Goal: Task Accomplishment & Management: Complete application form

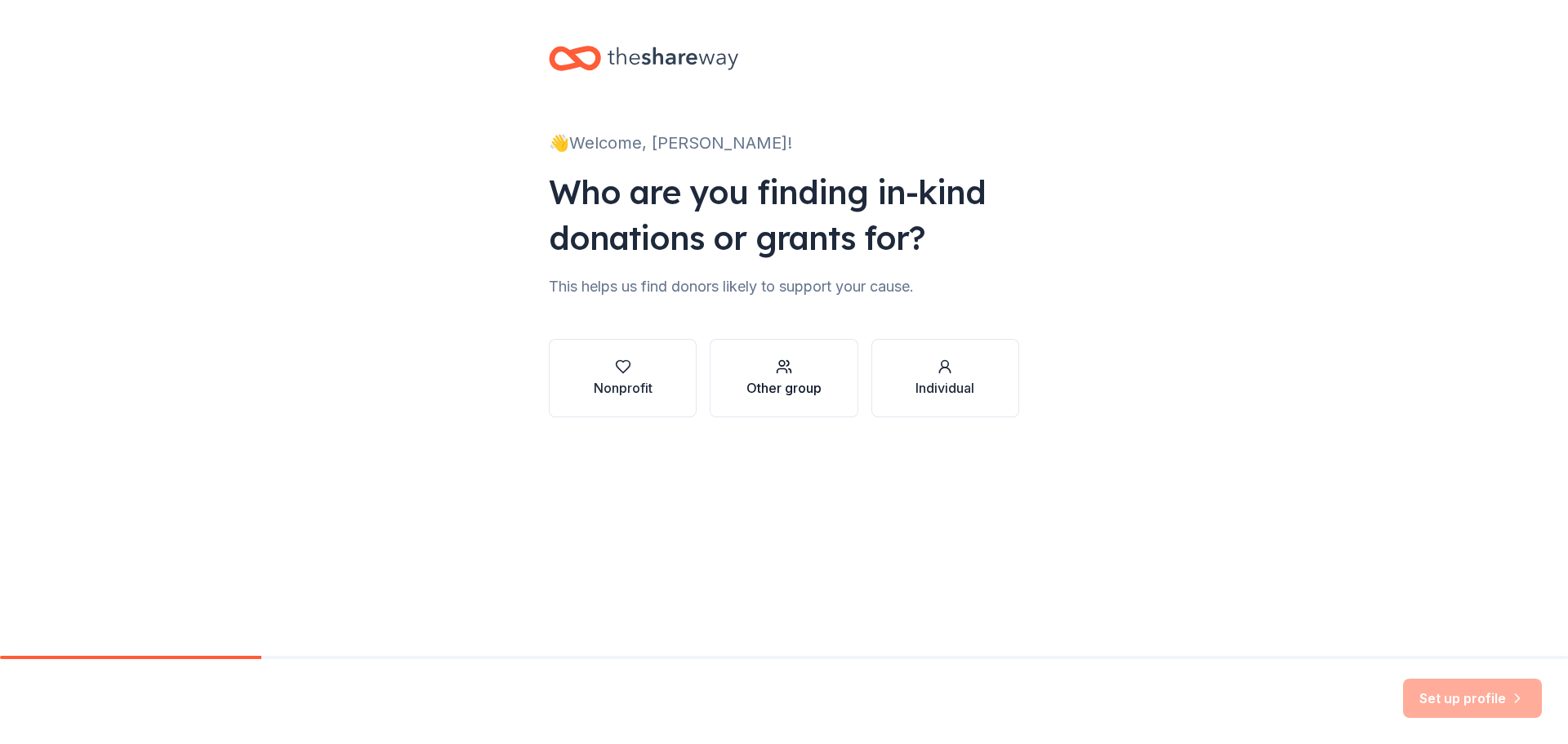
click at [782, 373] on icon "button" at bounding box center [784, 367] width 16 height 16
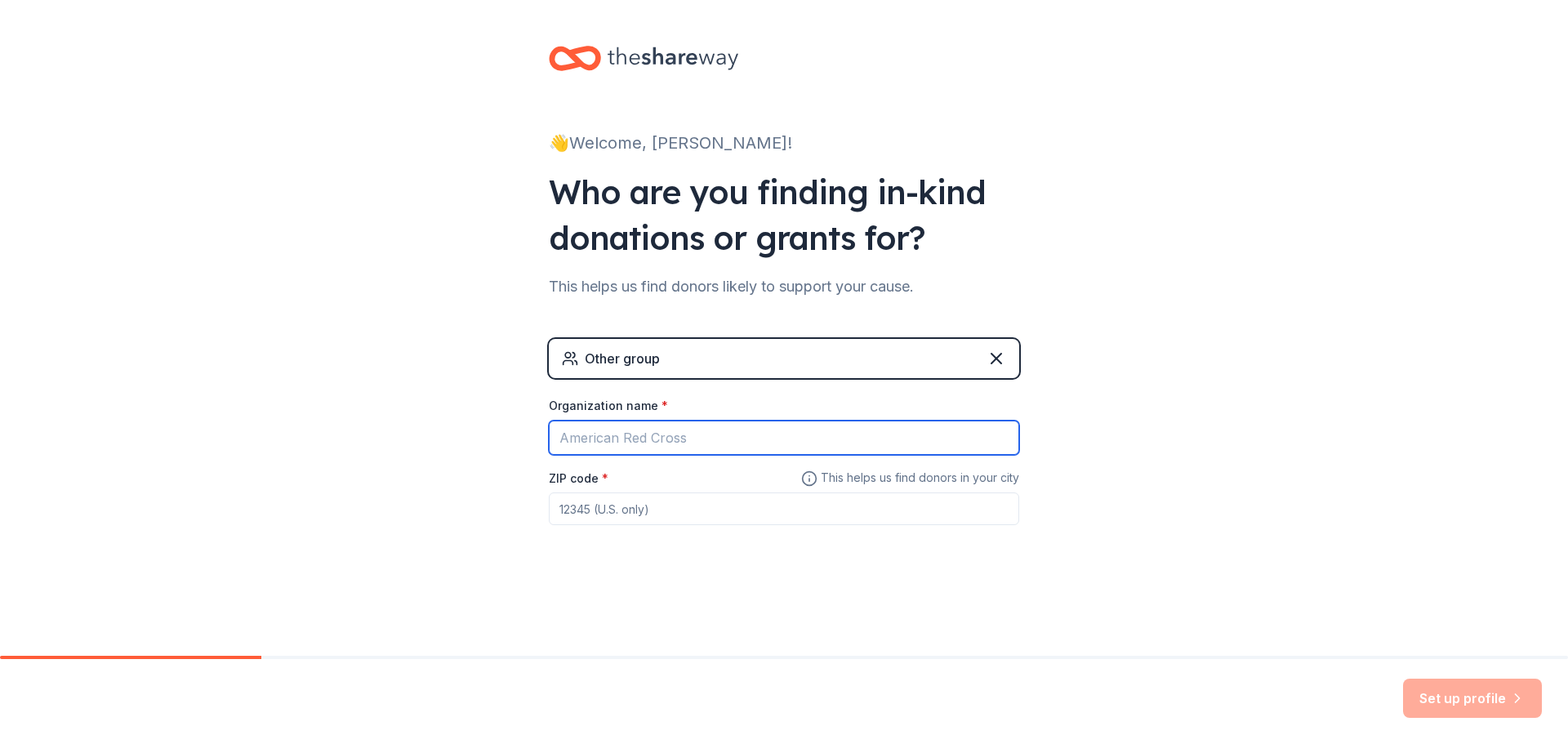
click at [698, 434] on input "Organization name *" at bounding box center [784, 438] width 471 height 35
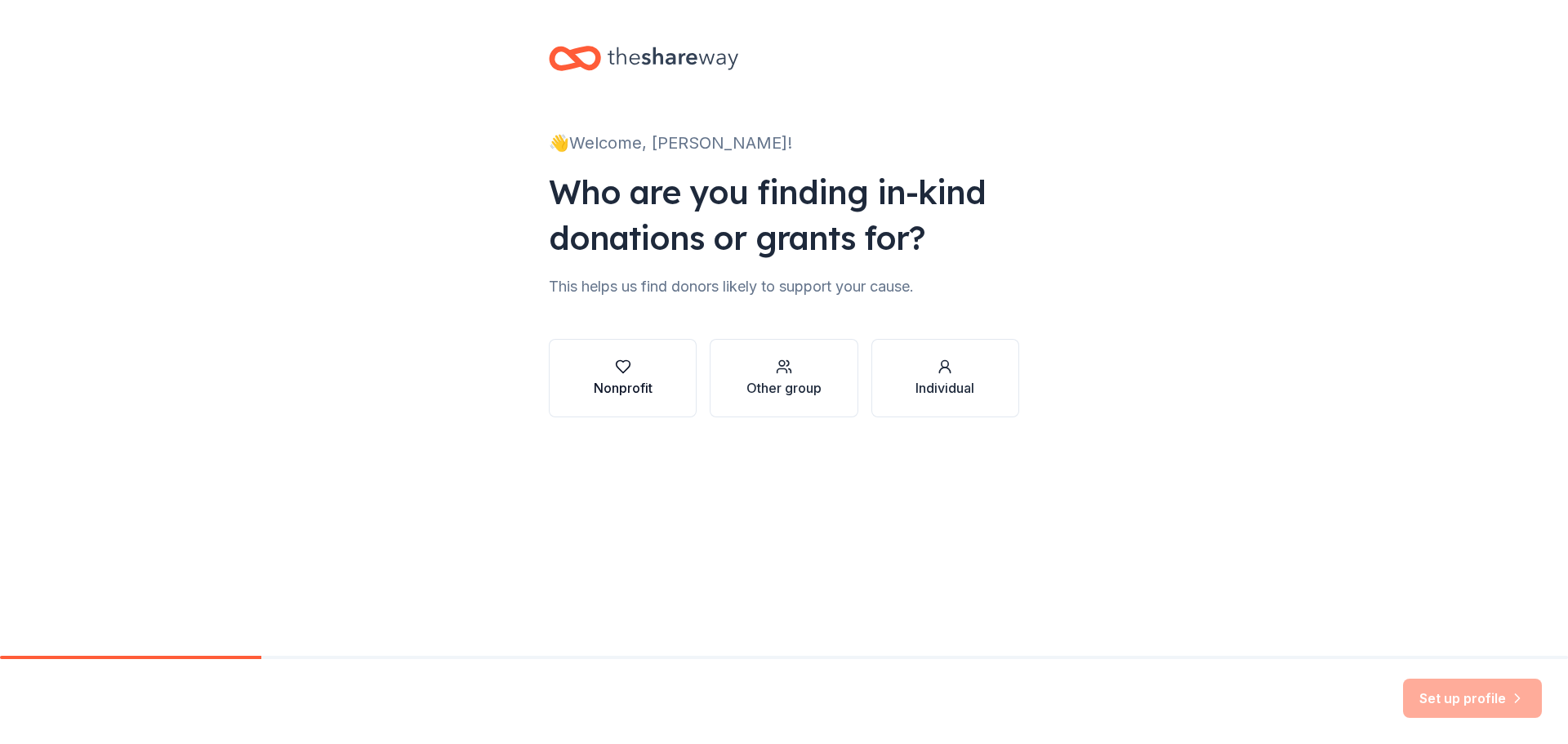
click at [627, 385] on div "Nonprofit" at bounding box center [623, 388] width 59 height 20
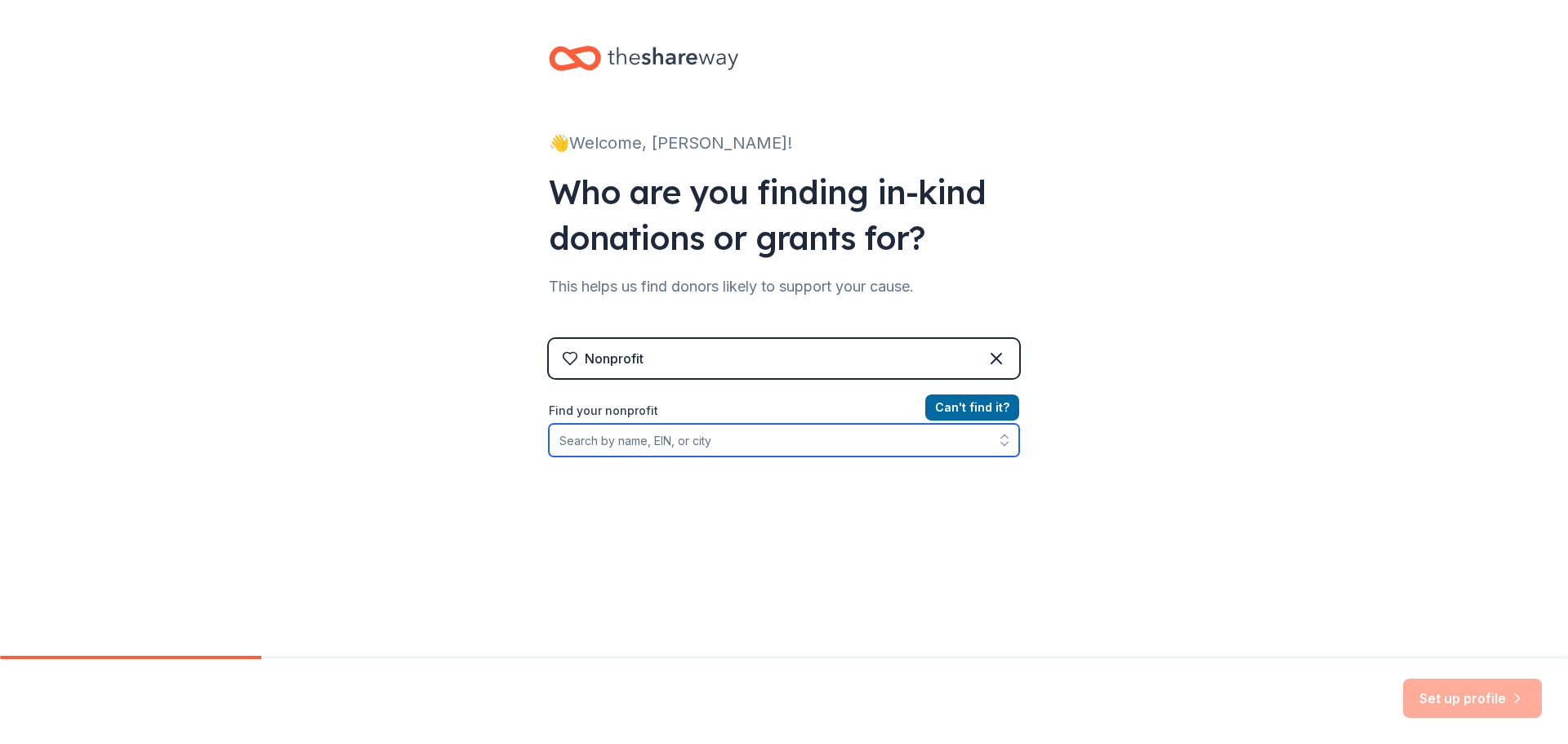
click at [657, 441] on input "Find your nonprofit" at bounding box center [784, 441] width 471 height 33
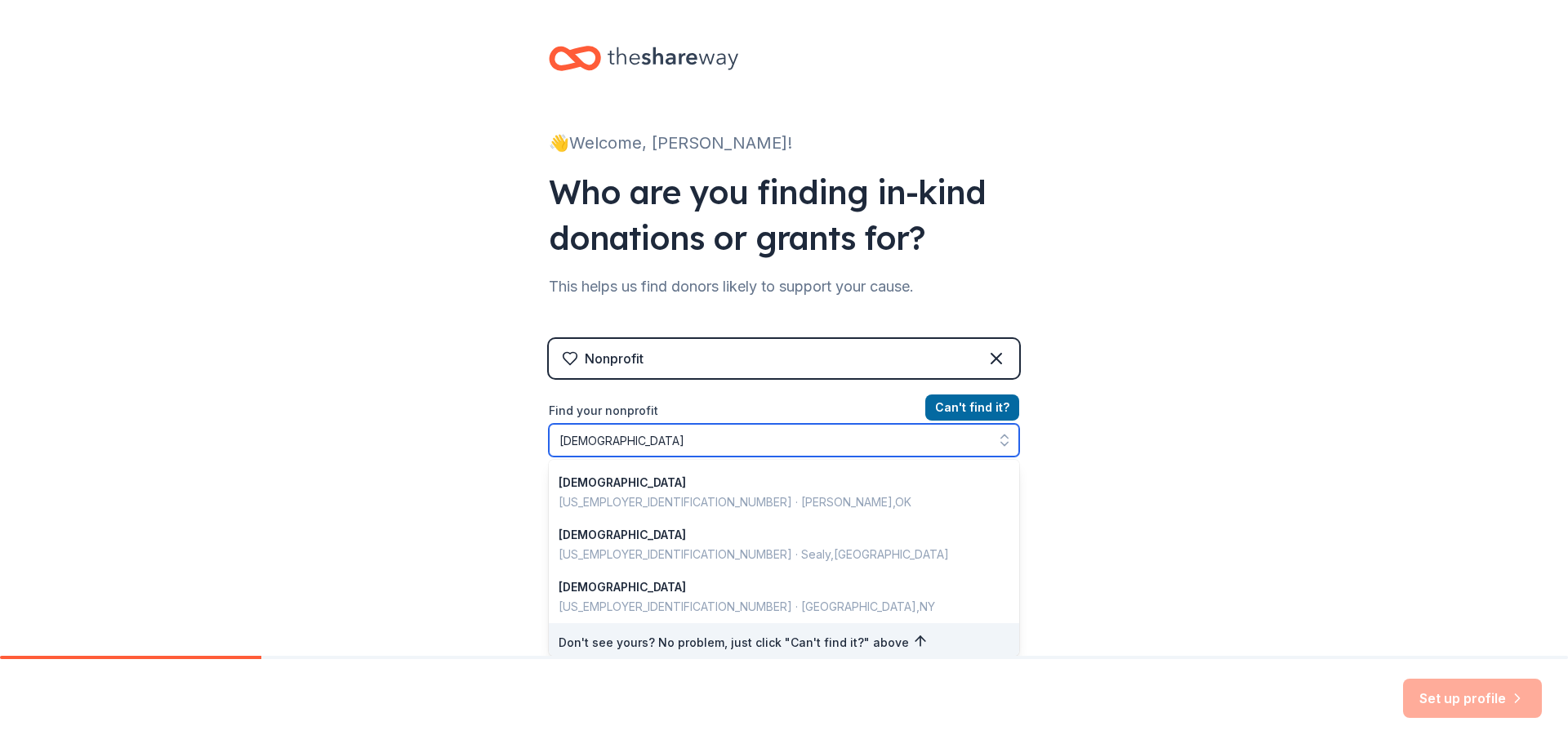
scroll to position [1156, 0]
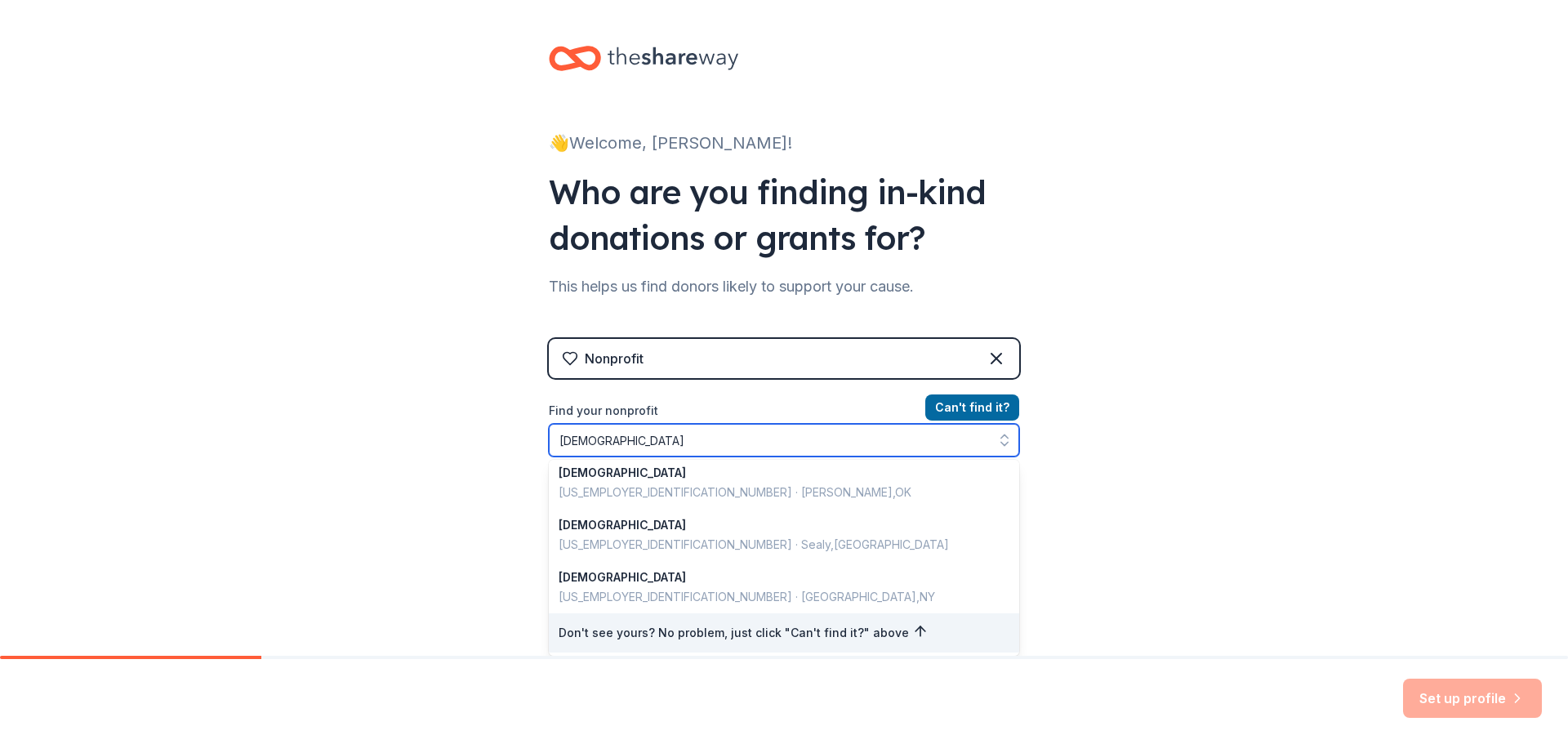
click at [728, 441] on input "Trinity Lutheran Church" at bounding box center [784, 441] width 471 height 33
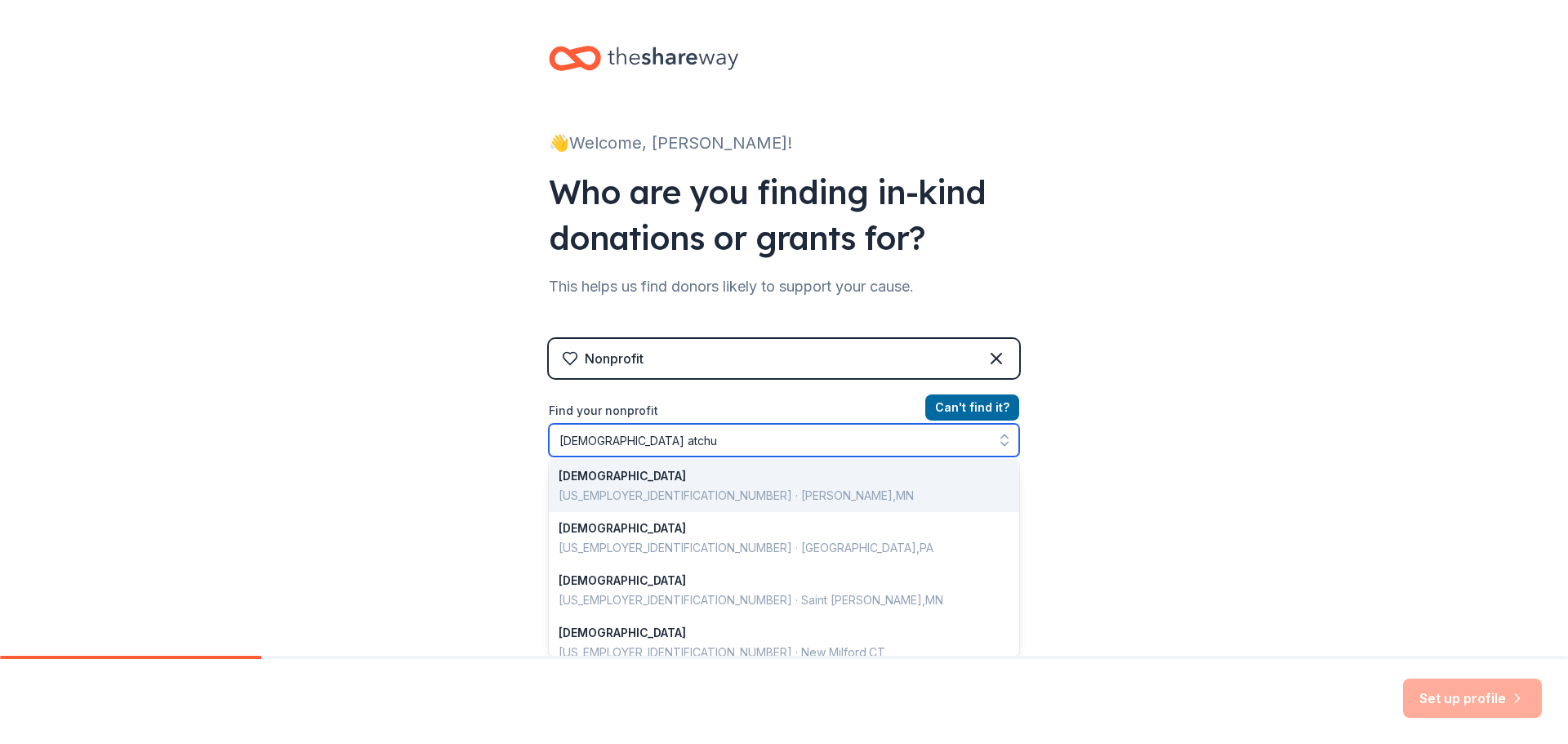
scroll to position [0, 0]
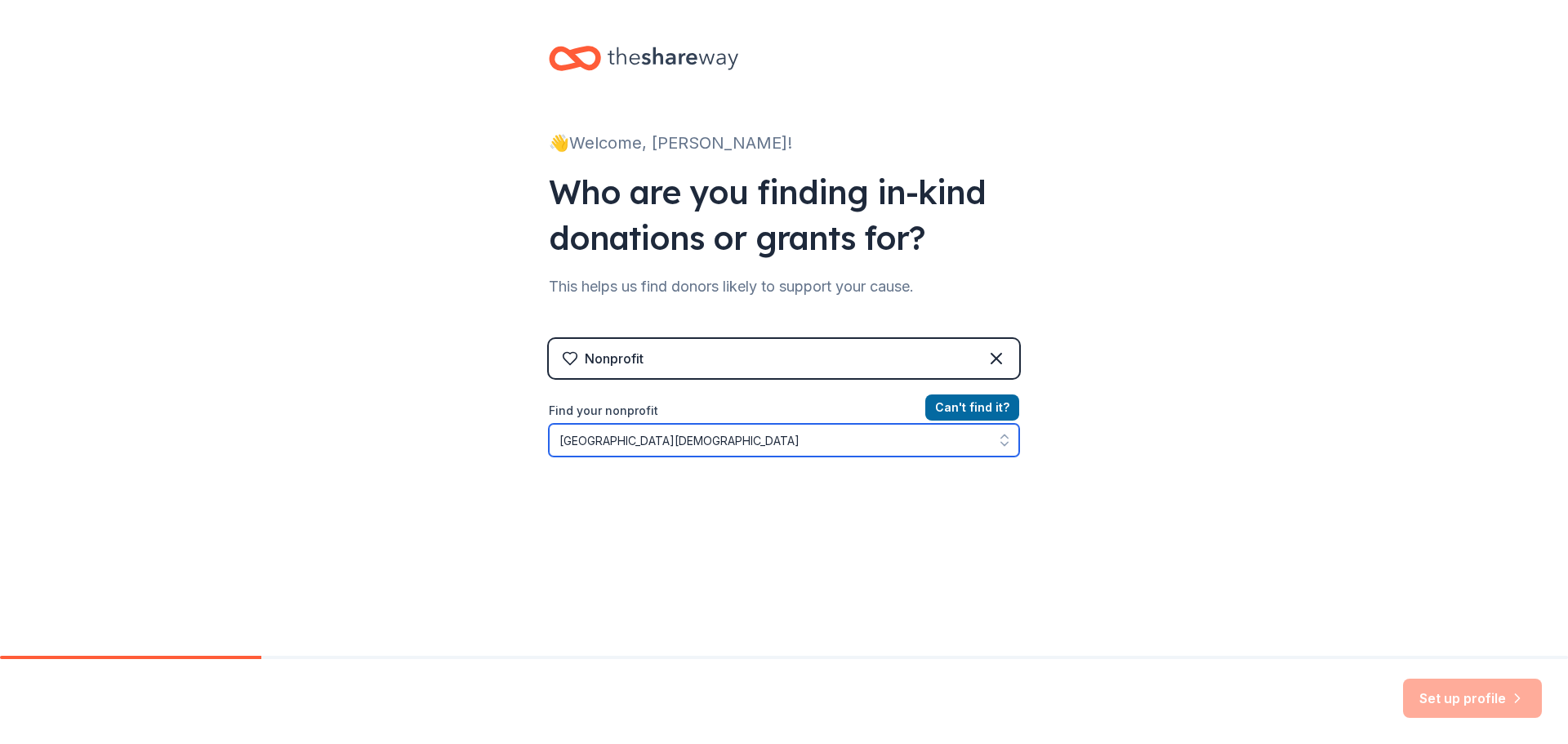
type input "Trinity Lutheran School"
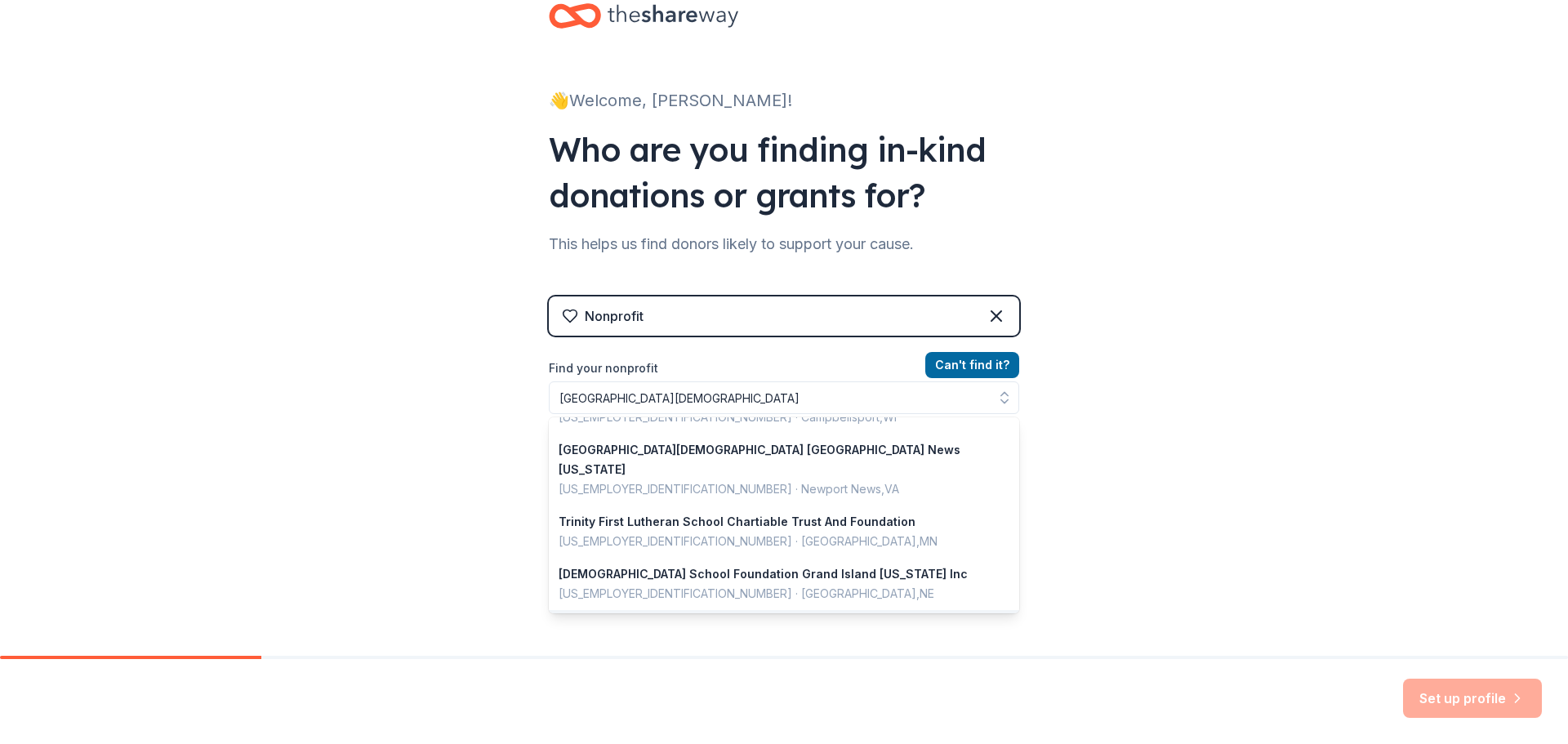
scroll to position [16, 0]
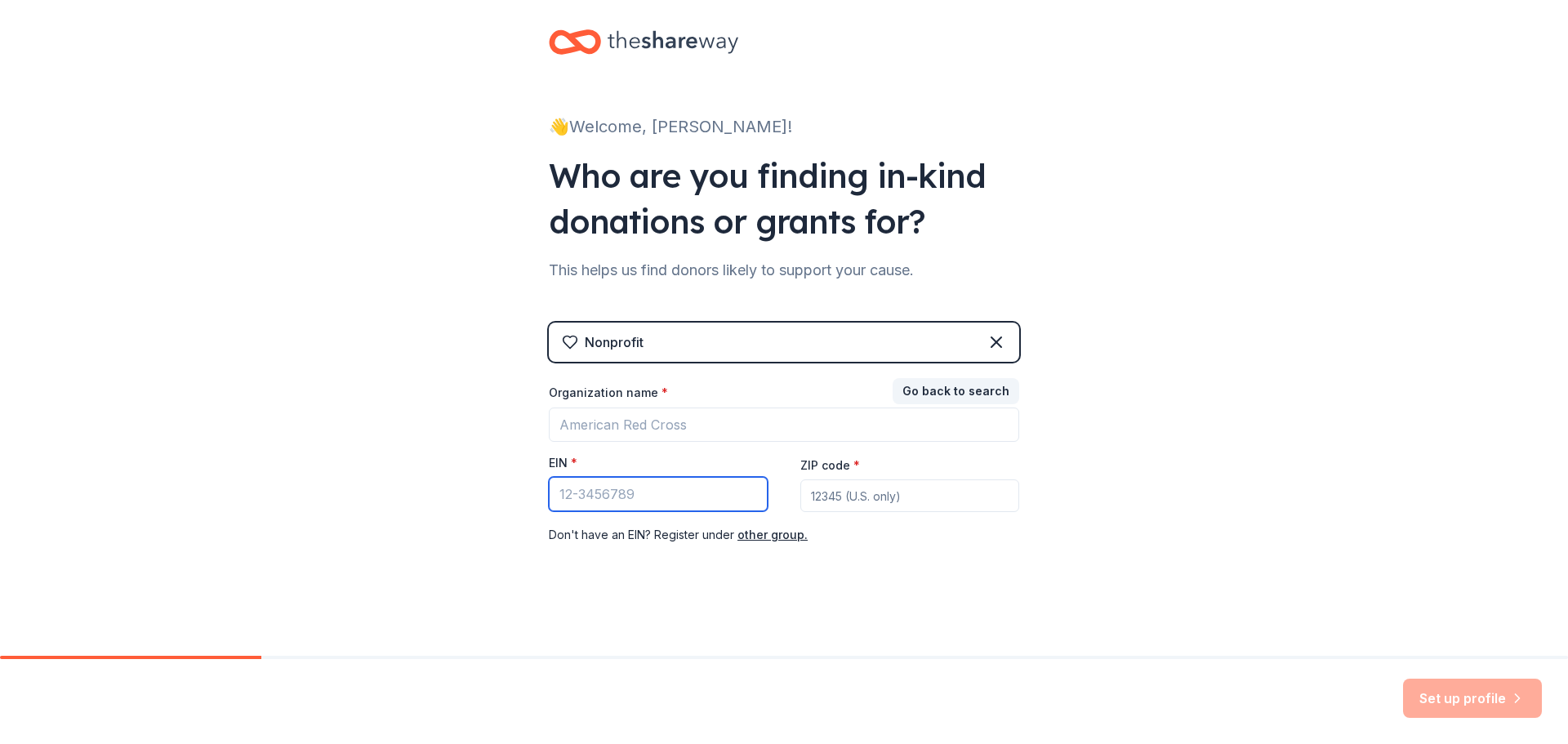
click at [620, 489] on input "EIN *" at bounding box center [658, 494] width 219 height 35
paste input "48-0597126"
type input "48-0597126"
click at [845, 490] on input "ZIP code *" at bounding box center [909, 496] width 219 height 33
type input "66002"
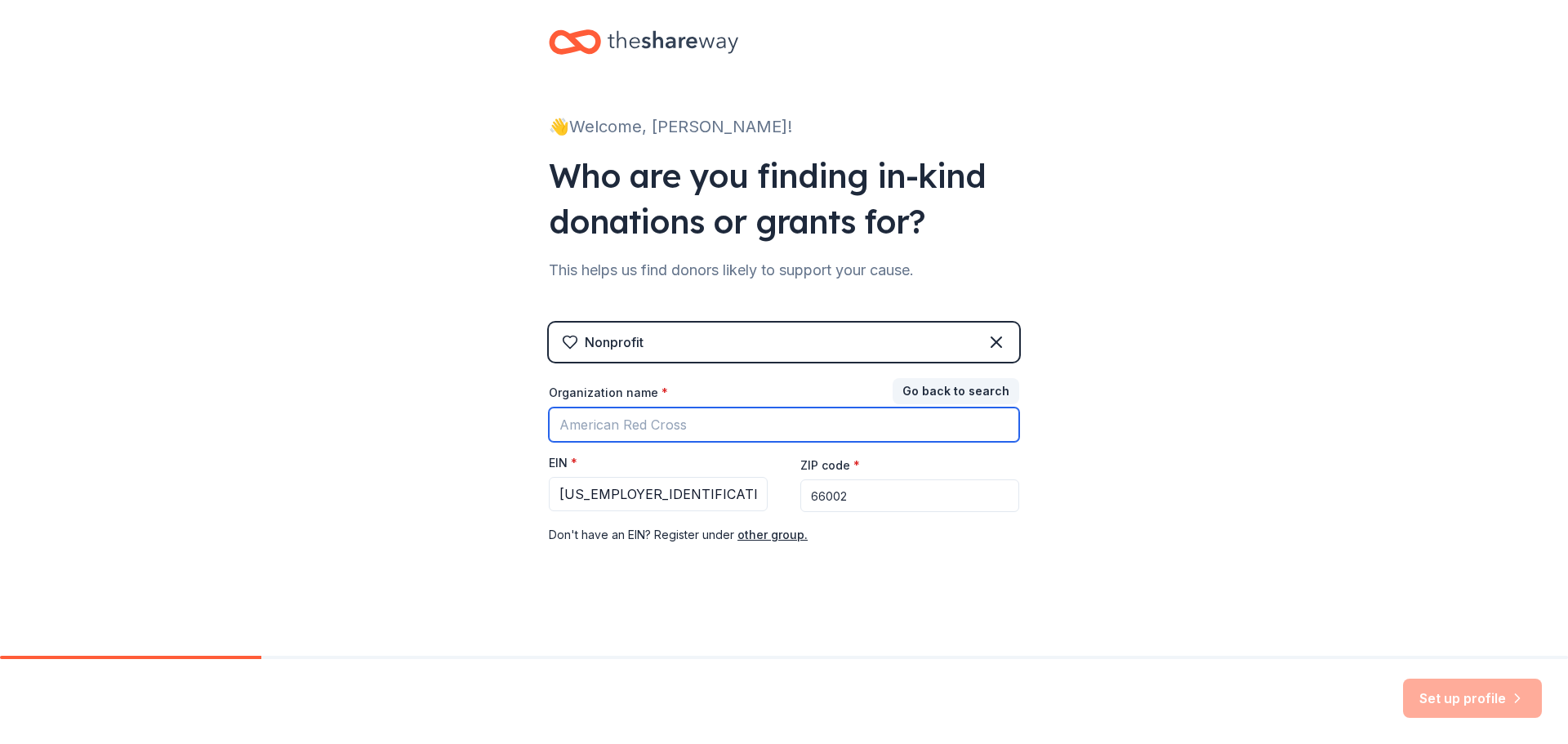
click at [646, 422] on input "Organization name *" at bounding box center [784, 425] width 471 height 35
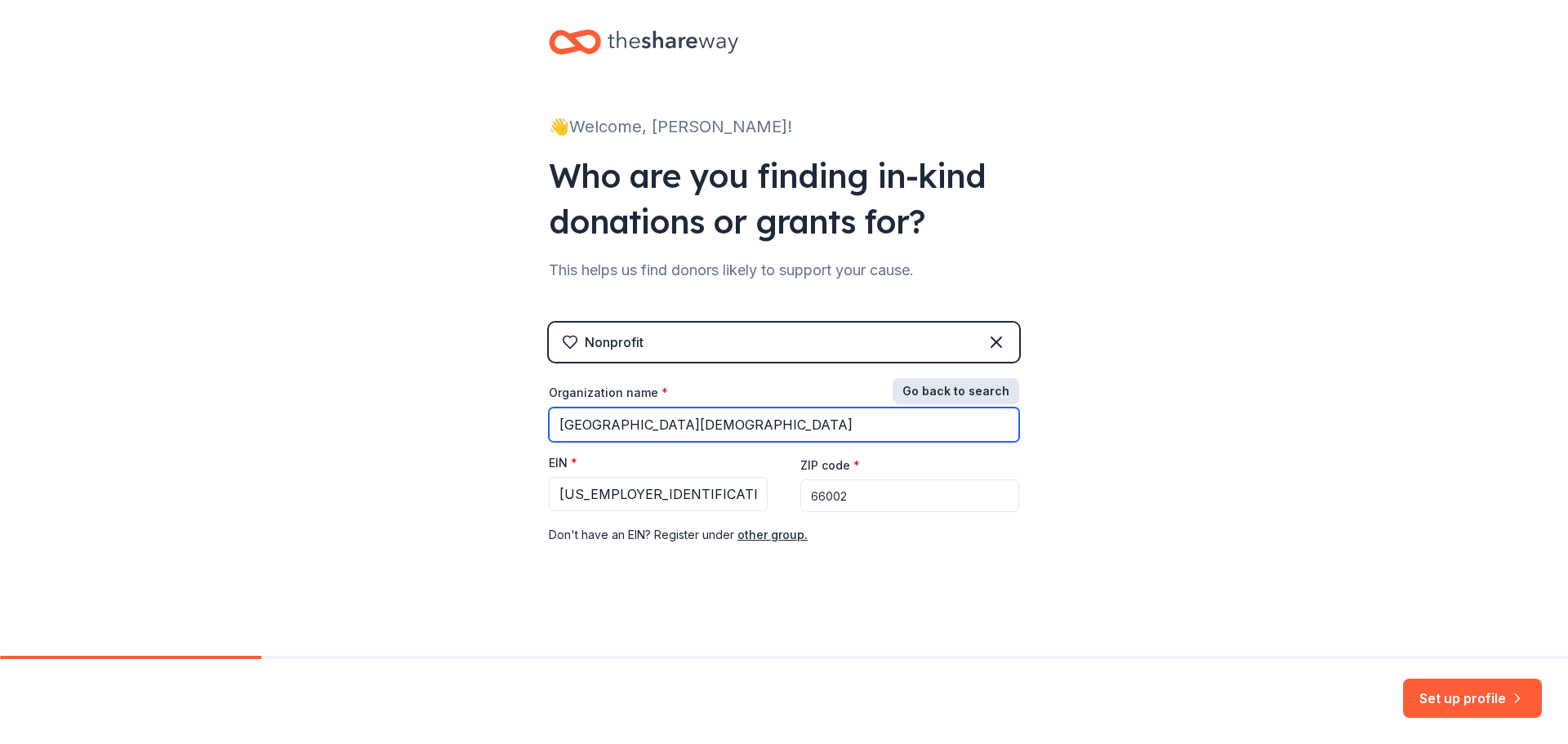
type input "Trinity Lutheran School"
click at [906, 390] on button "Go back to search" at bounding box center [956, 391] width 126 height 26
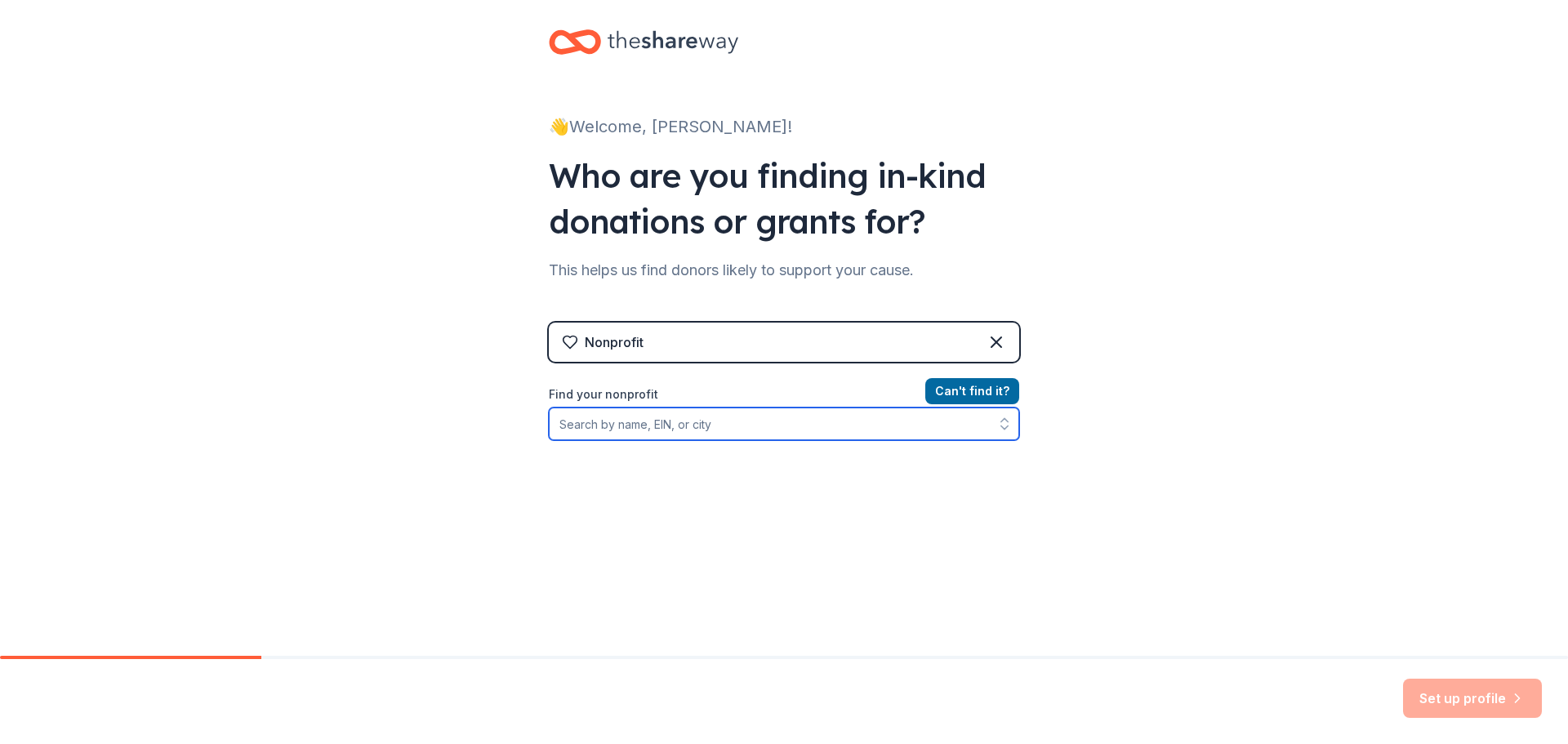
click at [659, 423] on input "Find your nonprofit" at bounding box center [784, 424] width 471 height 33
paste input "48-059-7-126"
type input "48-059-7-126"
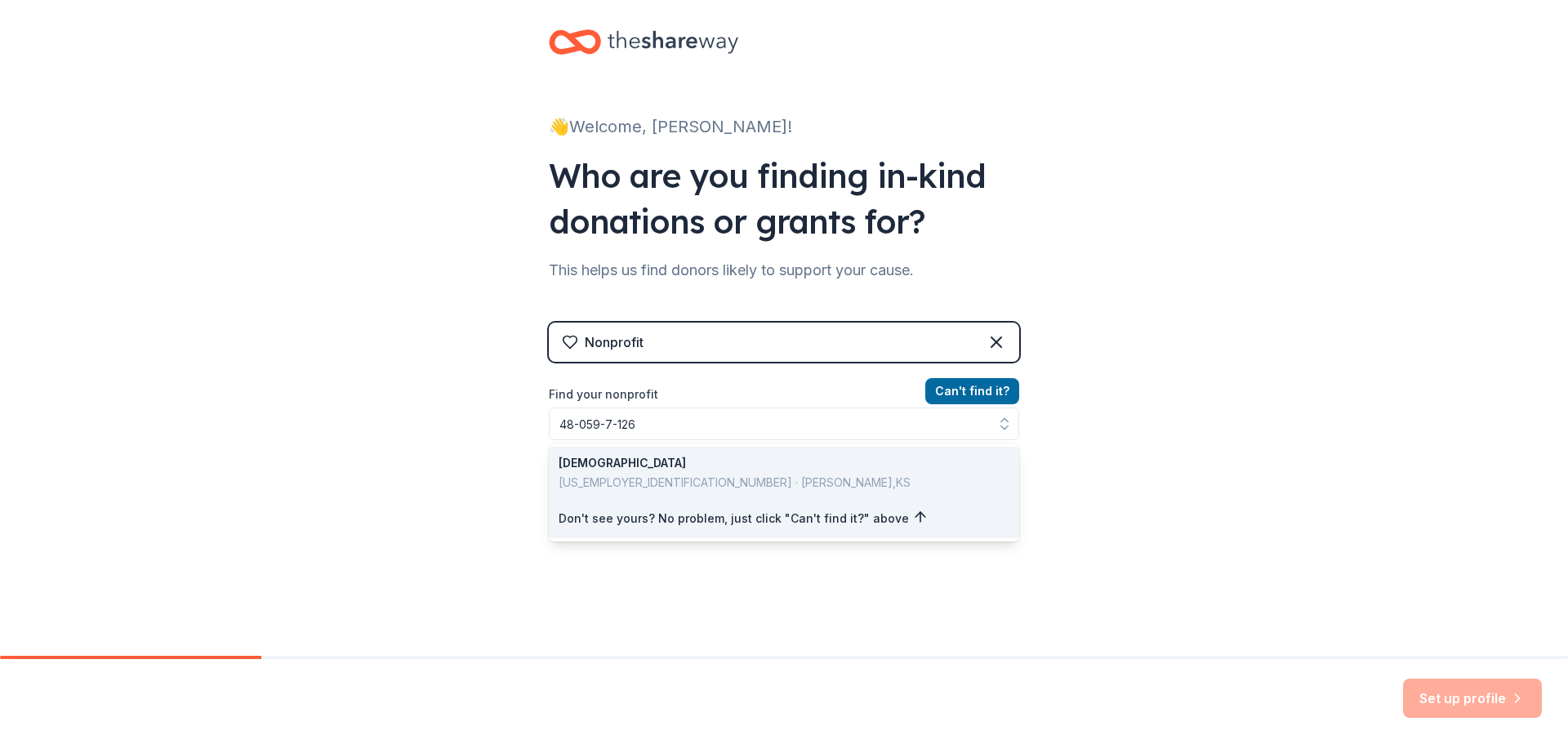
scroll to position [0, 0]
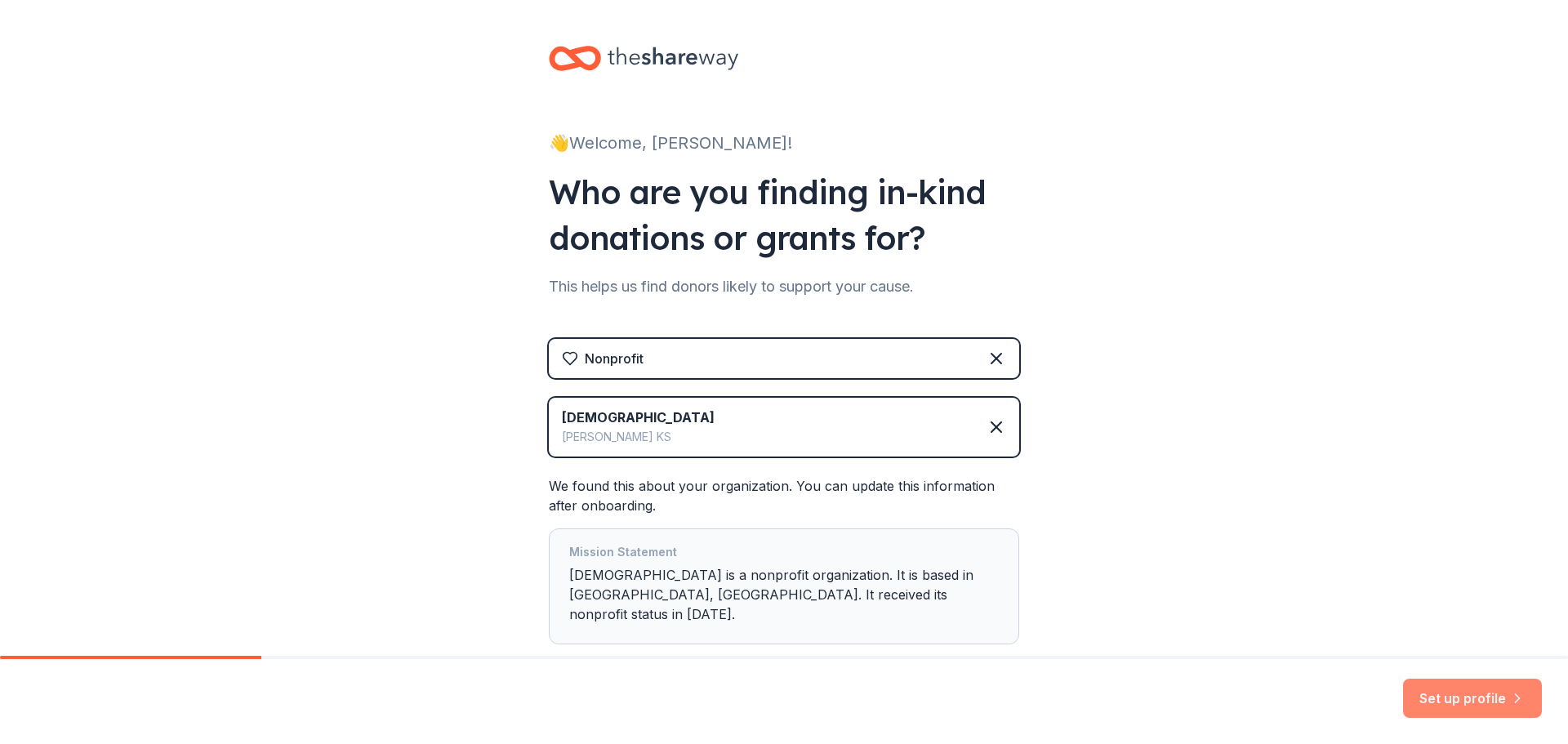
click at [1430, 693] on button "Set up profile" at bounding box center [1472, 698] width 139 height 39
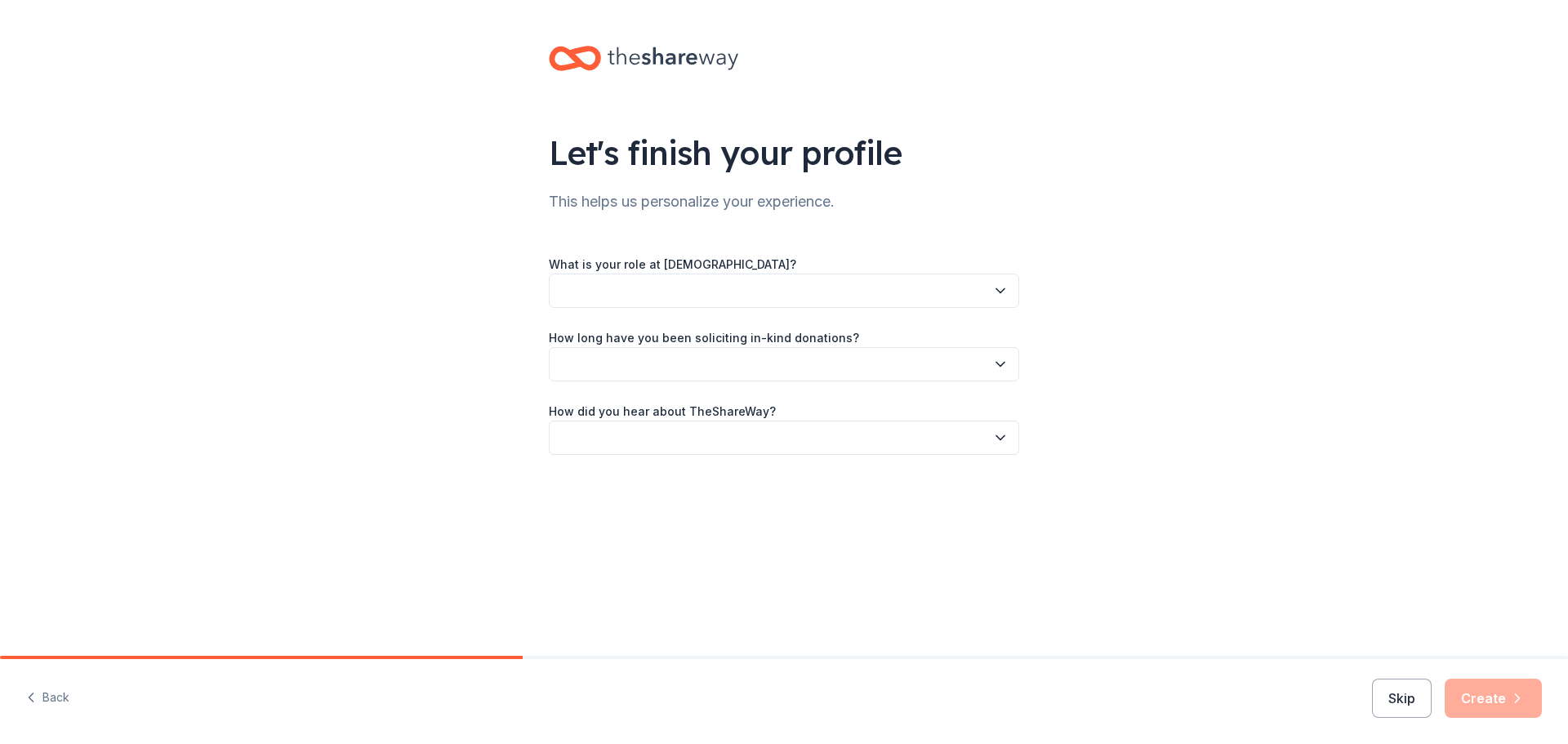
click at [667, 284] on button "button" at bounding box center [784, 291] width 471 height 35
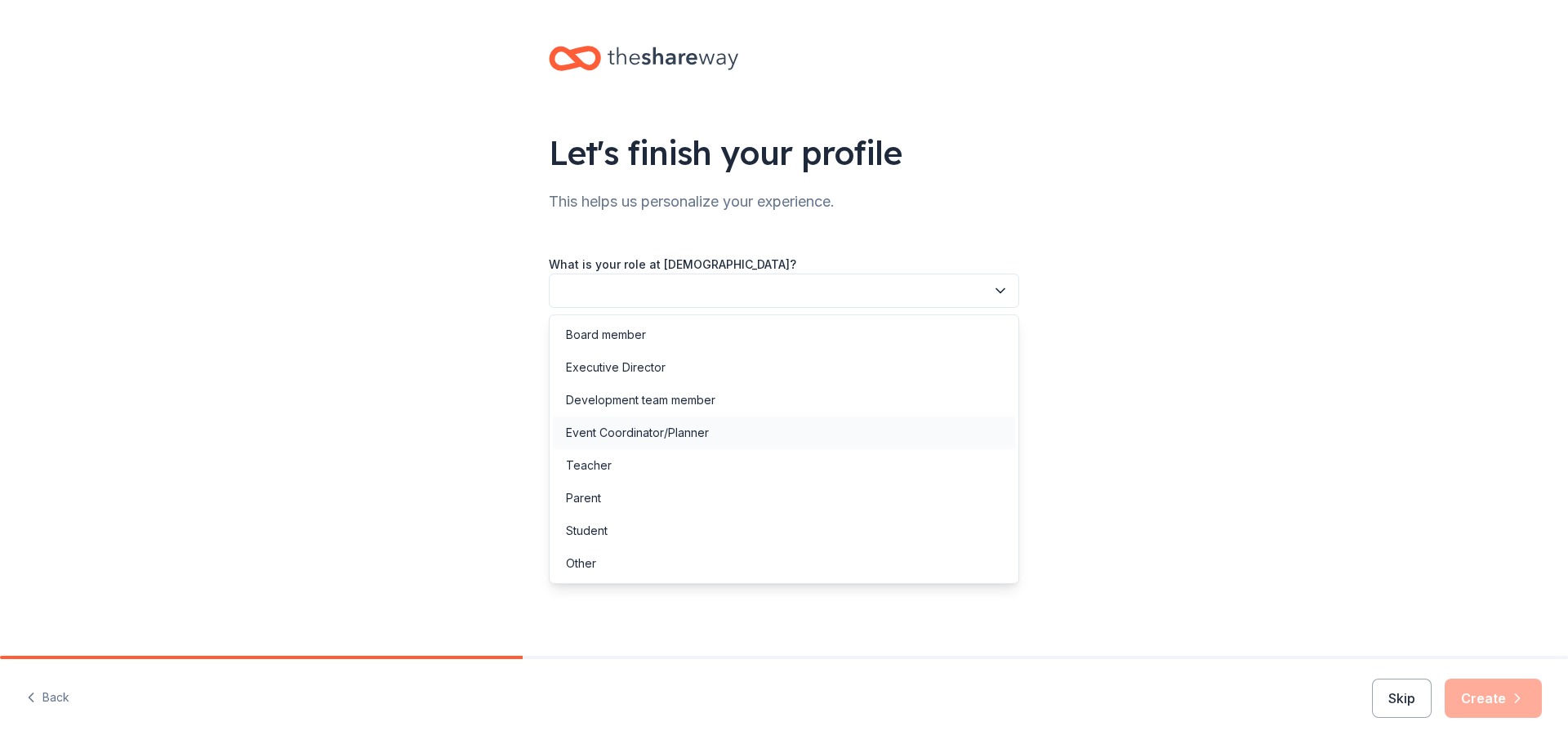
click at [651, 434] on div "Event Coordinator/Planner" at bounding box center [637, 433] width 143 height 20
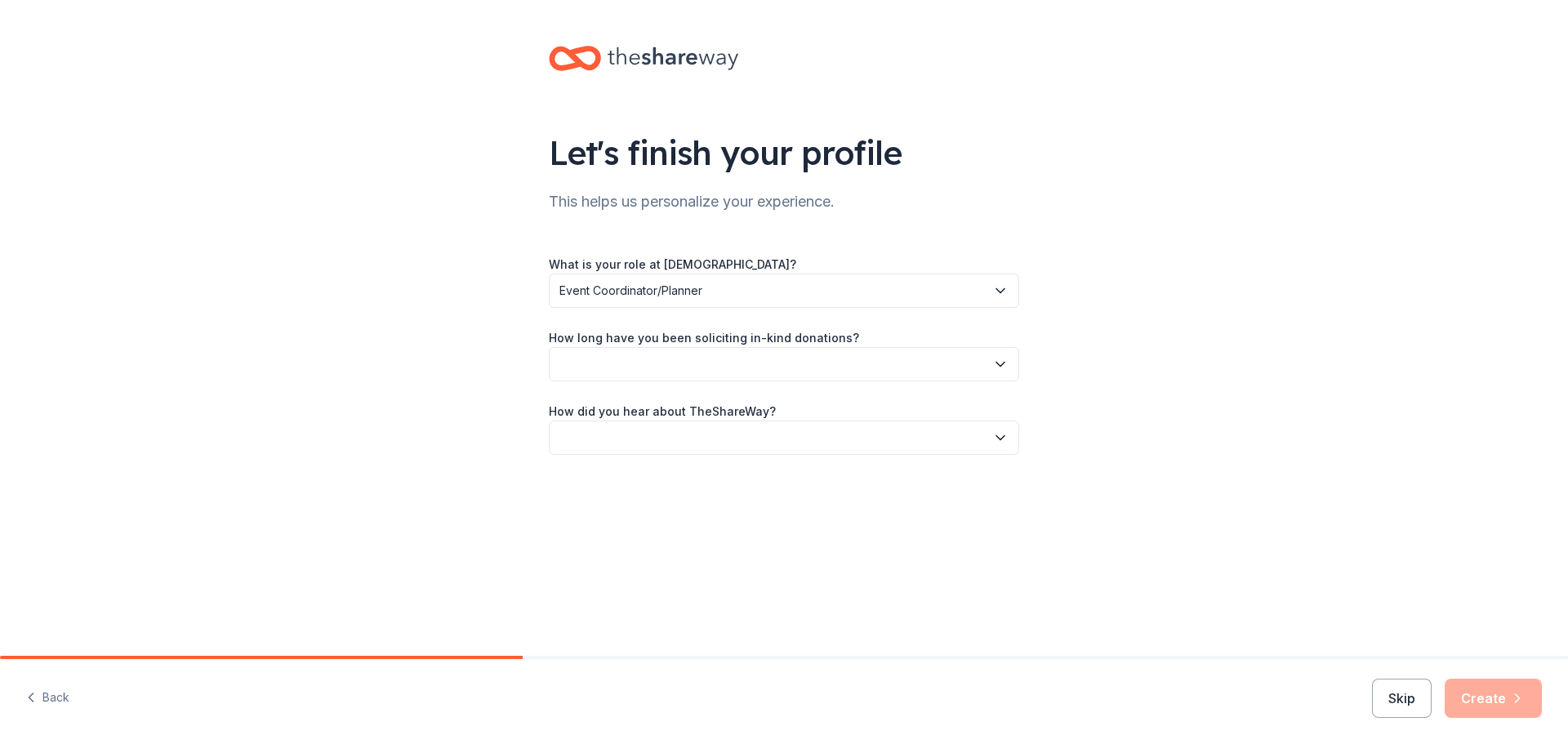
click at [620, 362] on button "button" at bounding box center [784, 364] width 471 height 35
click at [618, 442] on div "1 to 2 years" at bounding box center [596, 441] width 61 height 20
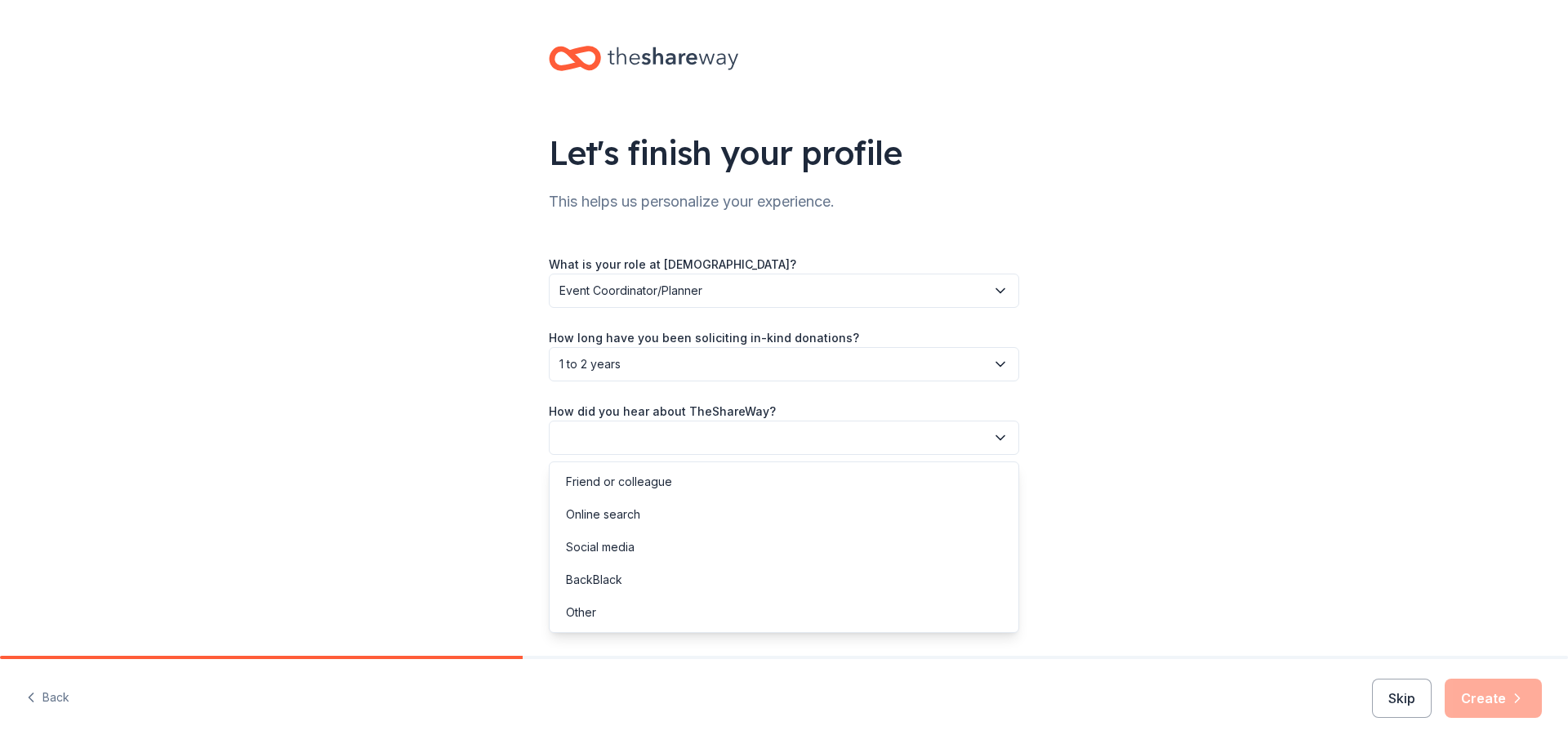
click at [631, 432] on button "button" at bounding box center [784, 438] width 471 height 35
click at [640, 511] on div "Online search" at bounding box center [784, 514] width 462 height 33
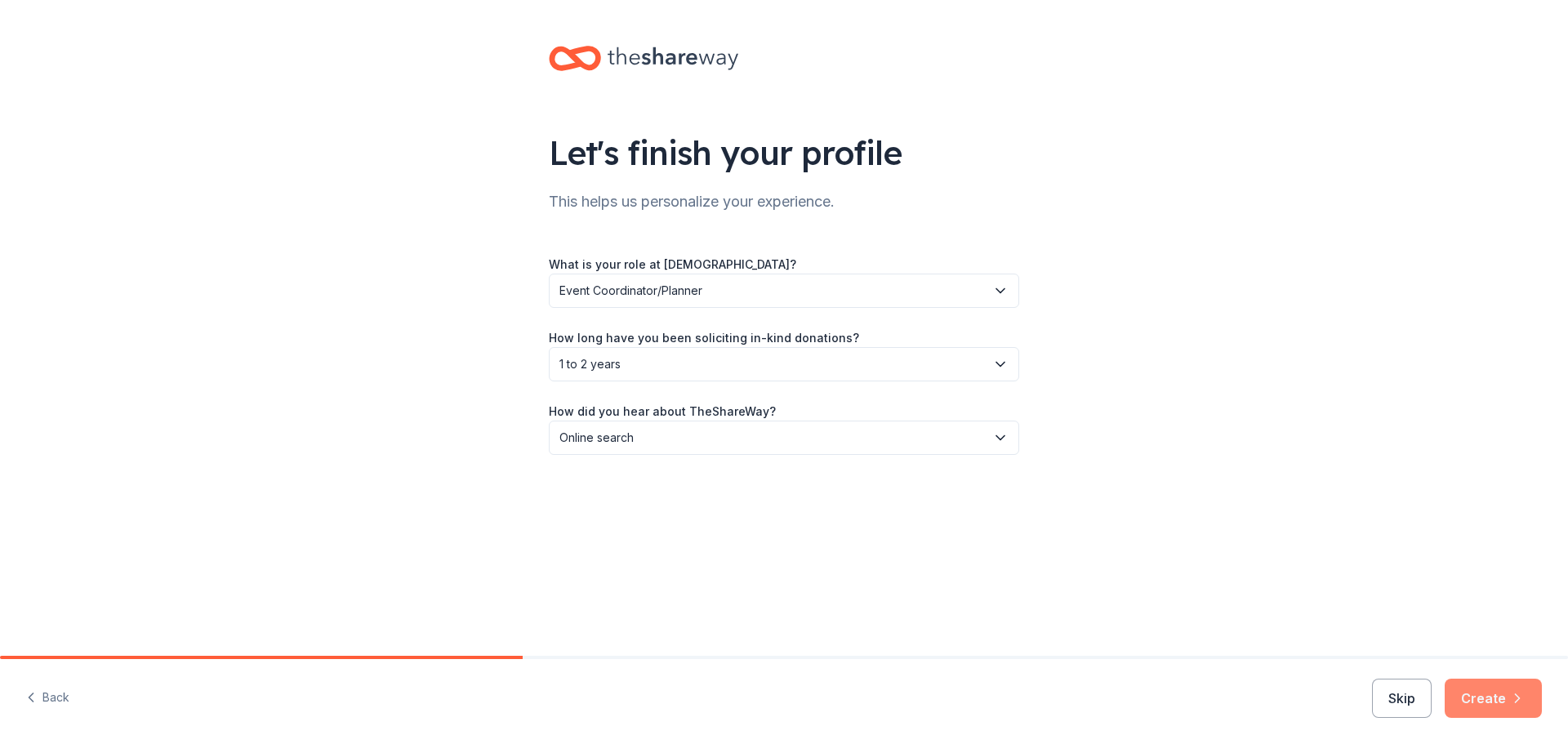
click at [1497, 692] on button "Create" at bounding box center [1493, 698] width 97 height 39
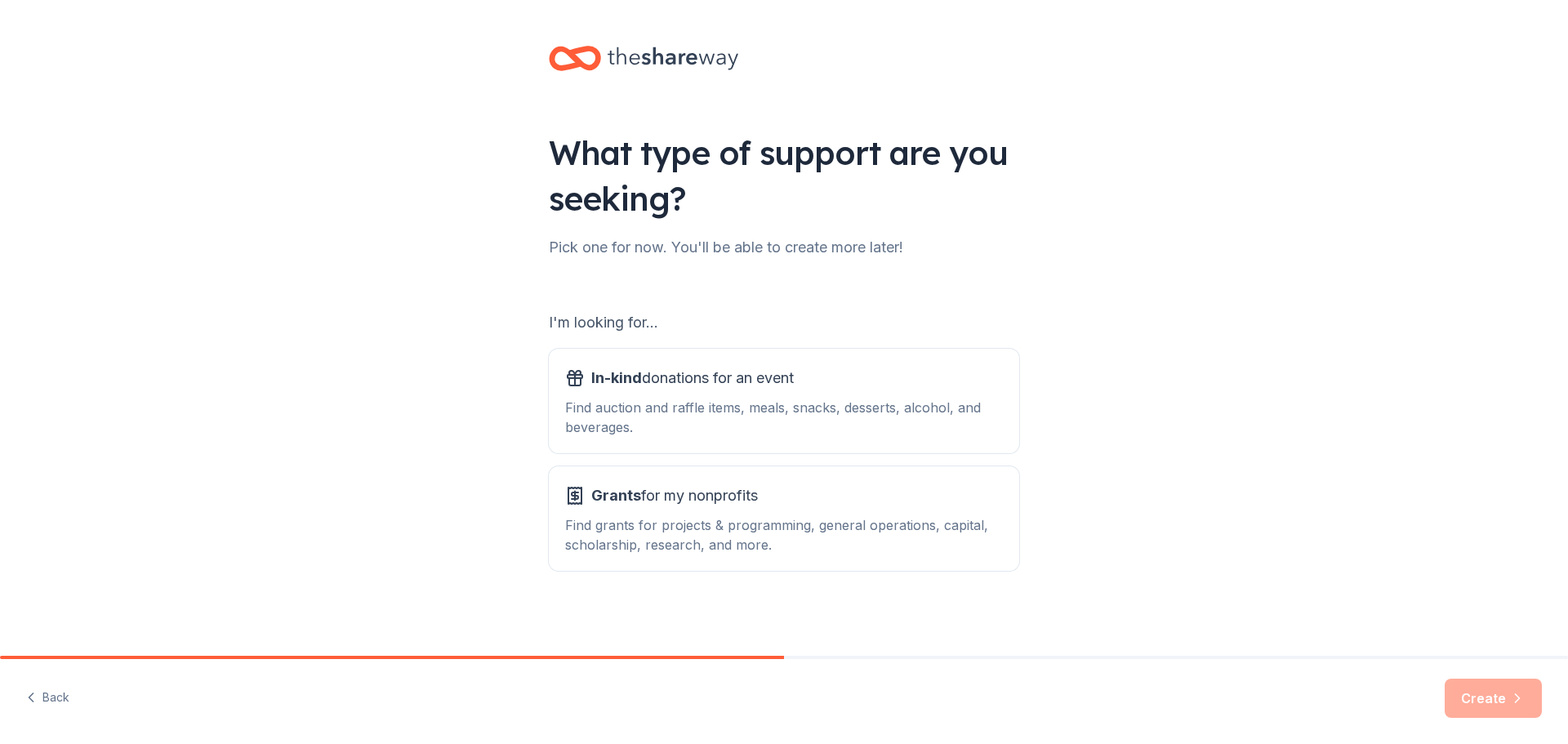
click at [551, 259] on div "Pick one for now. You'll be able to create more later!" at bounding box center [784, 247] width 471 height 26
click at [700, 412] on div "Find auction and raffle items, meals, snacks, desserts, alcohol, and beverages." at bounding box center [784, 417] width 438 height 39
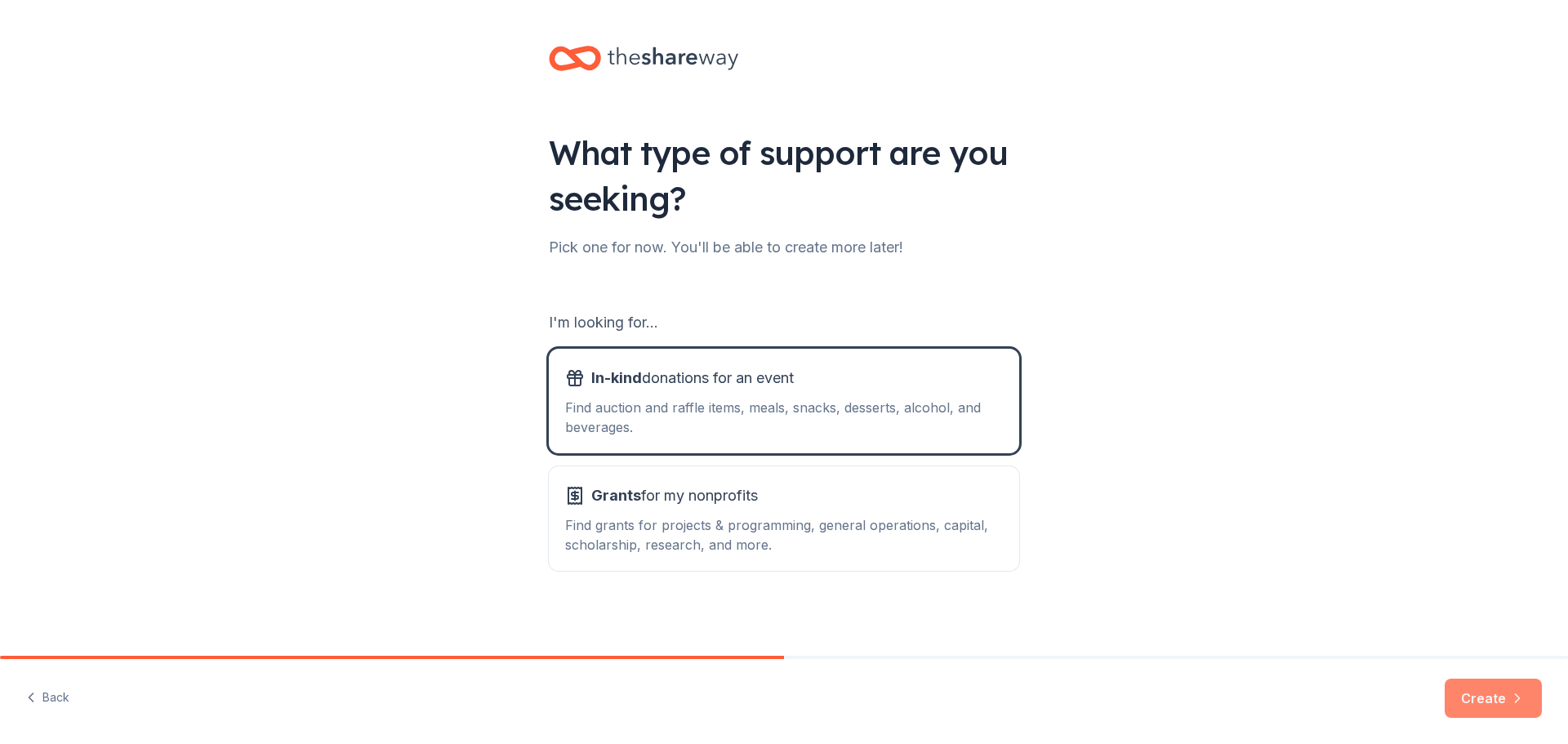
click at [1498, 698] on button "Create" at bounding box center [1493, 698] width 97 height 39
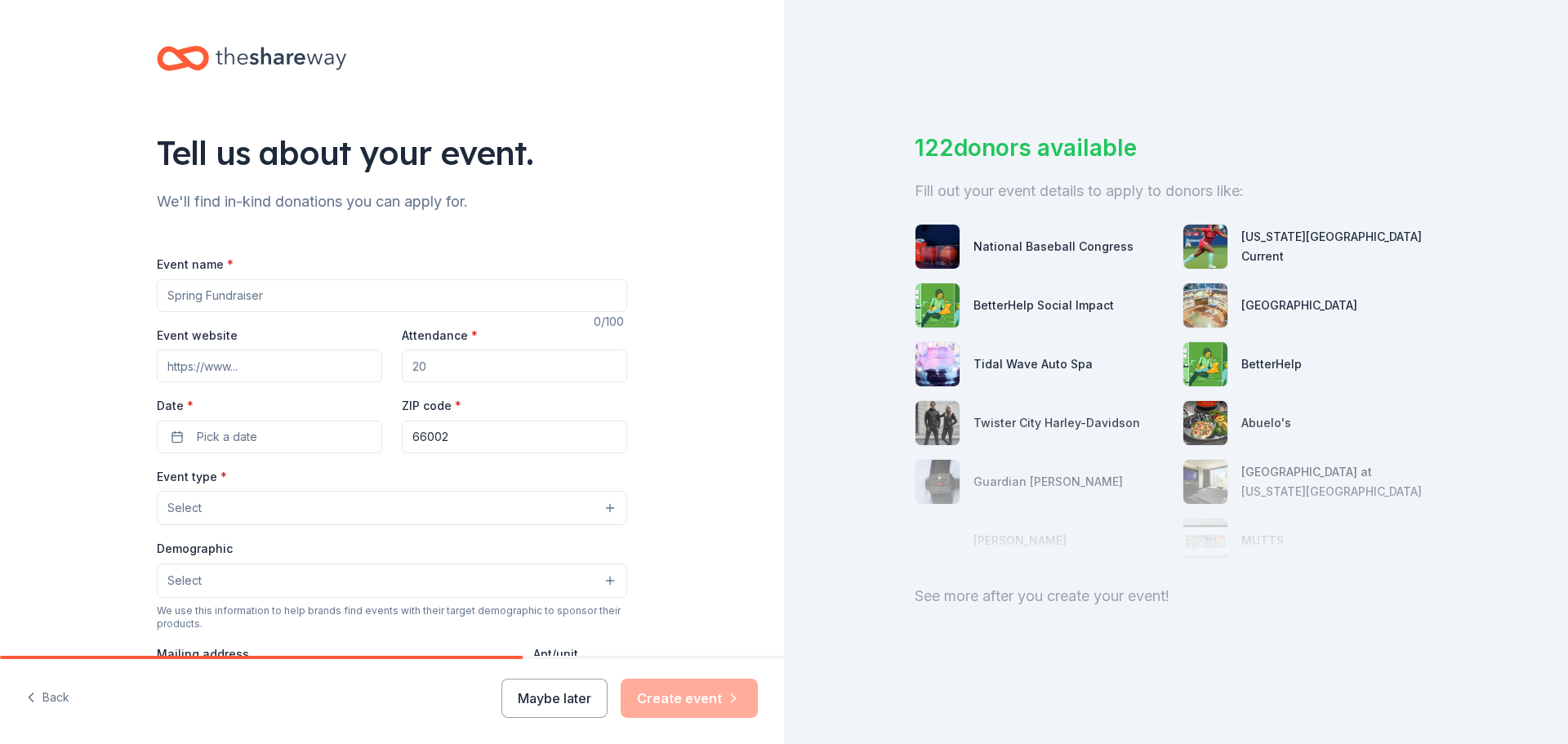
click at [198, 300] on input "Event name *" at bounding box center [392, 295] width 471 height 33
type input "P"
type input "Annual Silent Auction at the Chili Soup Supper"
click at [223, 355] on input "Event website" at bounding box center [270, 366] width 225 height 33
click at [449, 361] on input "Attendance *" at bounding box center [514, 366] width 225 height 33
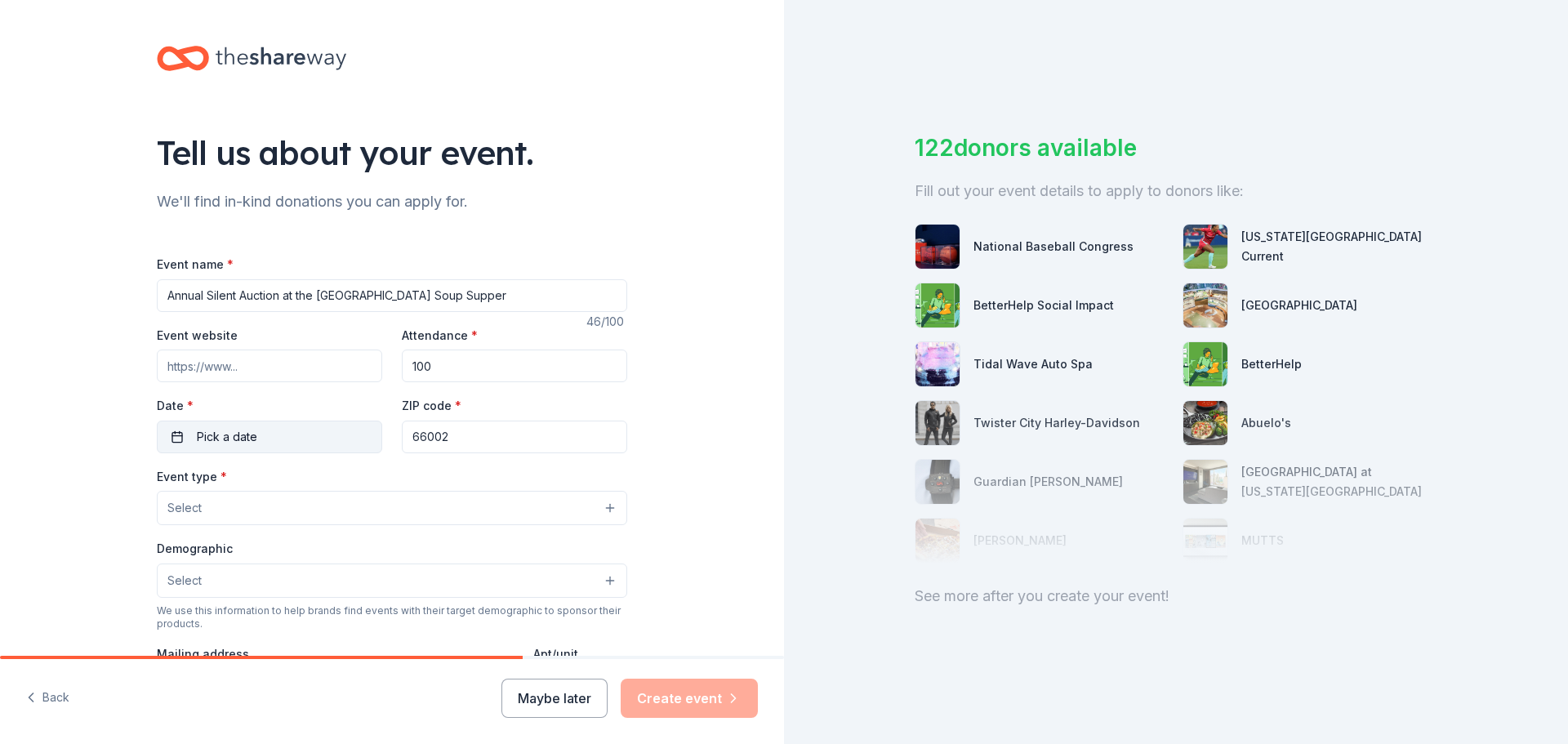
type input "100"
click at [299, 422] on button "Pick a date" at bounding box center [270, 437] width 225 height 33
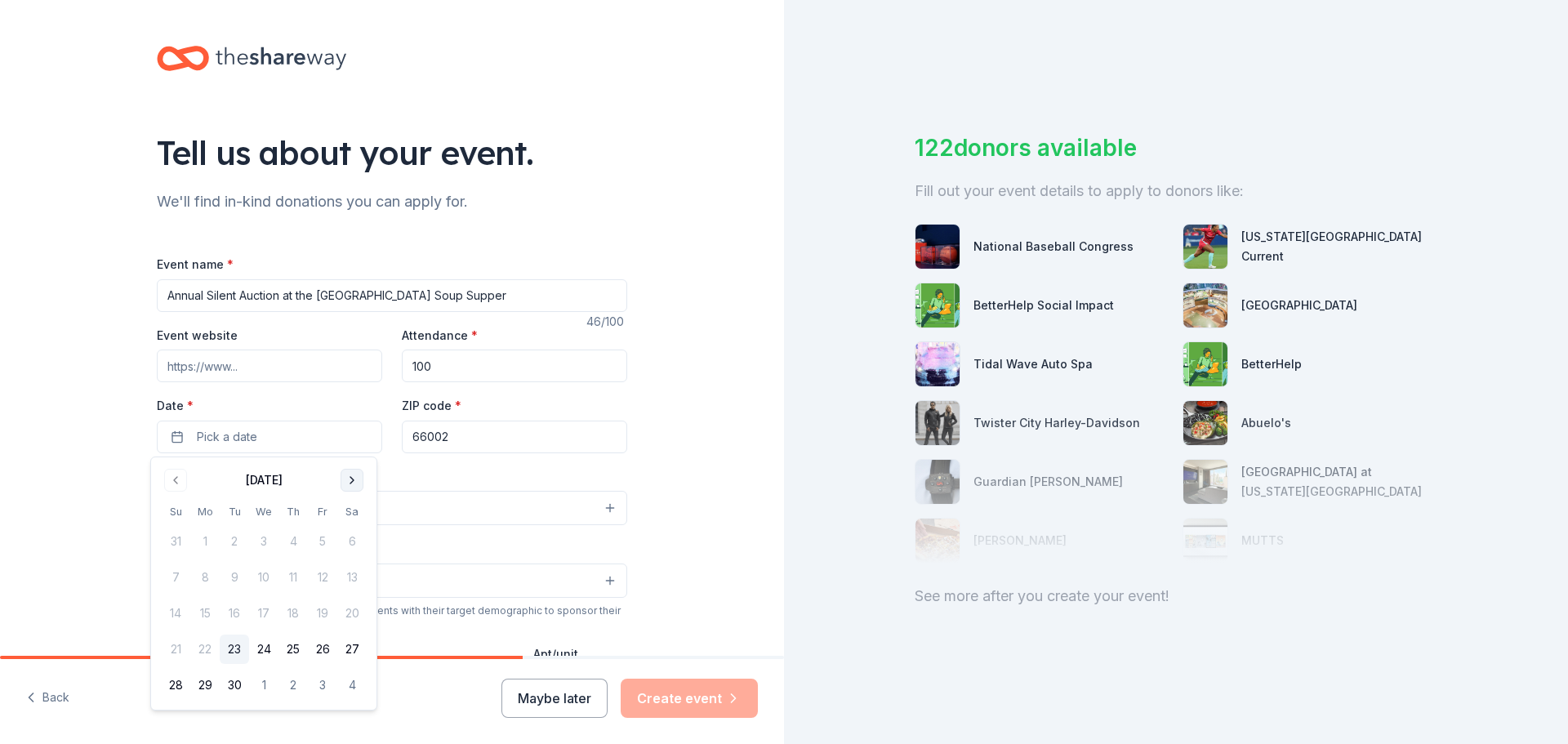
click at [355, 481] on button "Go to next month" at bounding box center [352, 480] width 23 height 23
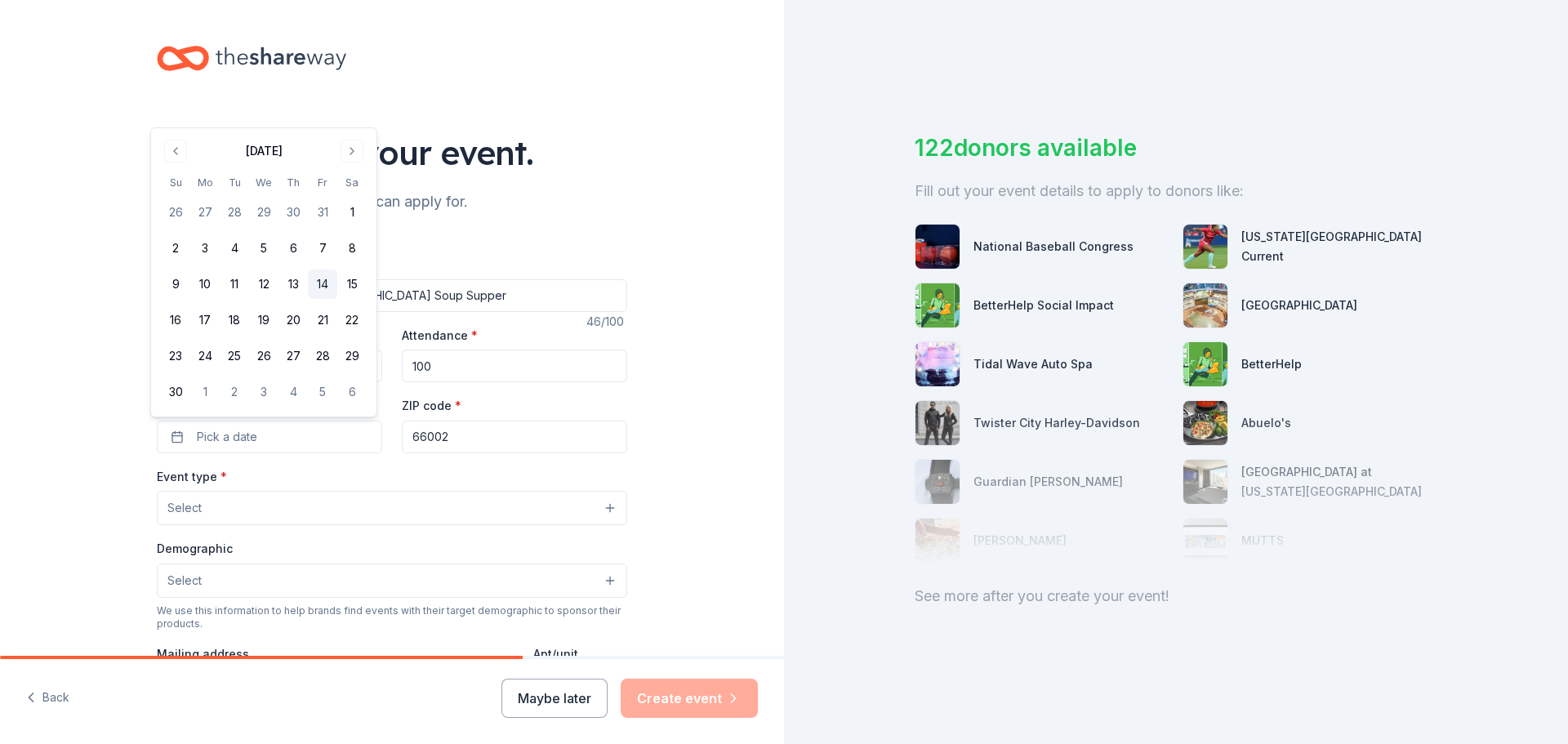
click at [321, 279] on button "14" at bounding box center [323, 284] width 29 height 29
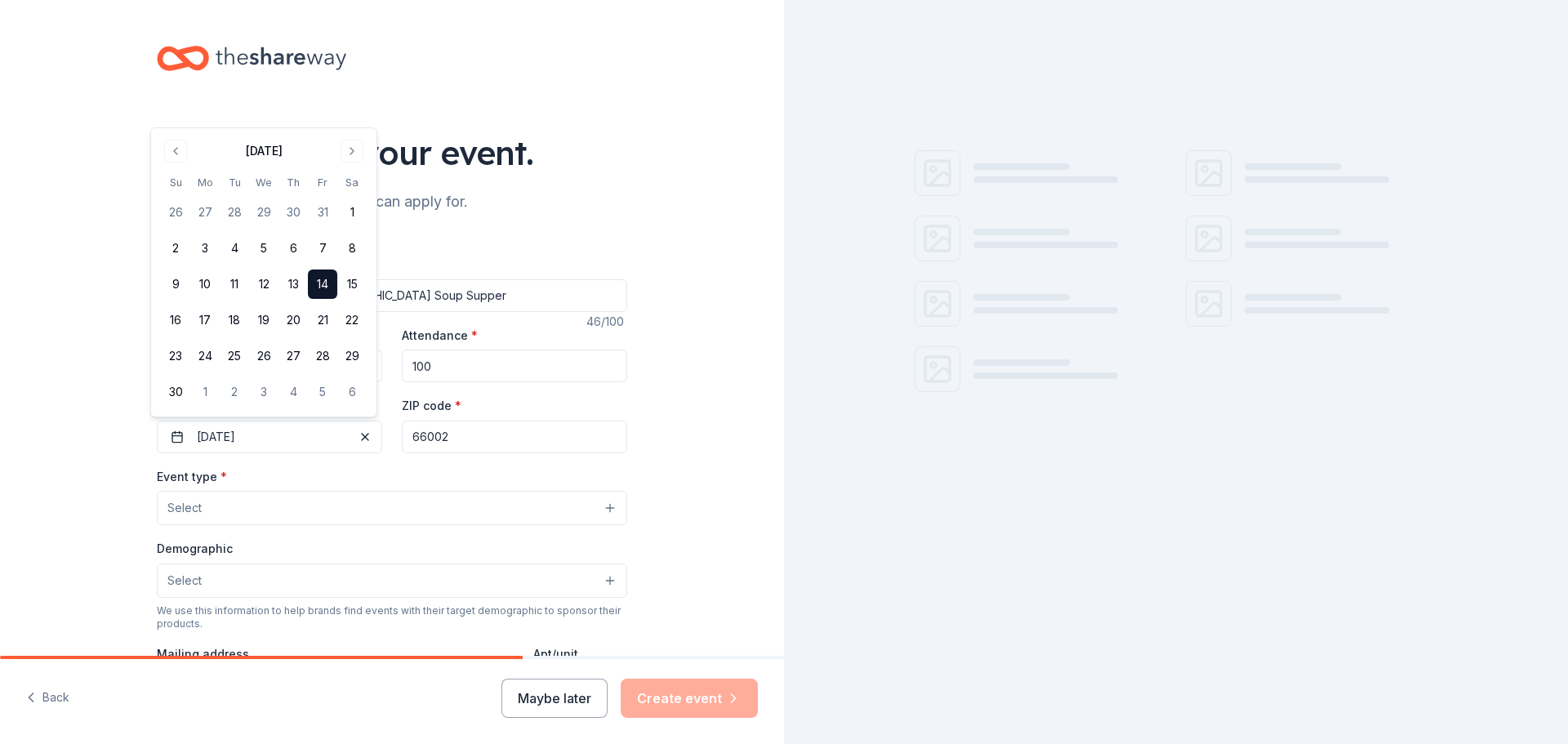
click at [243, 497] on button "Select" at bounding box center [392, 508] width 471 height 35
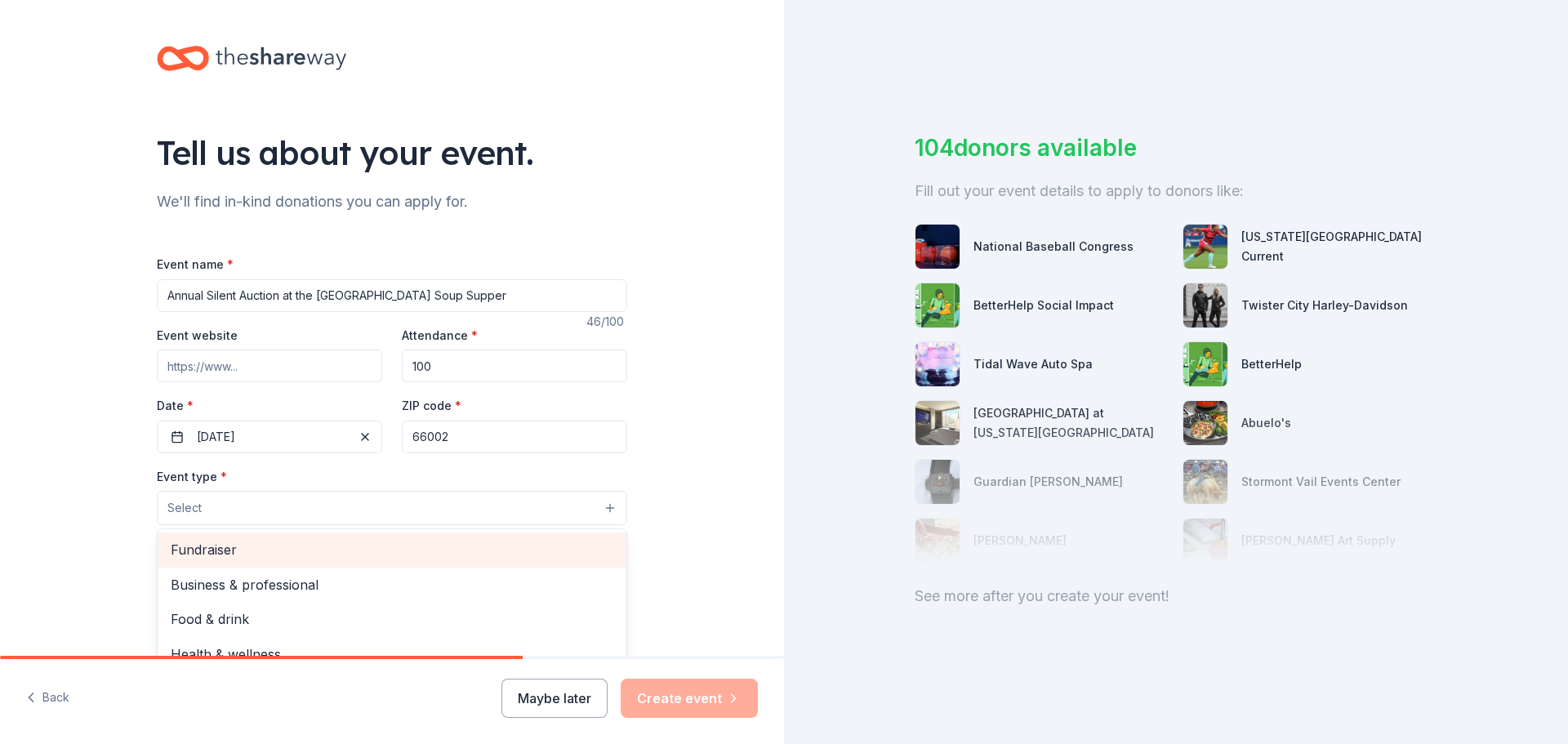
click at [252, 538] on div "Fundraiser" at bounding box center [392, 550] width 469 height 35
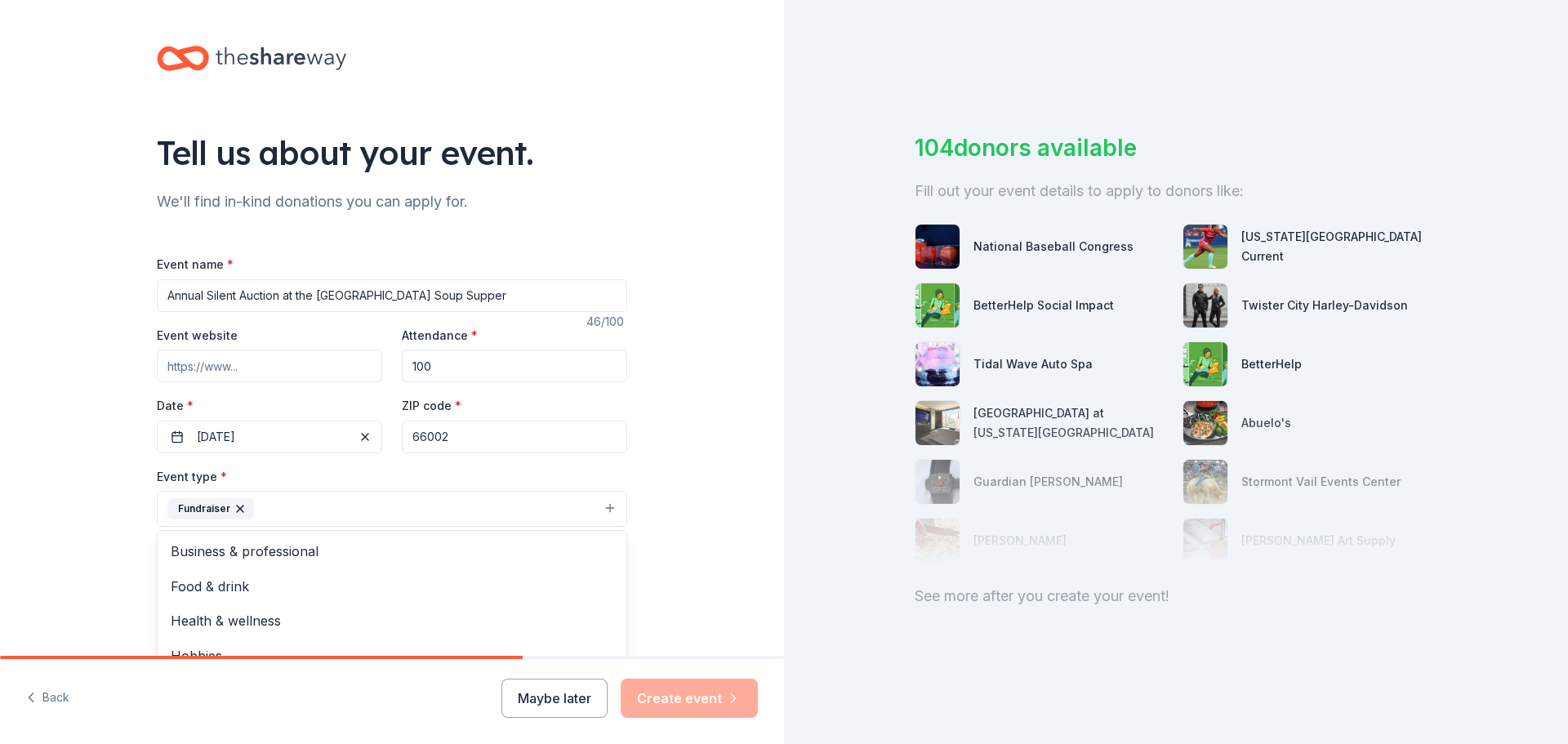
click at [98, 494] on div "Tell us about your event. We'll find in-kind donations you can apply for. Event…" at bounding box center [392, 544] width 784 height 1088
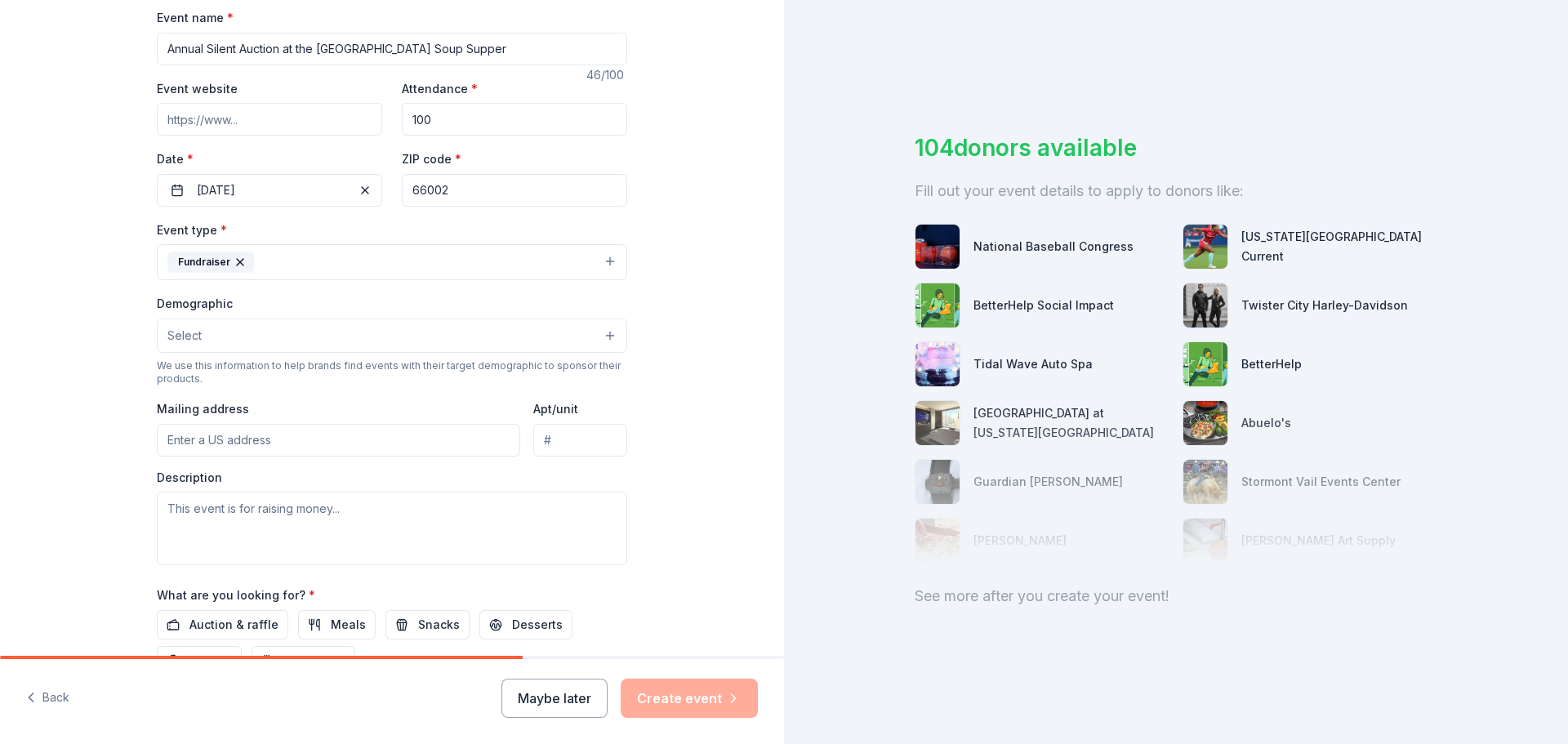
scroll to position [306, 0]
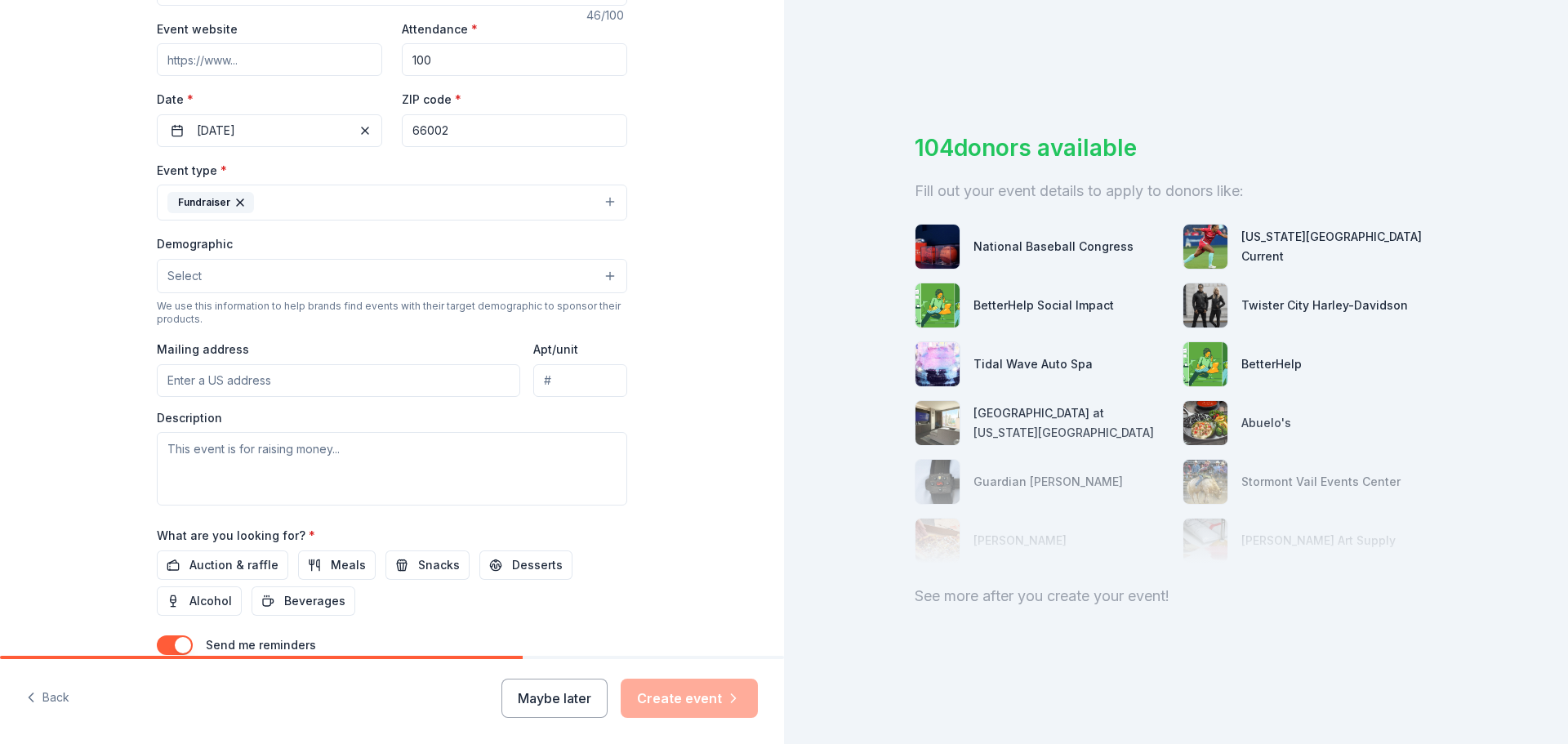
click at [199, 271] on button "Select" at bounding box center [392, 276] width 471 height 35
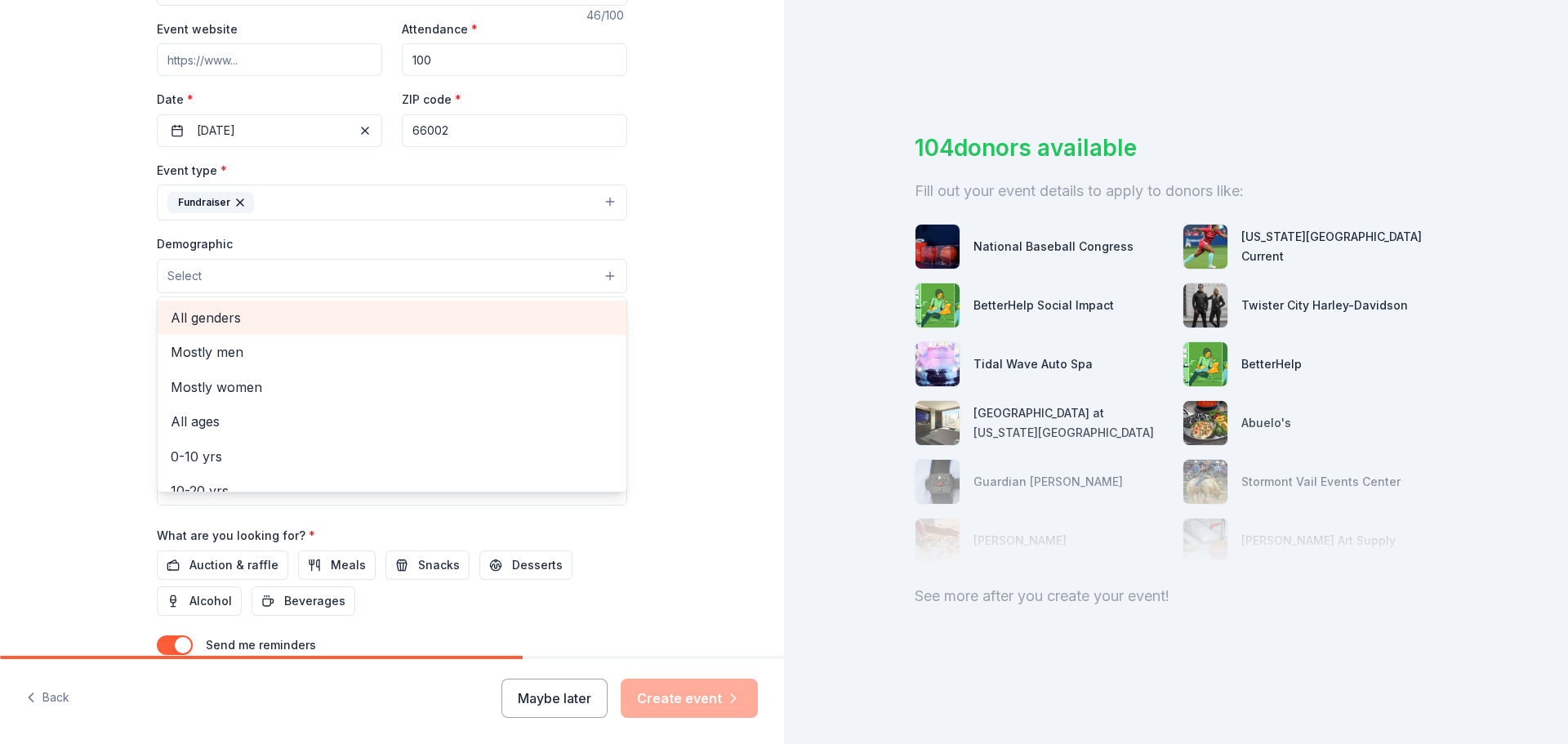
click at [231, 323] on span "All genders" at bounding box center [392, 317] width 442 height 21
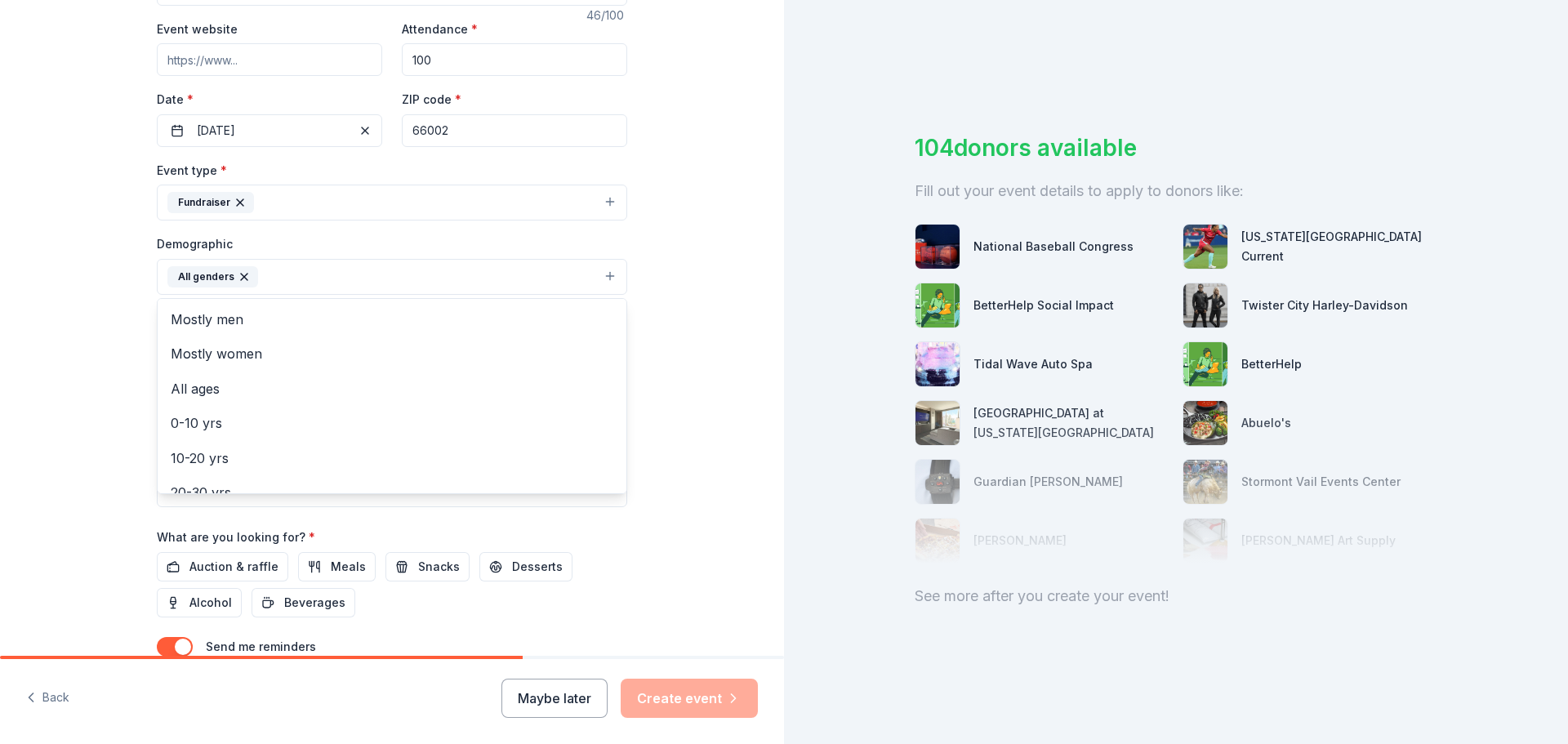
click at [88, 369] on div "Tell us about your event. We'll find in-kind donations you can apply for. Event…" at bounding box center [392, 239] width 784 height 1090
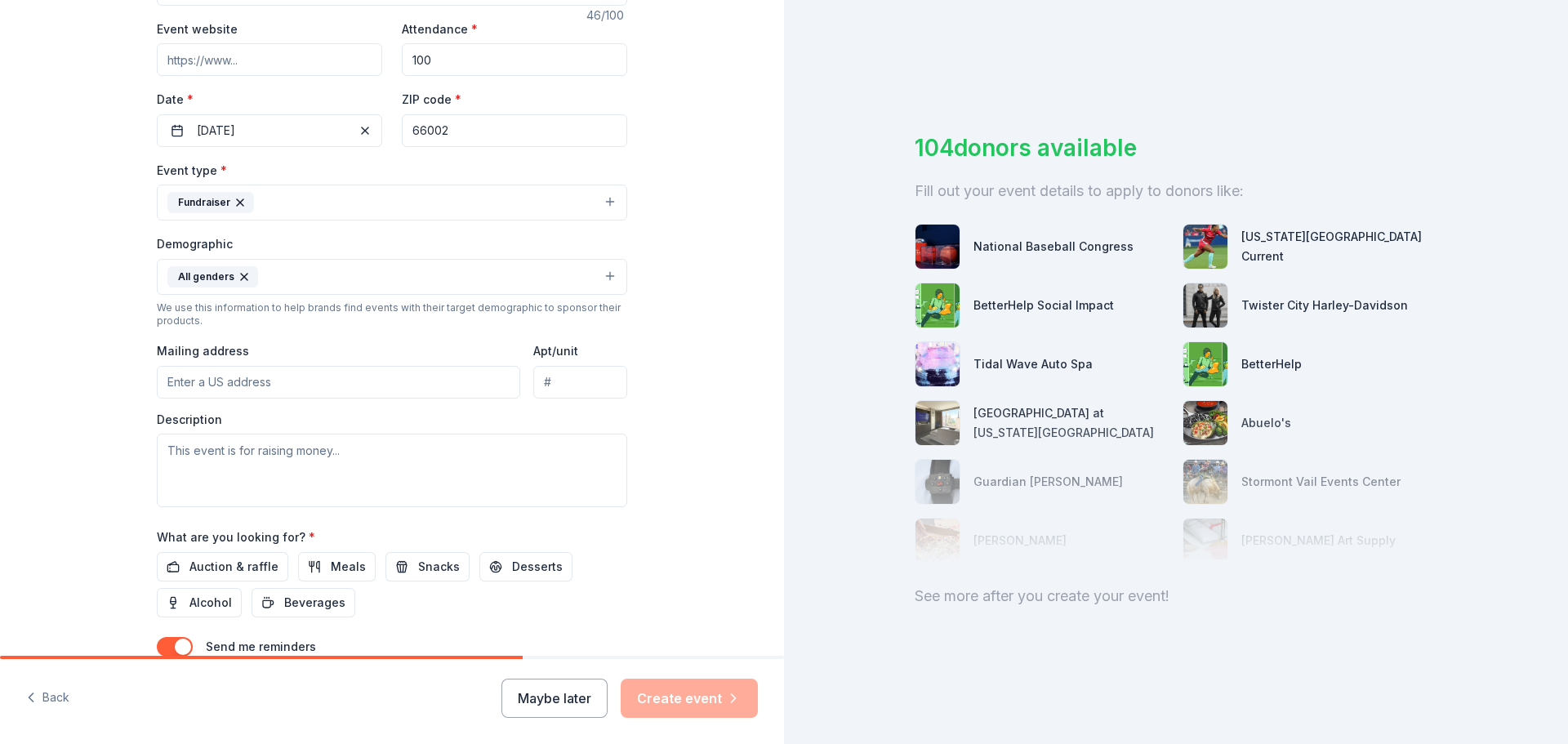
click at [207, 383] on input "Mailing address" at bounding box center [339, 382] width 363 height 33
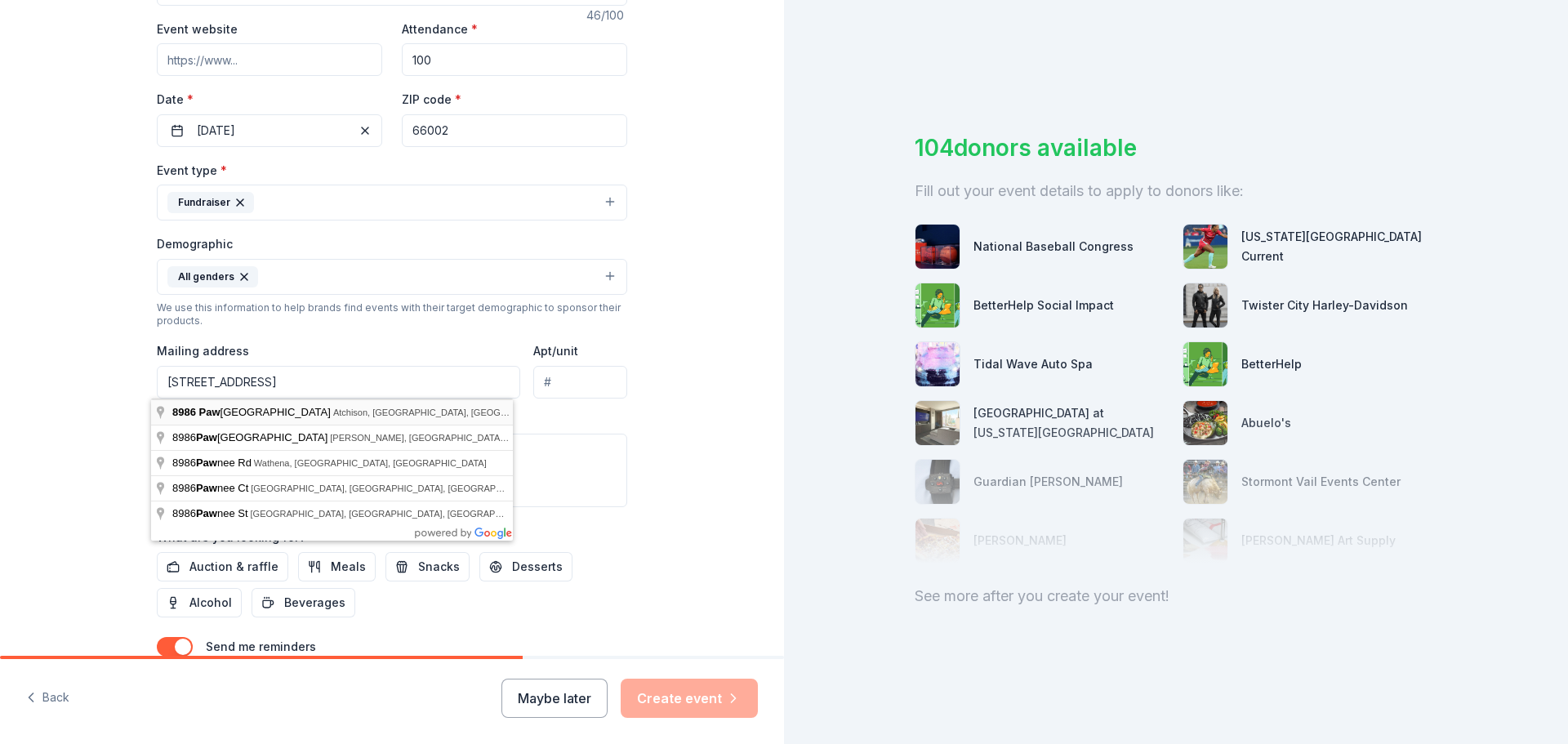
type input "8986 Pawnee Road, Atchison, KS, 66002"
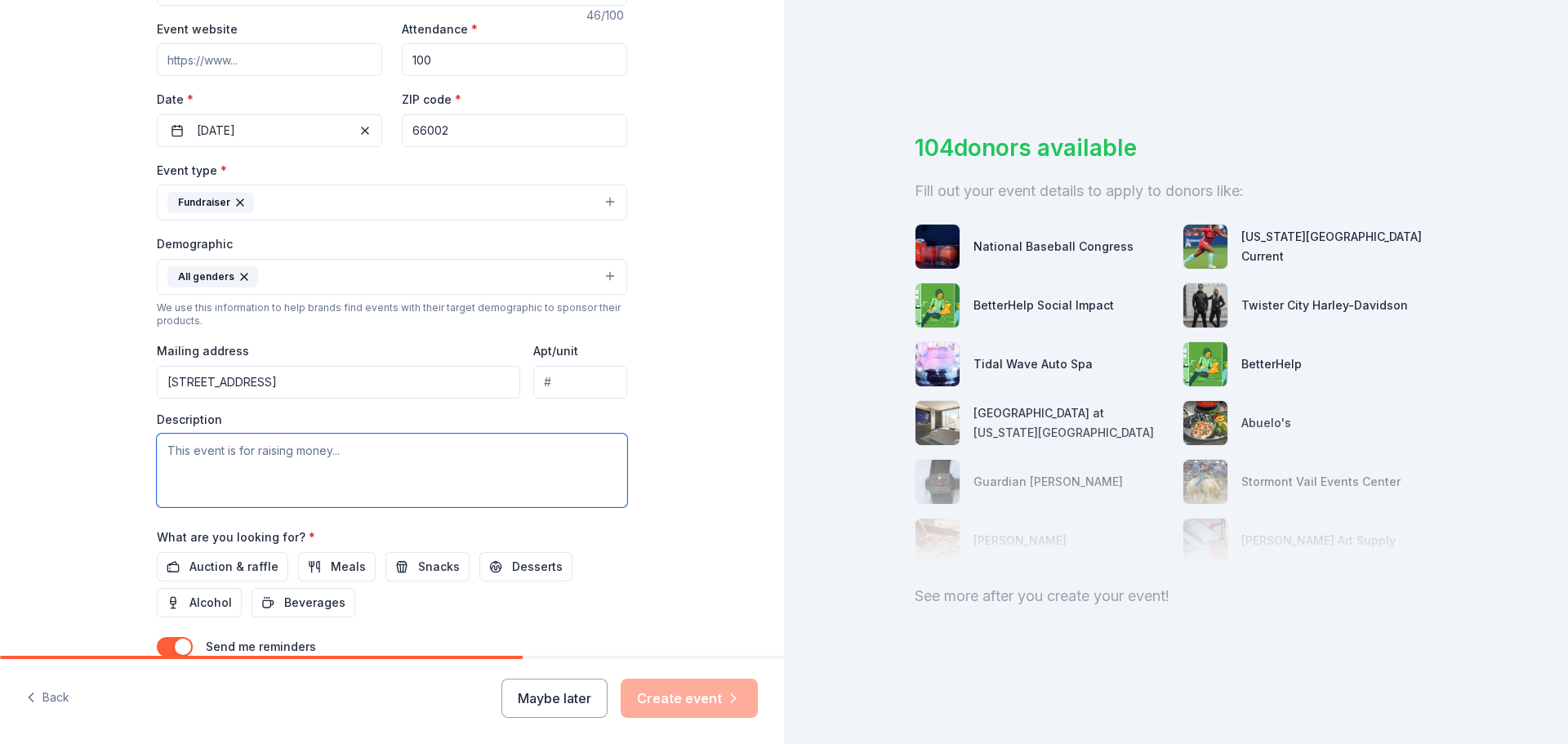
click at [189, 456] on textarea at bounding box center [392, 470] width 471 height 74
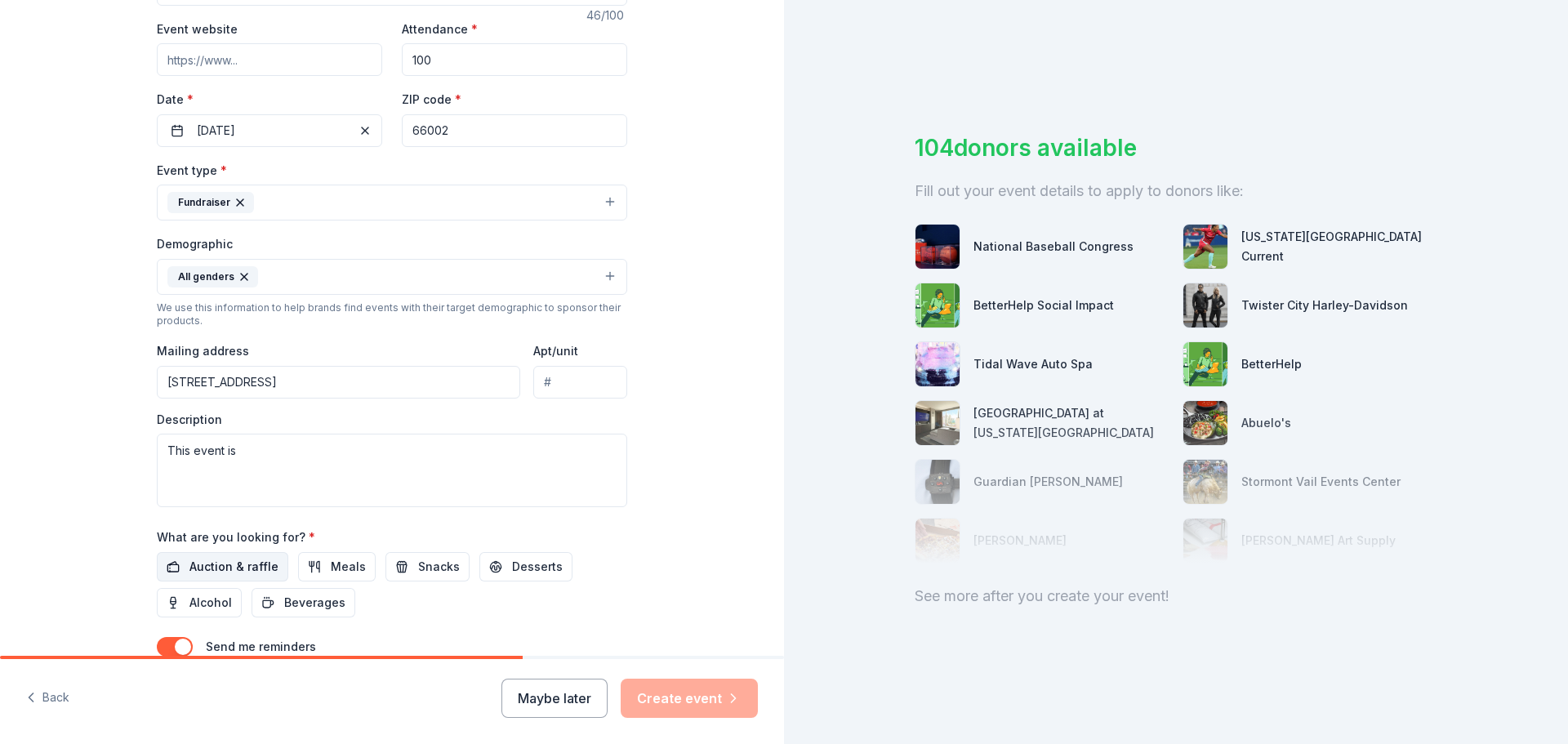
click at [219, 574] on span "Auction & raffle" at bounding box center [234, 567] width 89 height 20
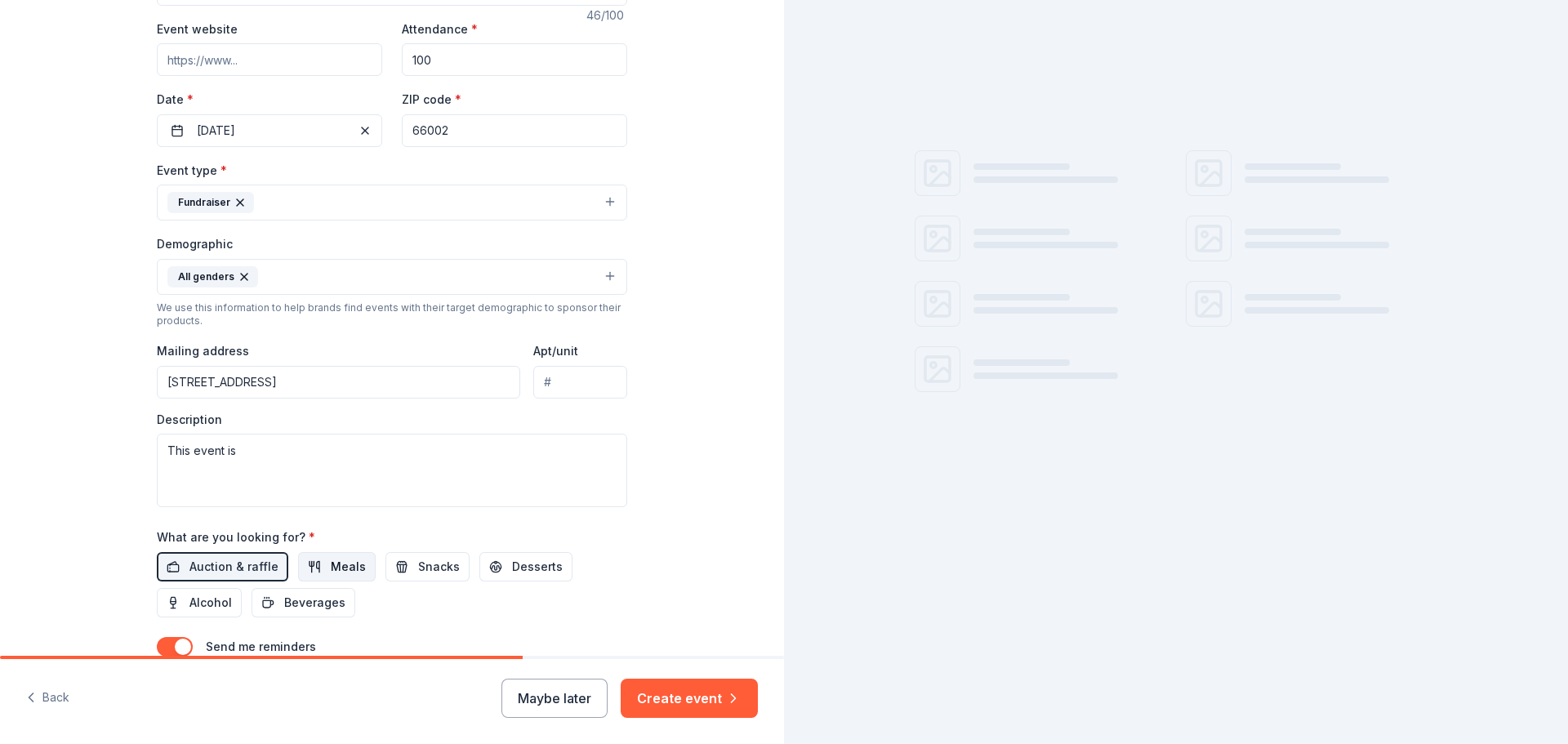
click at [331, 572] on span "Meals" at bounding box center [348, 567] width 35 height 20
drag, startPoint x: 402, startPoint y: 564, endPoint x: 457, endPoint y: 567, distance: 55.1
click at [402, 564] on button "Snacks" at bounding box center [427, 567] width 84 height 29
click at [512, 567] on span "Desserts" at bounding box center [538, 567] width 51 height 20
click at [198, 599] on span "Alcohol" at bounding box center [211, 603] width 43 height 20
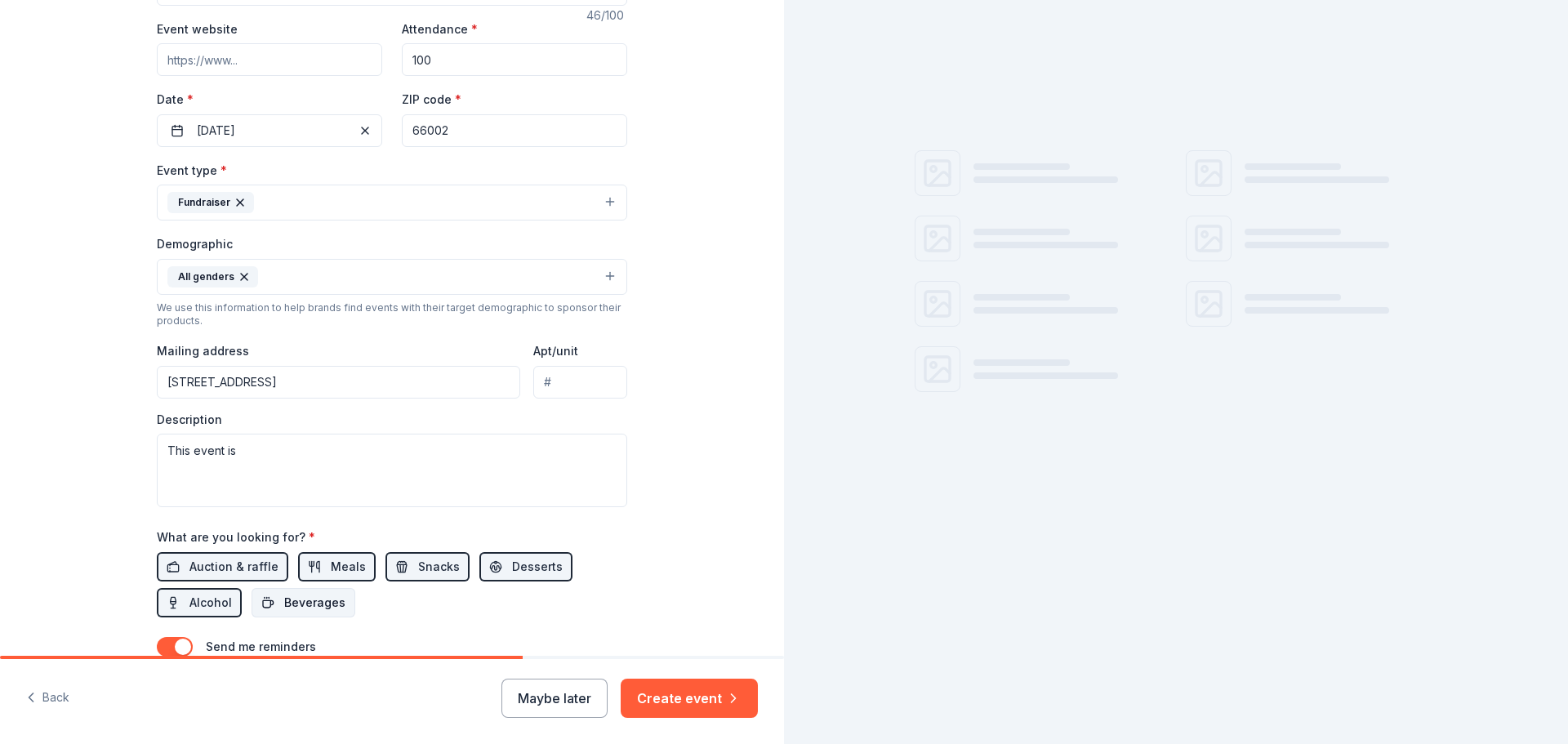
click at [293, 596] on span "Beverages" at bounding box center [314, 603] width 61 height 20
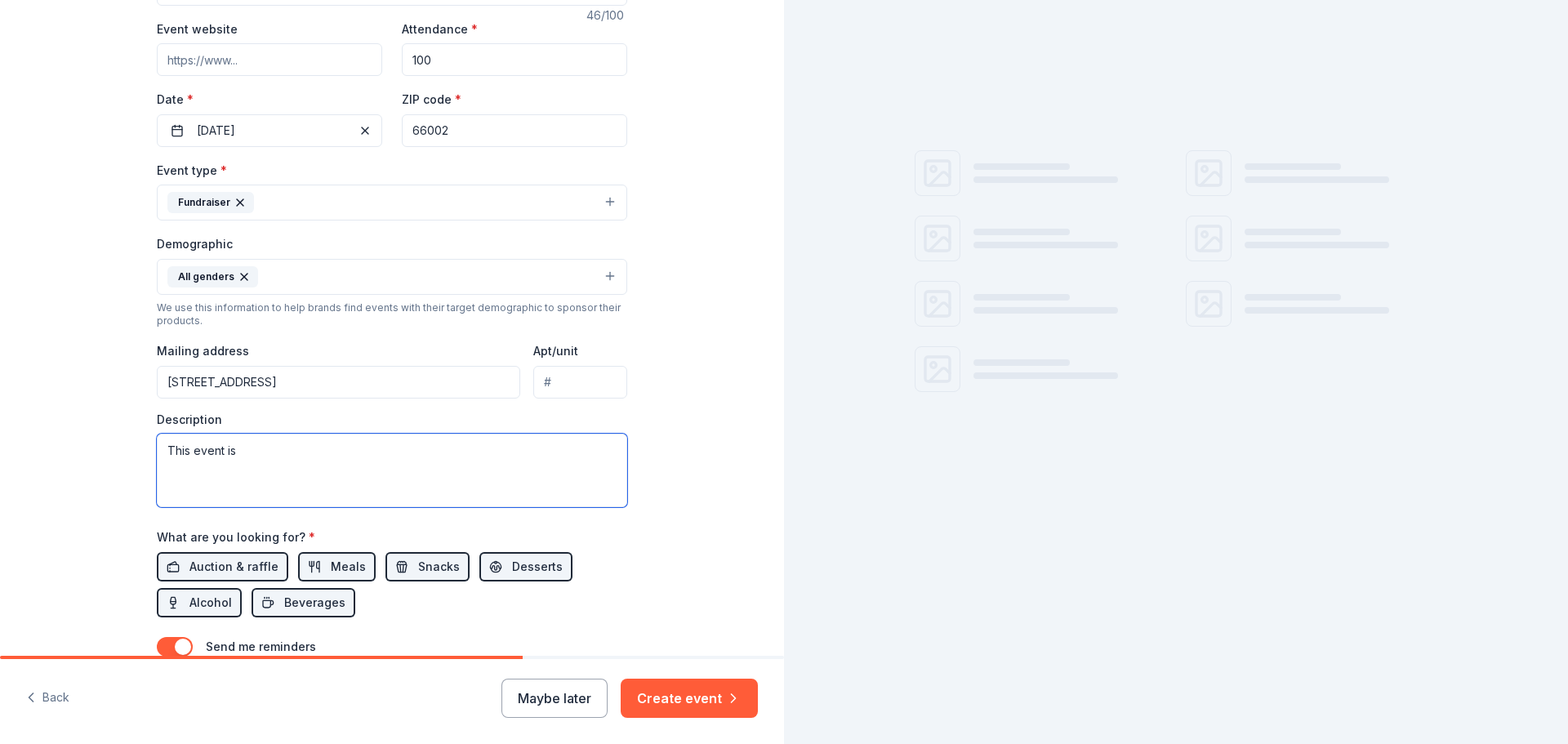
click at [252, 461] on textarea "This event is" at bounding box center [392, 470] width 471 height 74
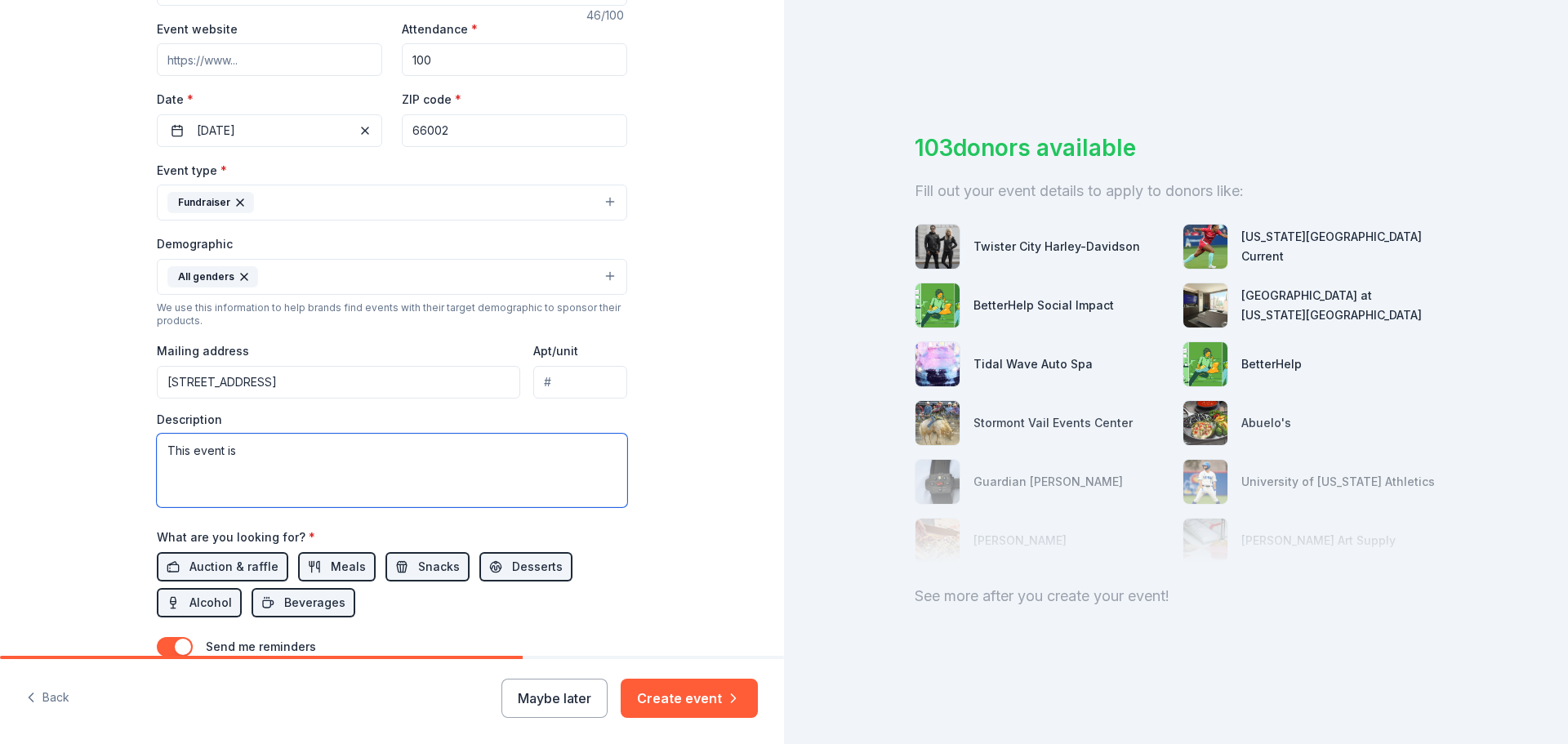
drag, startPoint x: 303, startPoint y: 456, endPoint x: 47, endPoint y: 439, distance: 256.6
click at [47, 439] on div "Tell us about your event. We'll find in-kind donations you can apply for. Event…" at bounding box center [392, 239] width 784 height 1090
paste textarea "We are looking for community business leaders like YOU to help us meet our PTL …"
click at [466, 445] on textarea "We are looking for community business leaders like YOU to help us meet our PTL …" at bounding box center [392, 470] width 471 height 74
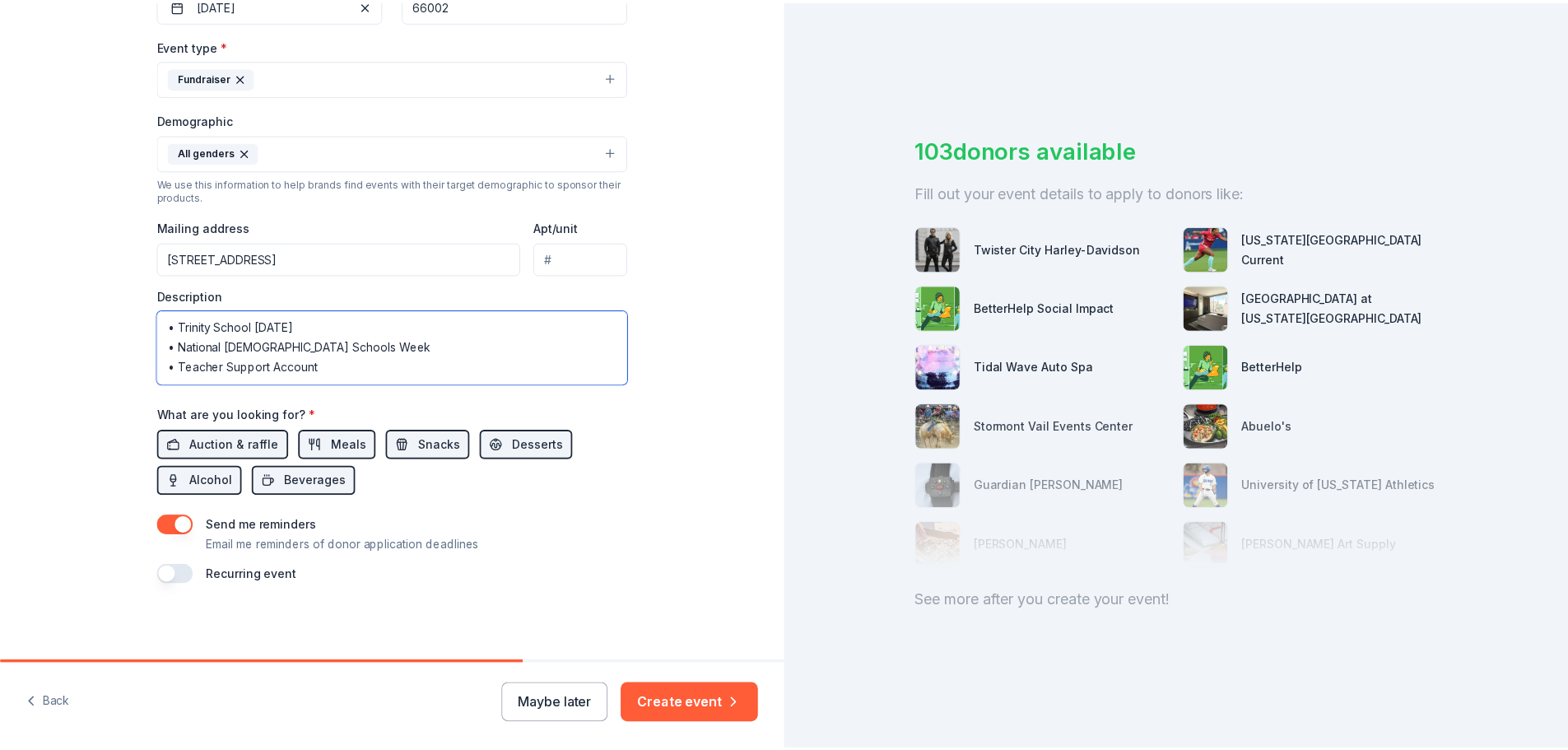
scroll to position [438, 0]
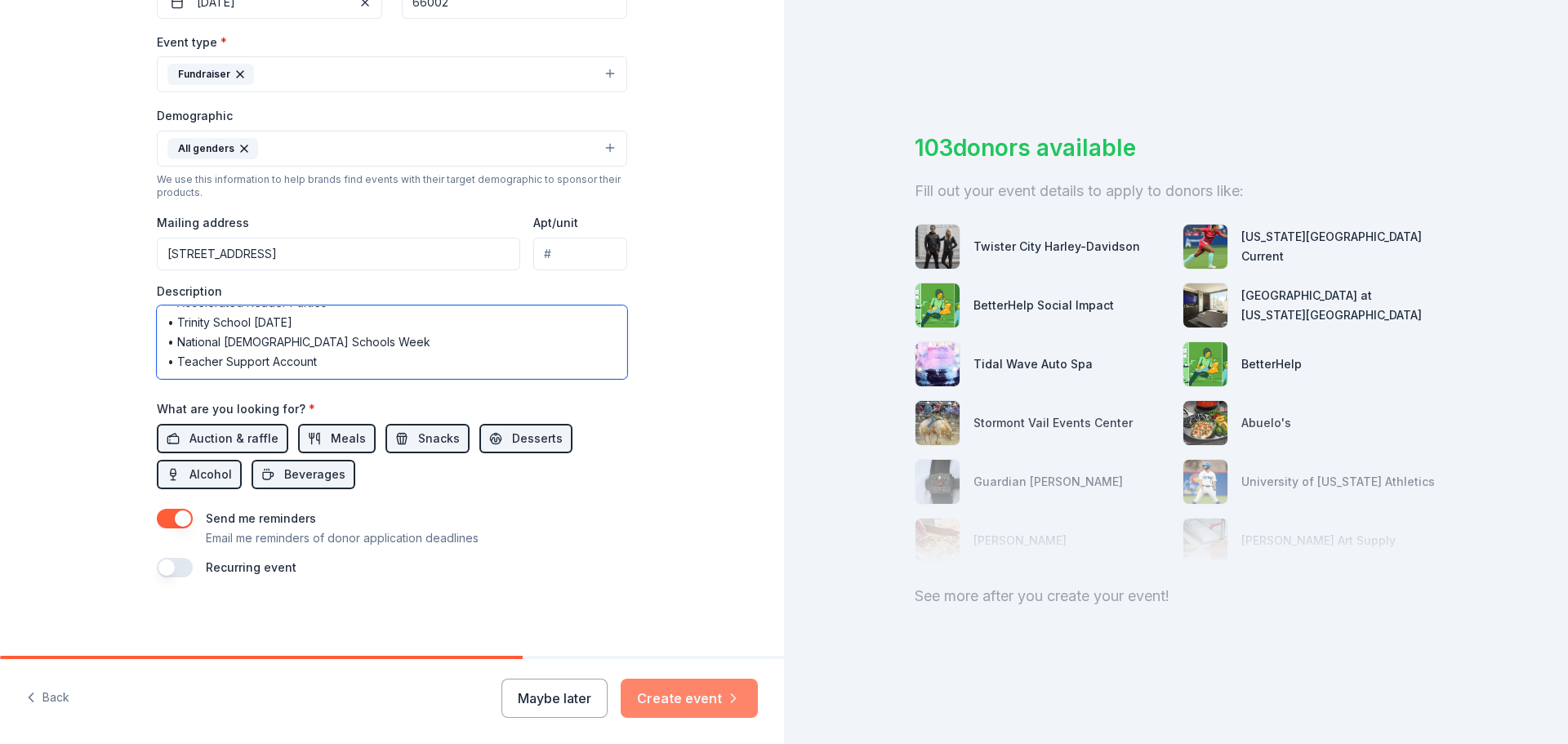
type textarea "We are looking for community business leaders like YOU to help us meet our PTL …"
click at [710, 700] on button "Create event" at bounding box center [689, 698] width 137 height 39
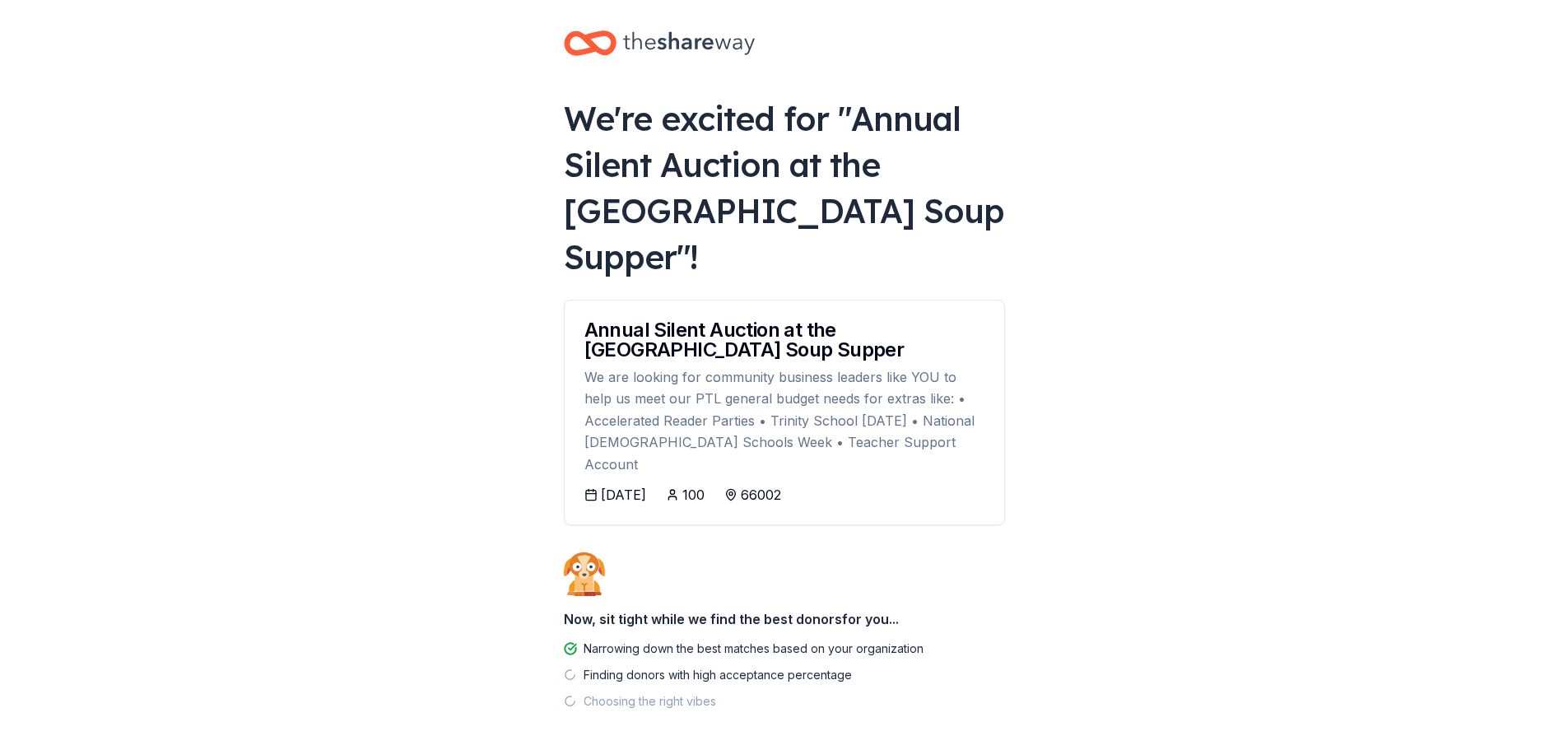
scroll to position [12, 0]
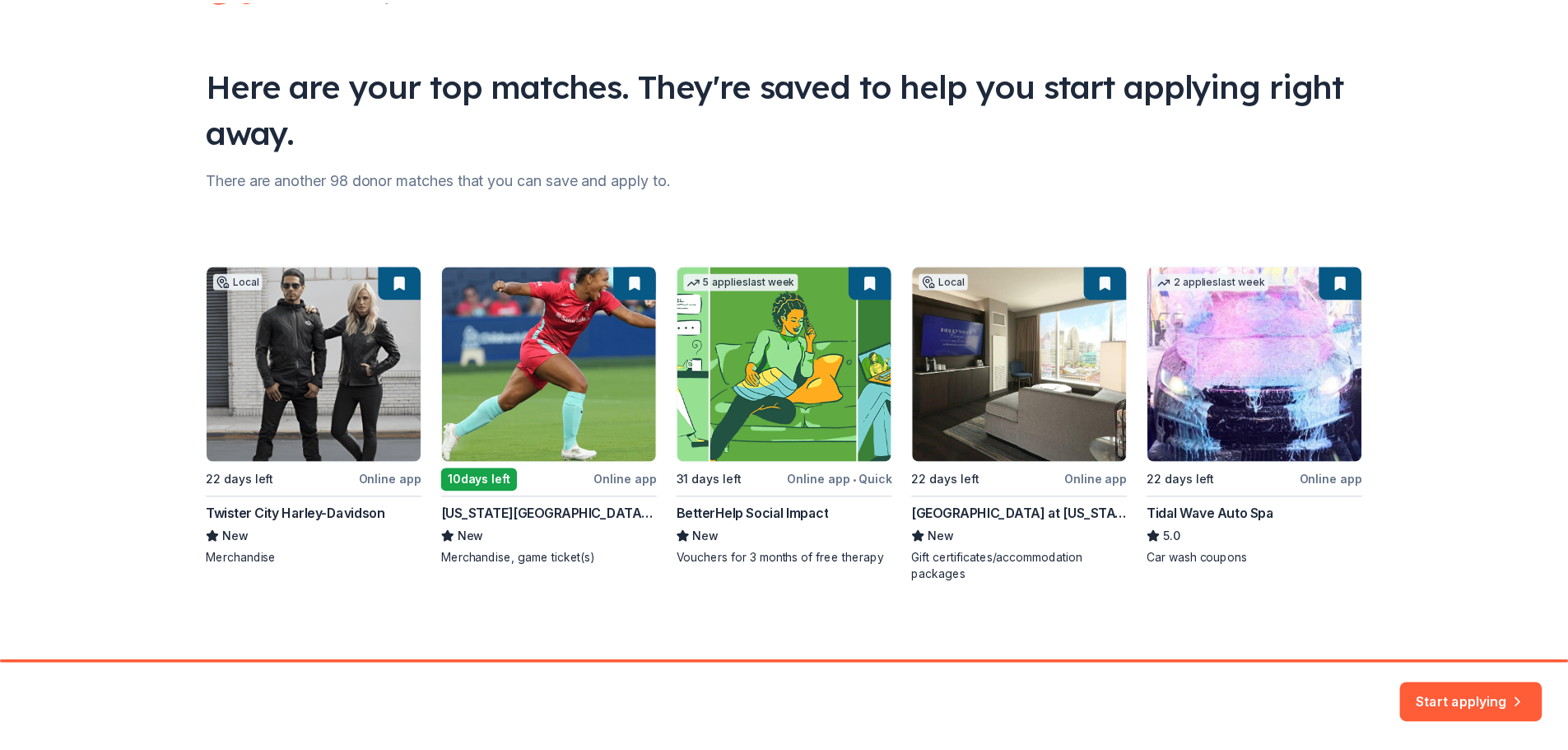
scroll to position [71, 0]
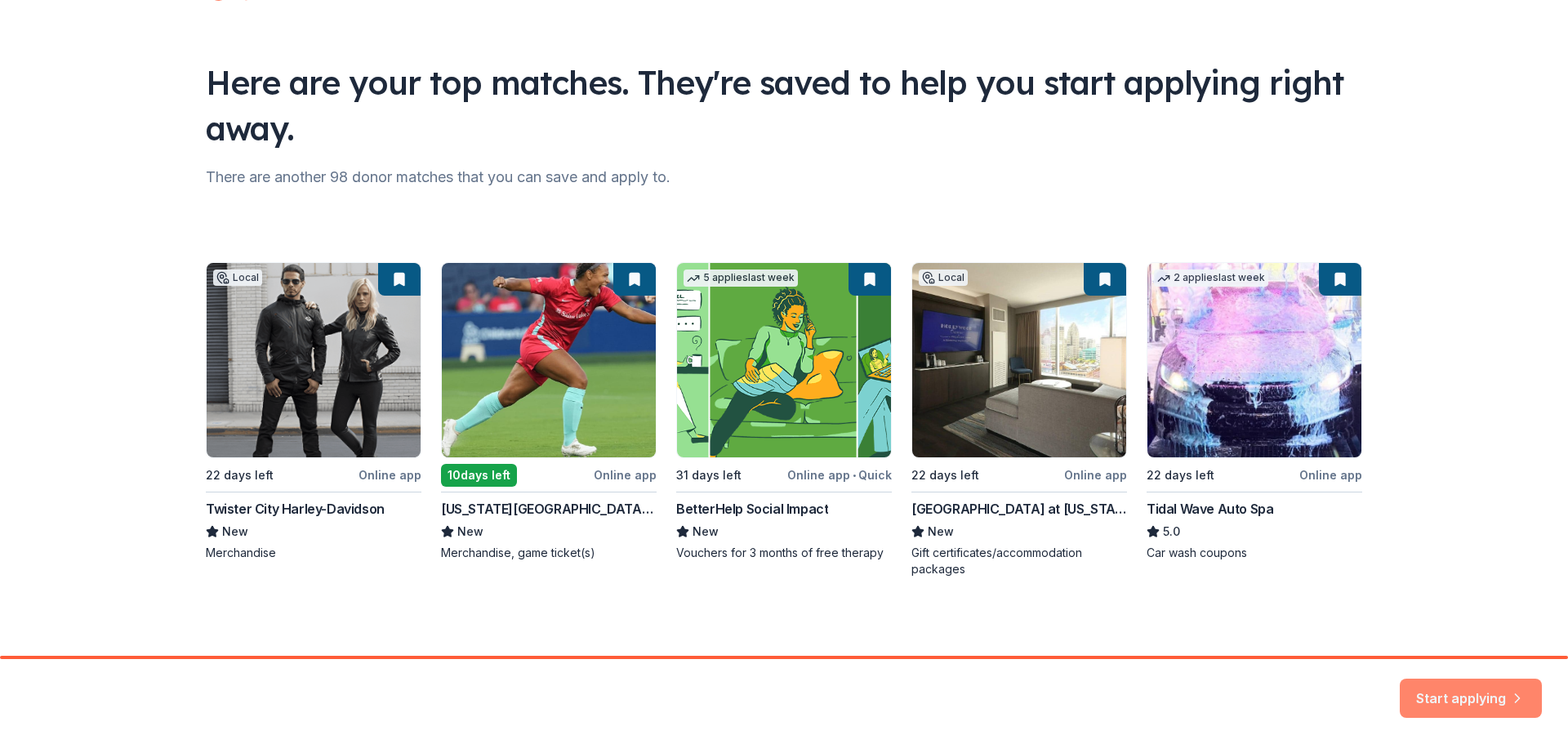
click at [1441, 694] on button "Start applying" at bounding box center [1471, 689] width 142 height 39
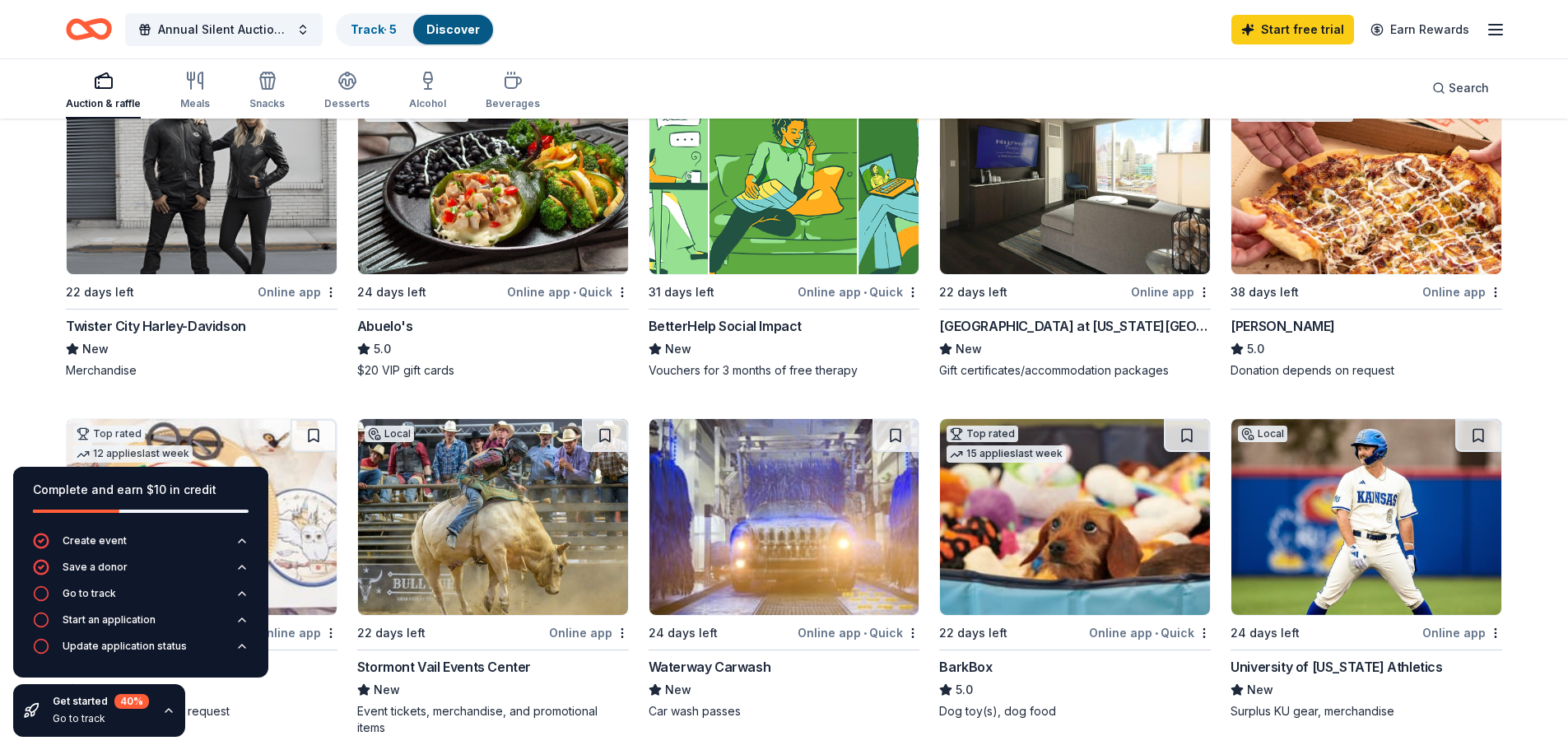
scroll to position [267, 0]
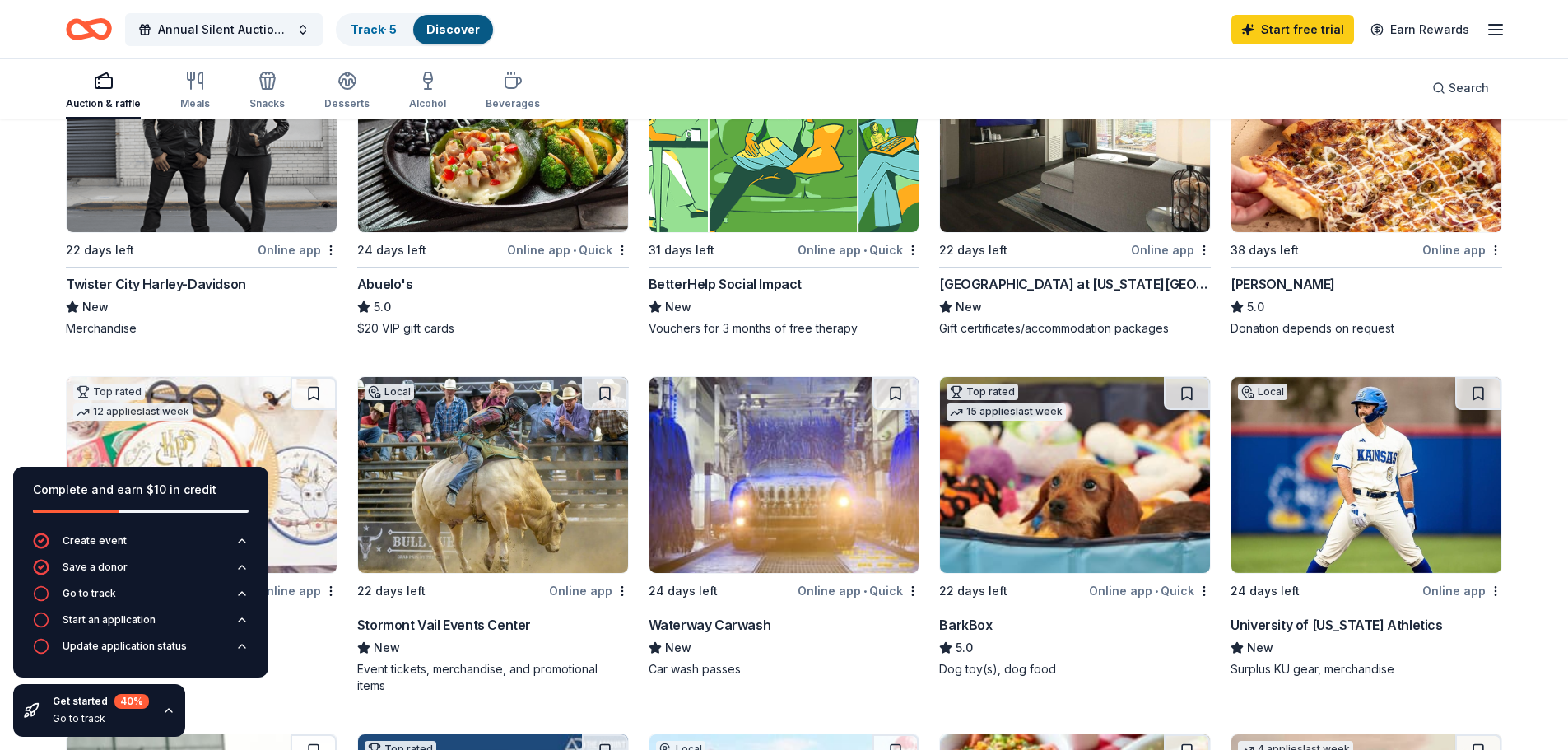
click at [1442, 254] on div "Online app" at bounding box center [1462, 250] width 80 height 20
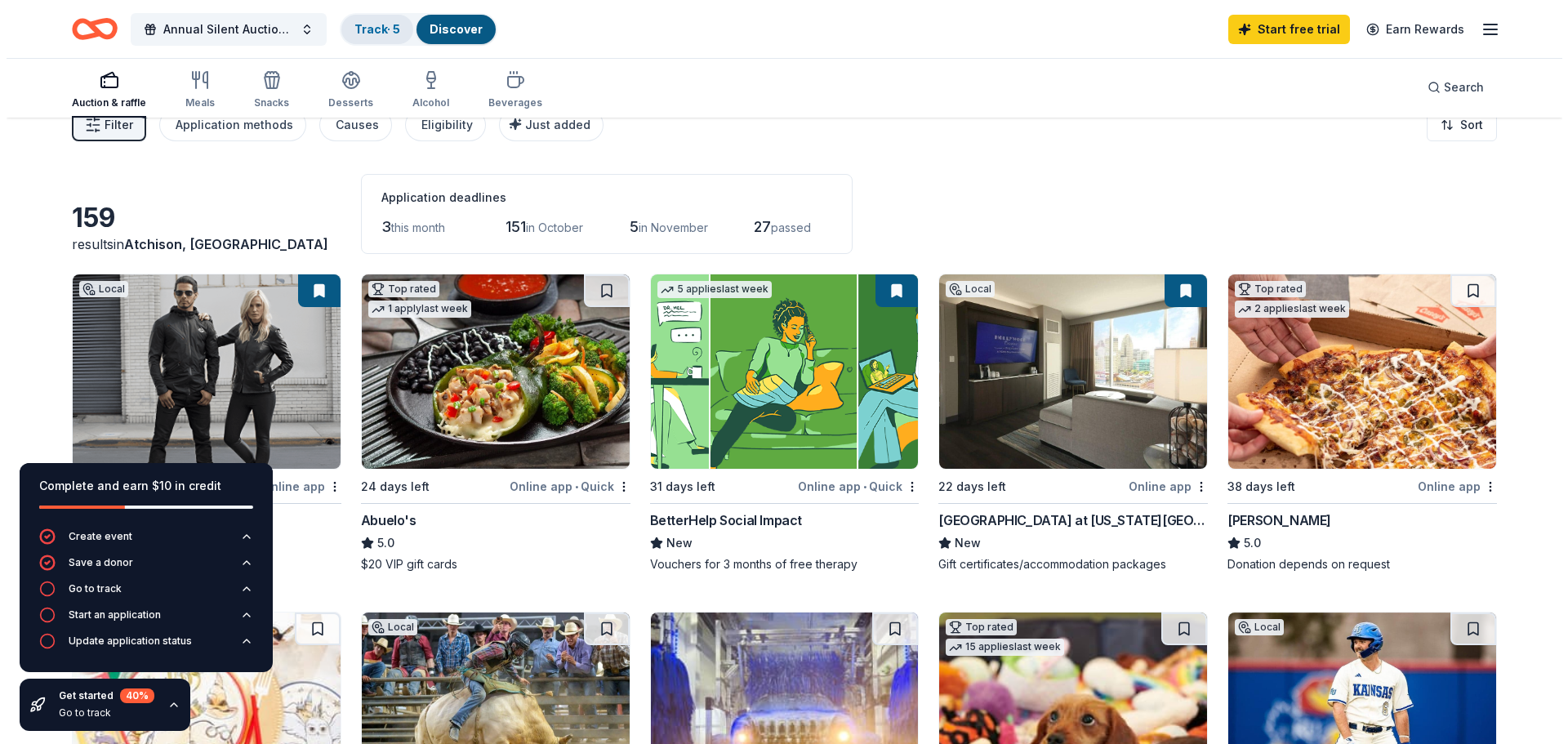
scroll to position [0, 0]
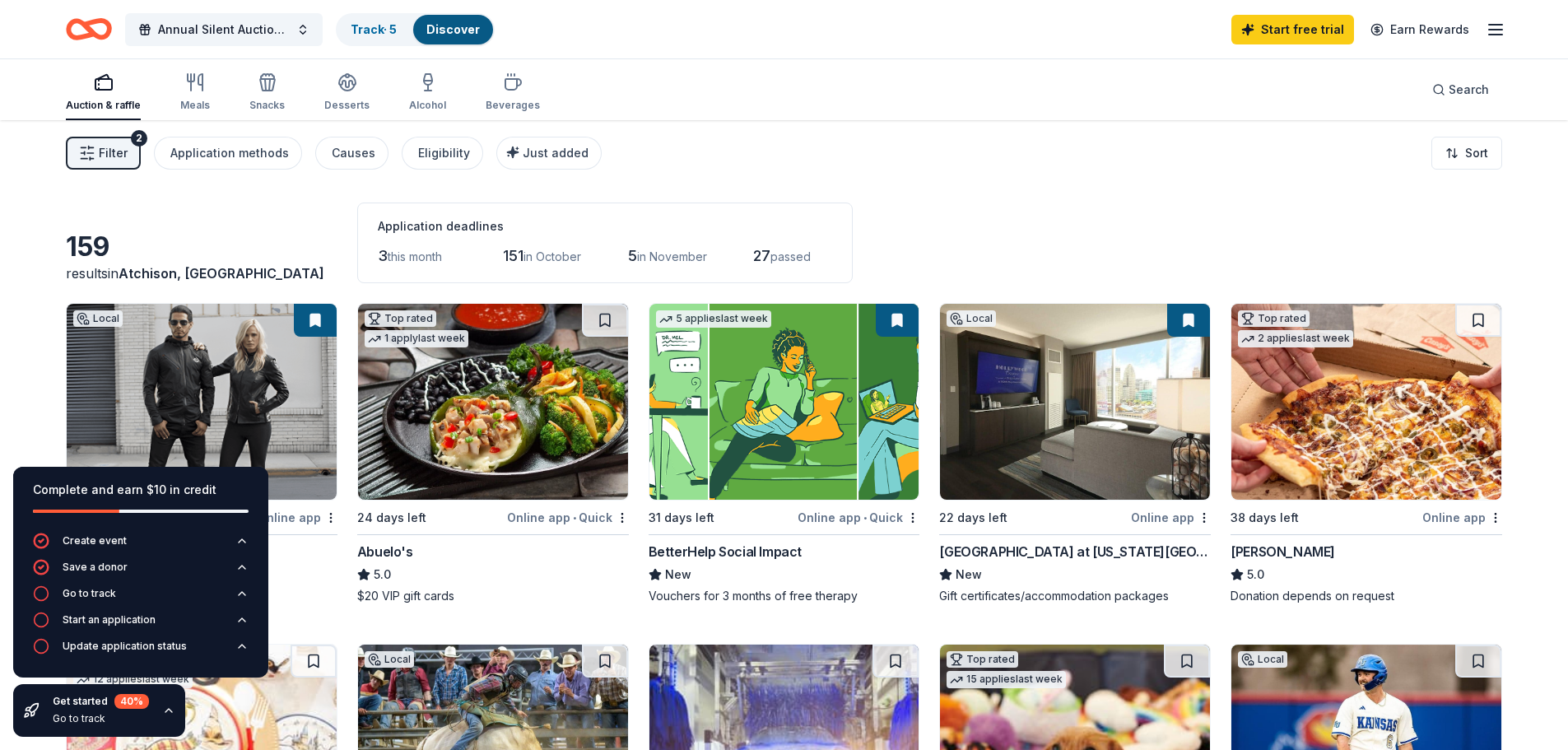
click at [122, 158] on span "Filter" at bounding box center [113, 153] width 28 height 20
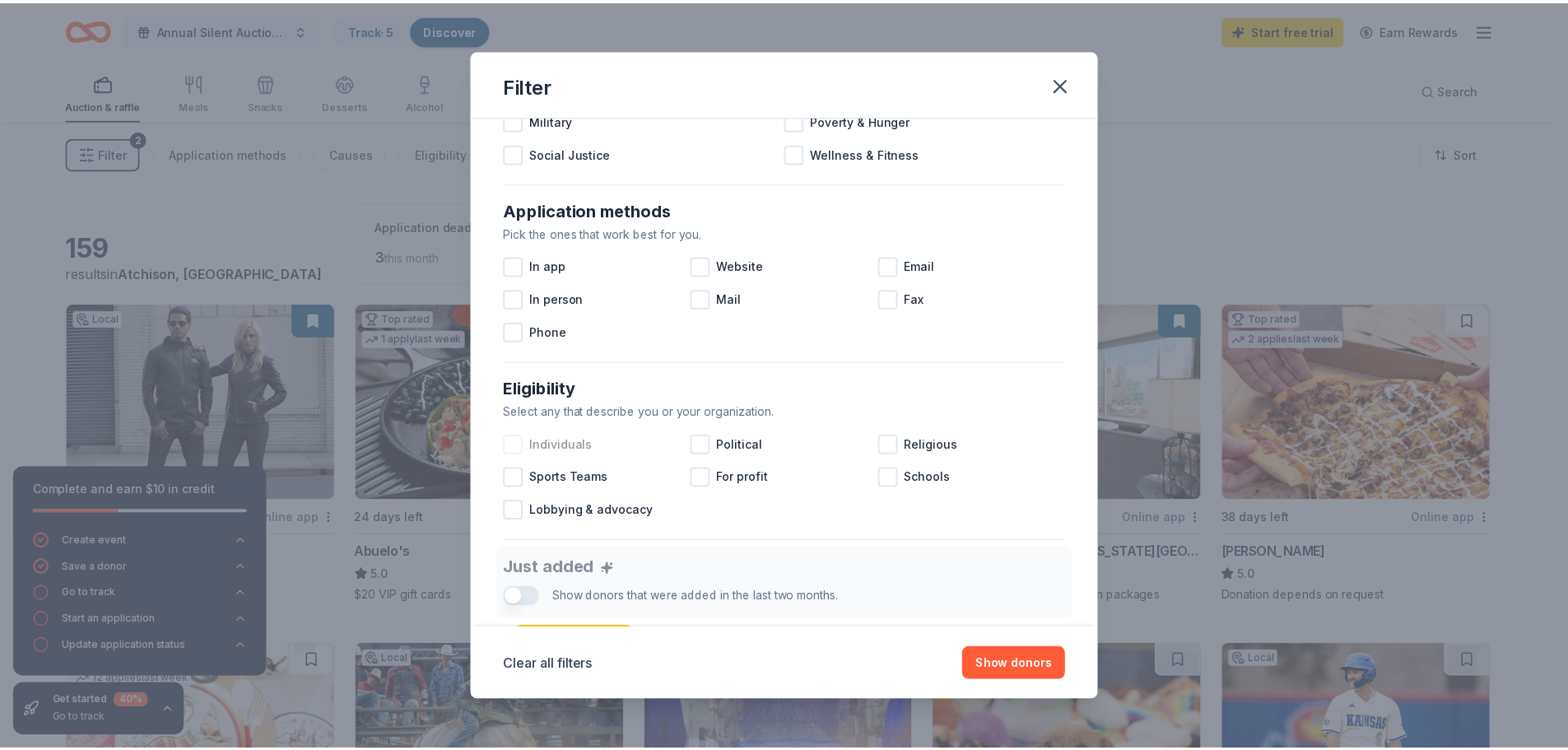
scroll to position [226, 0]
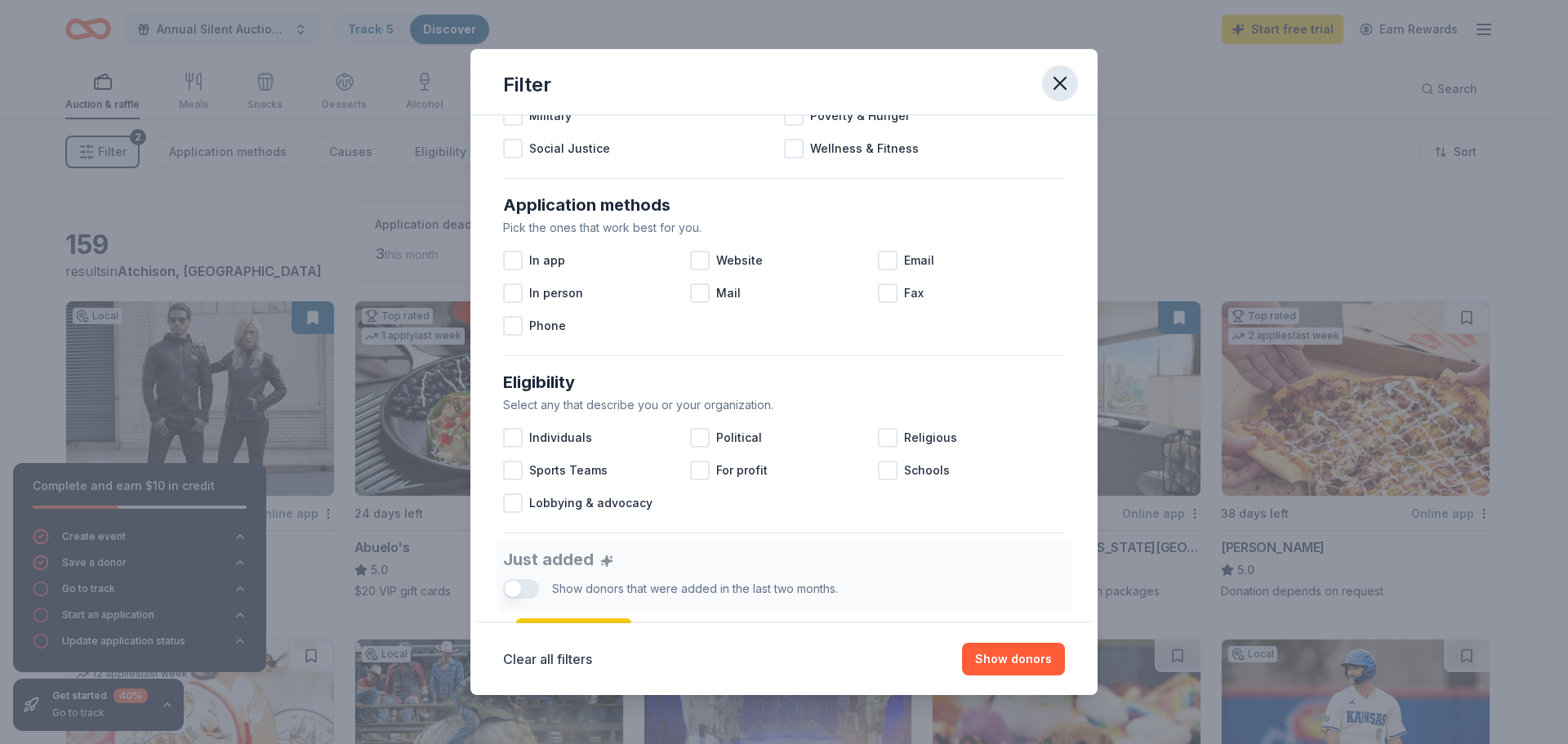
click at [1067, 80] on icon "button" at bounding box center [1059, 83] width 23 height 23
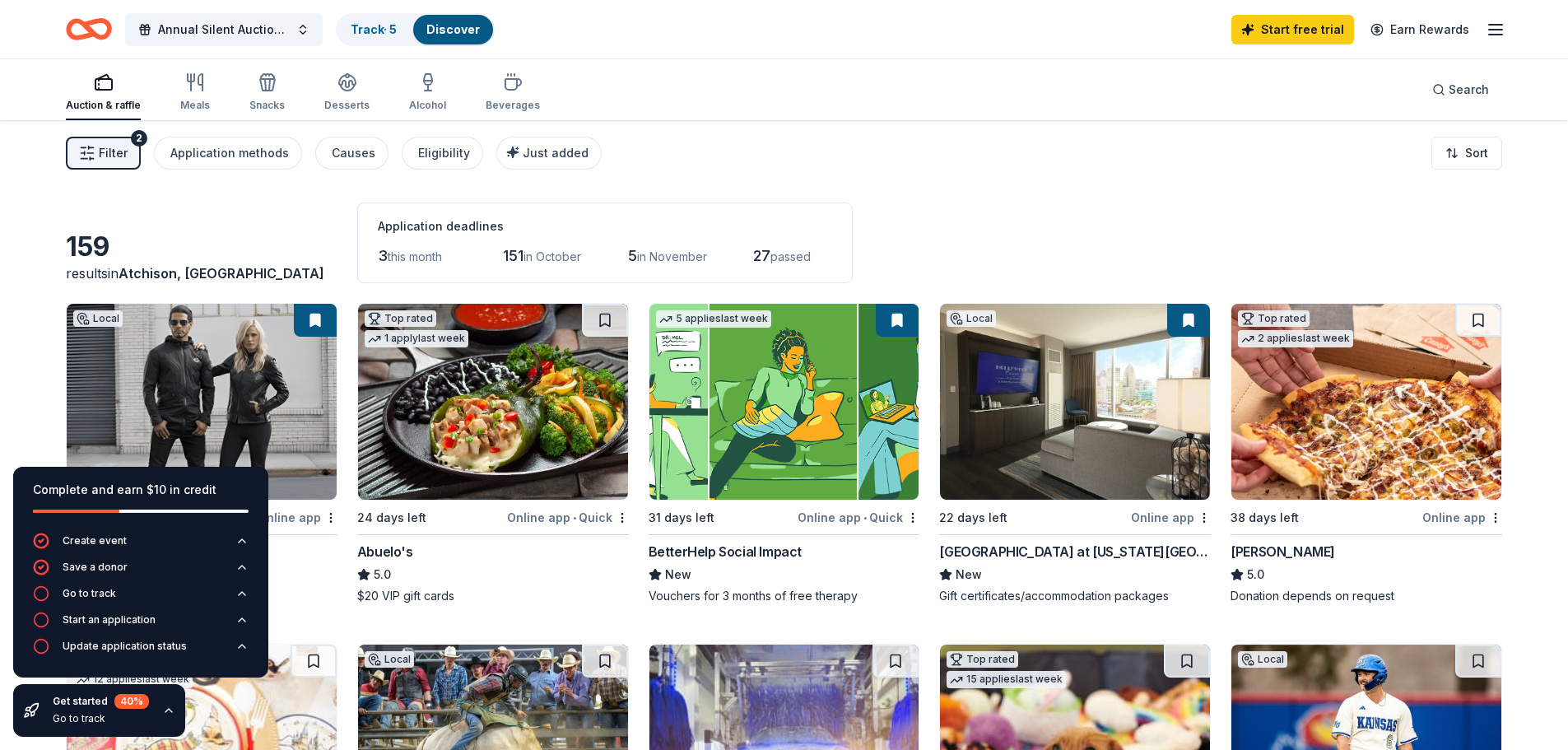
click at [670, 179] on div "Filter 2 Application methods Causes Eligibility Just added Sort" at bounding box center [784, 153] width 1568 height 66
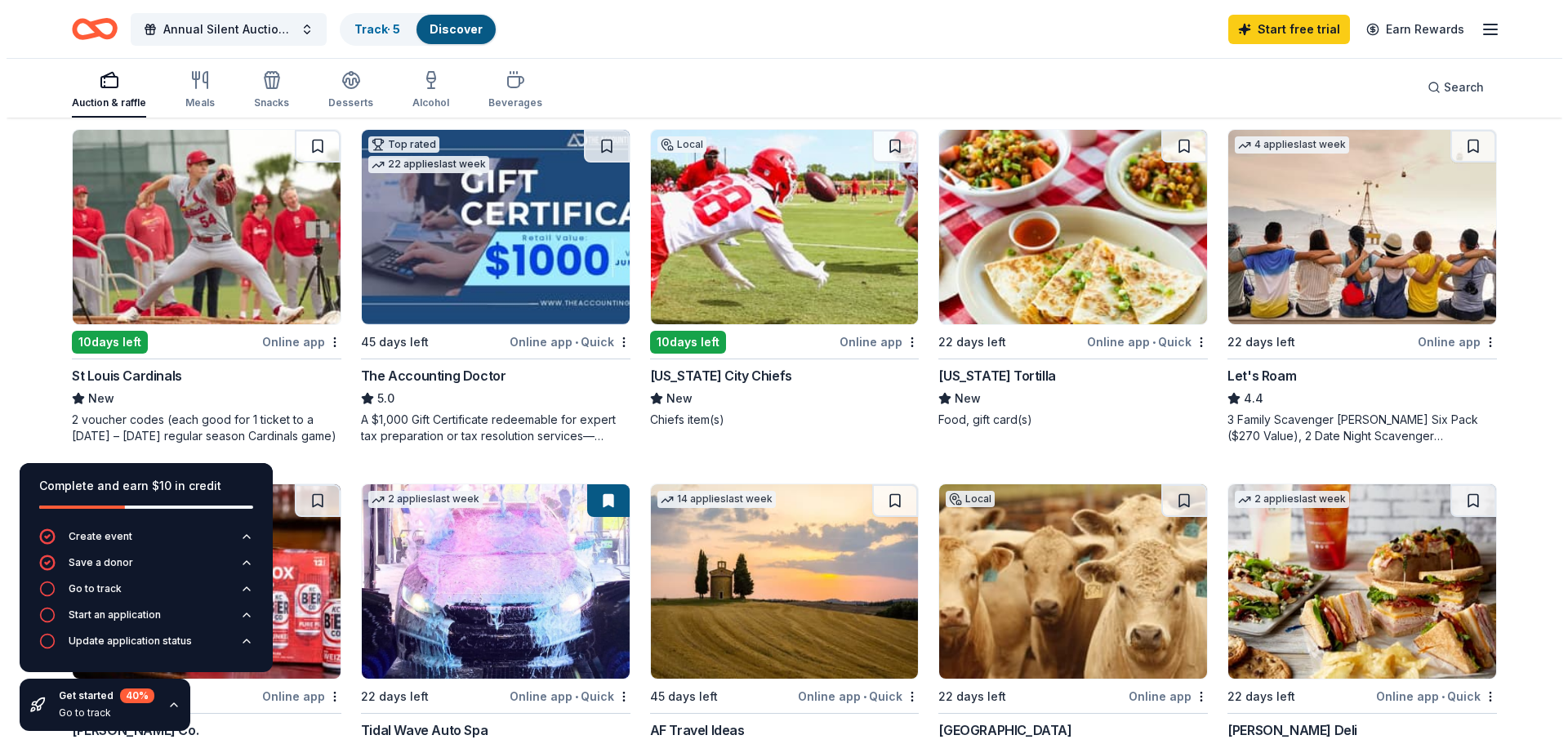
scroll to position [776, 0]
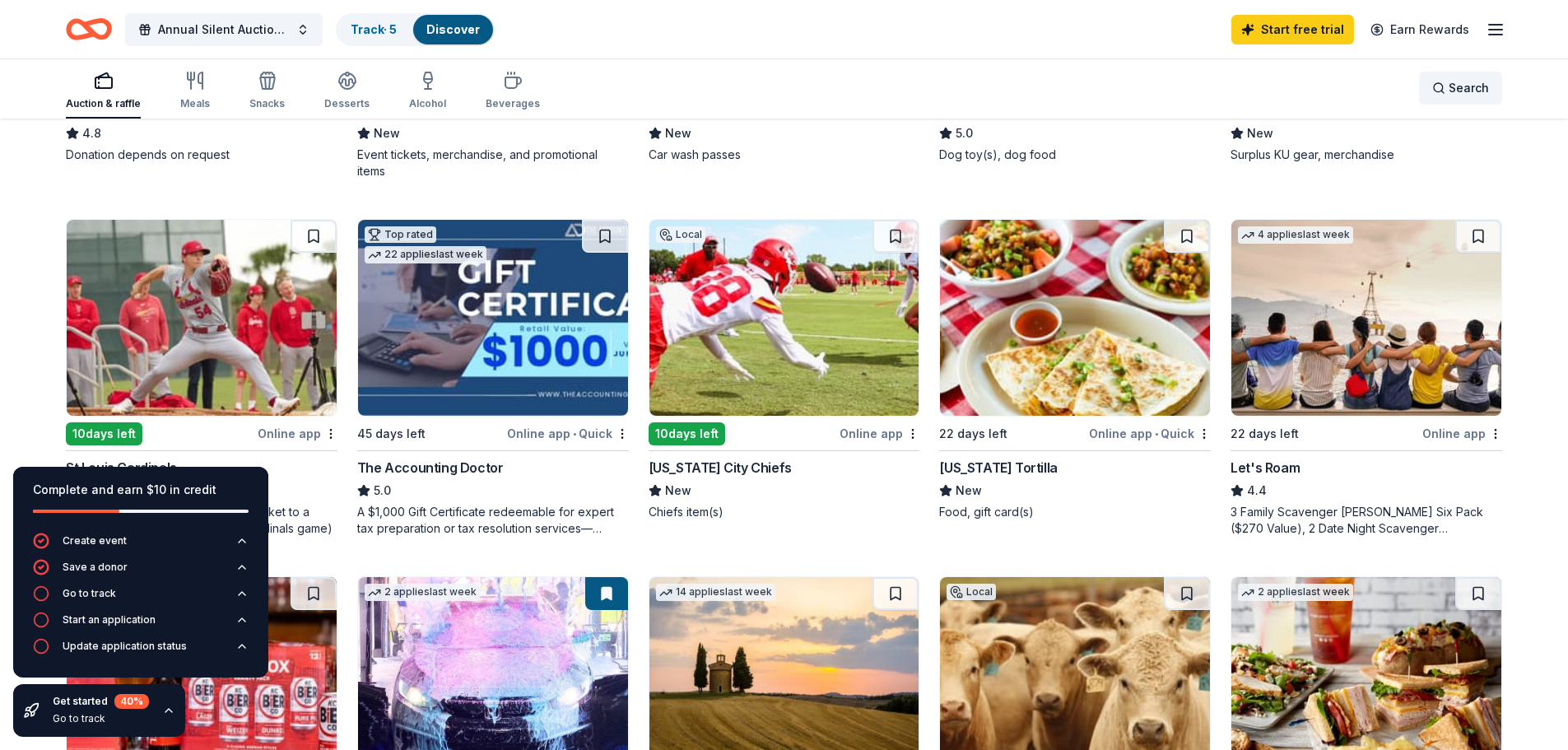
click at [1450, 81] on span "Search" at bounding box center [1469, 88] width 40 height 20
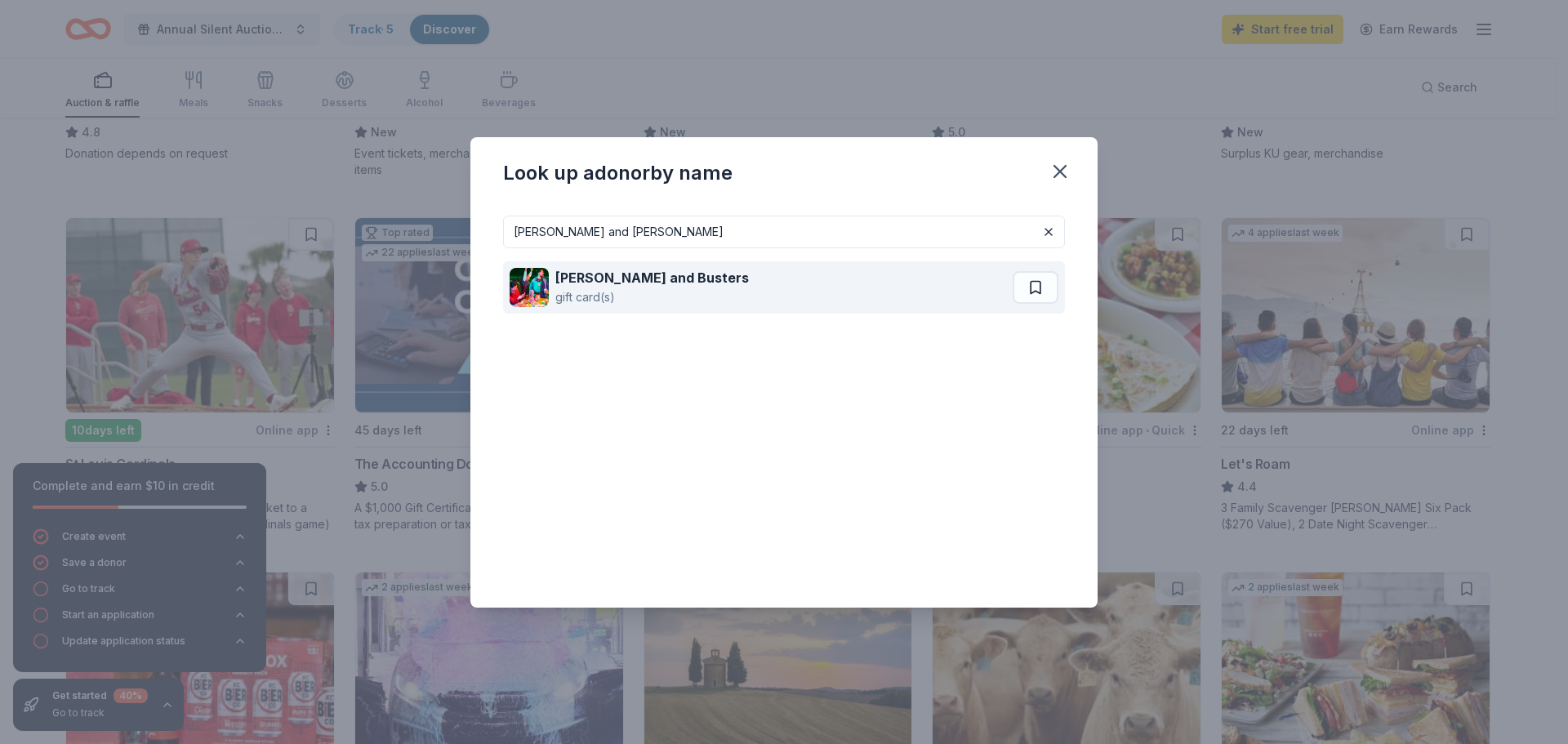
type input "Dave and buster"
click at [606, 277] on strong "Dave and Busters" at bounding box center [651, 278] width 194 height 16
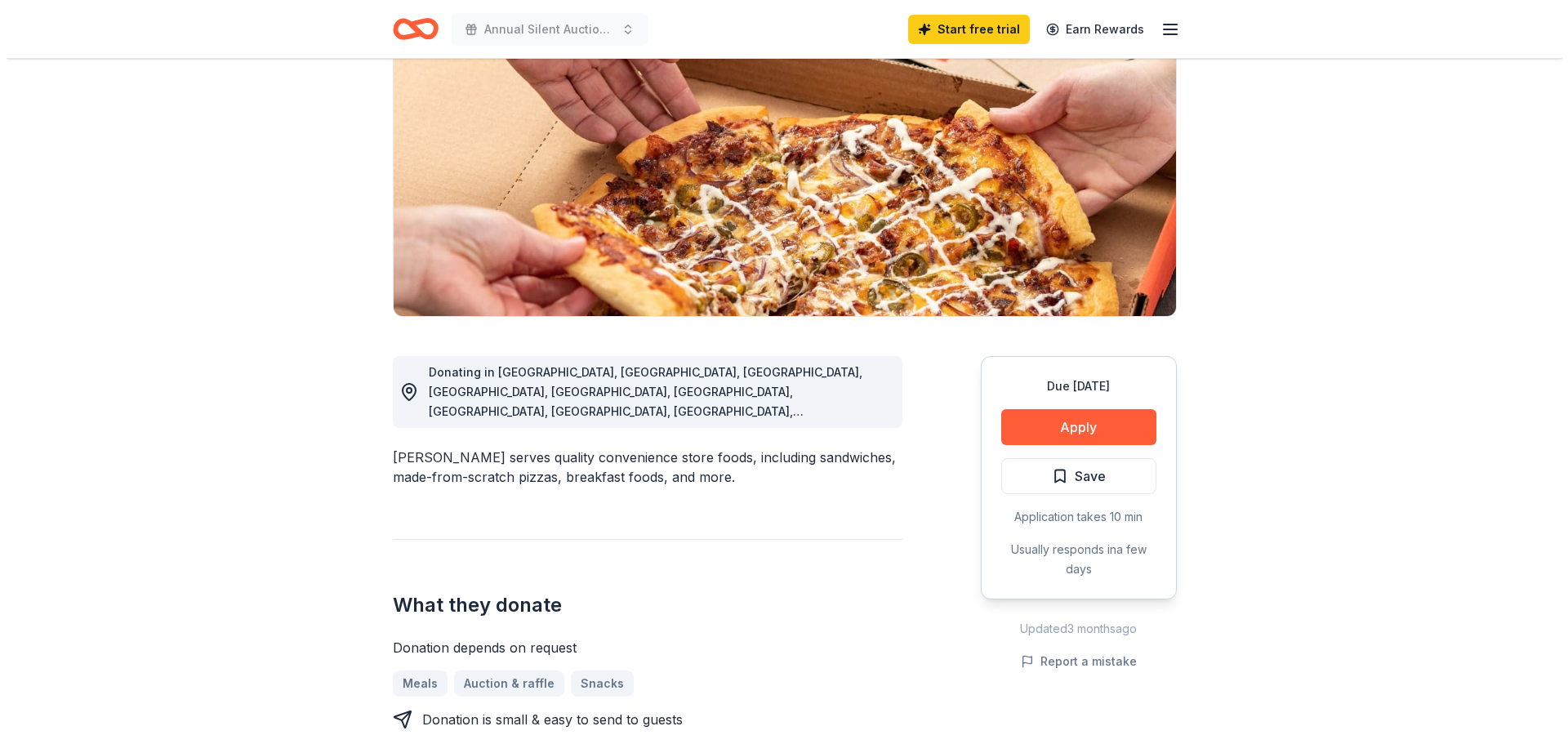
scroll to position [184, 0]
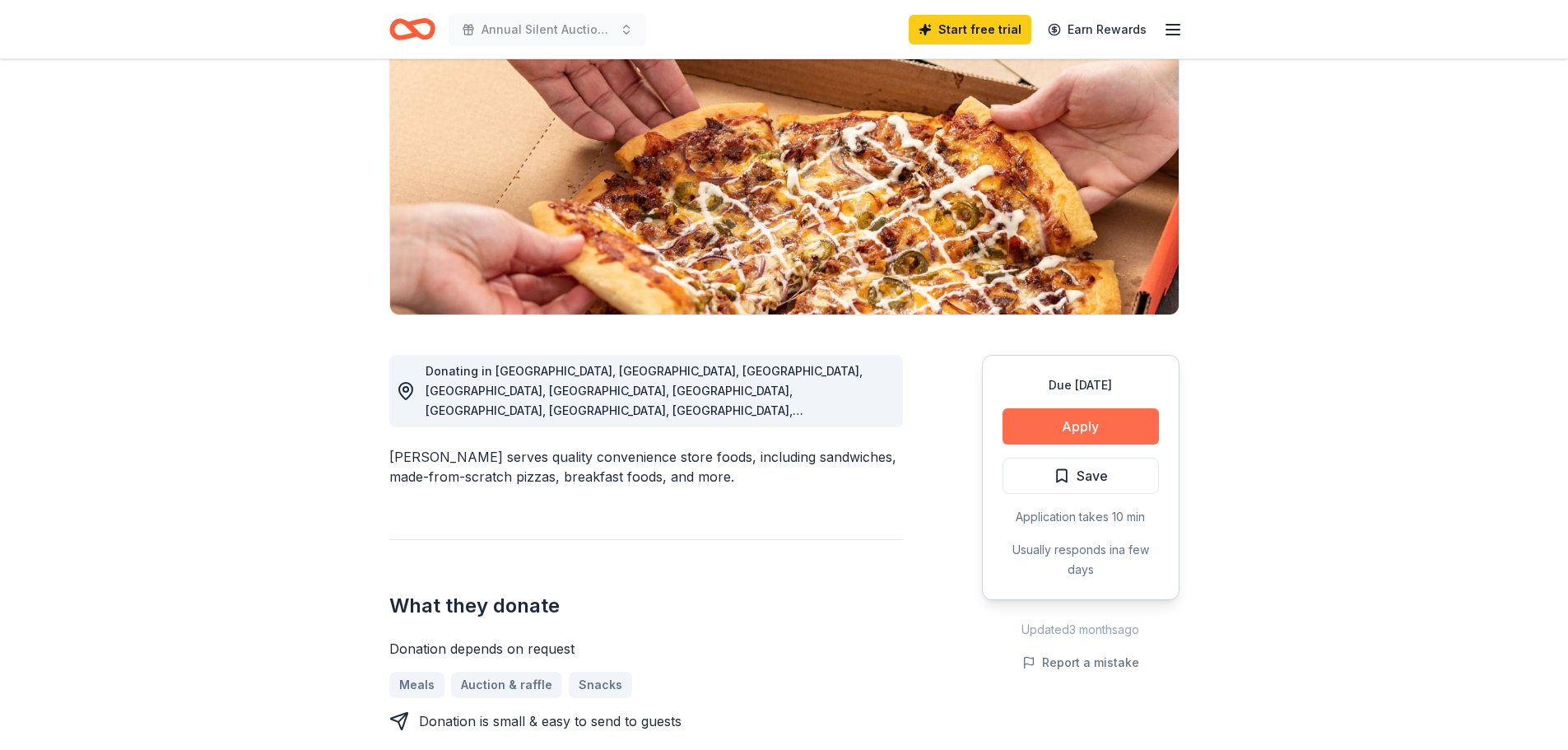
click at [1089, 419] on button "Apply" at bounding box center [1081, 427] width 157 height 37
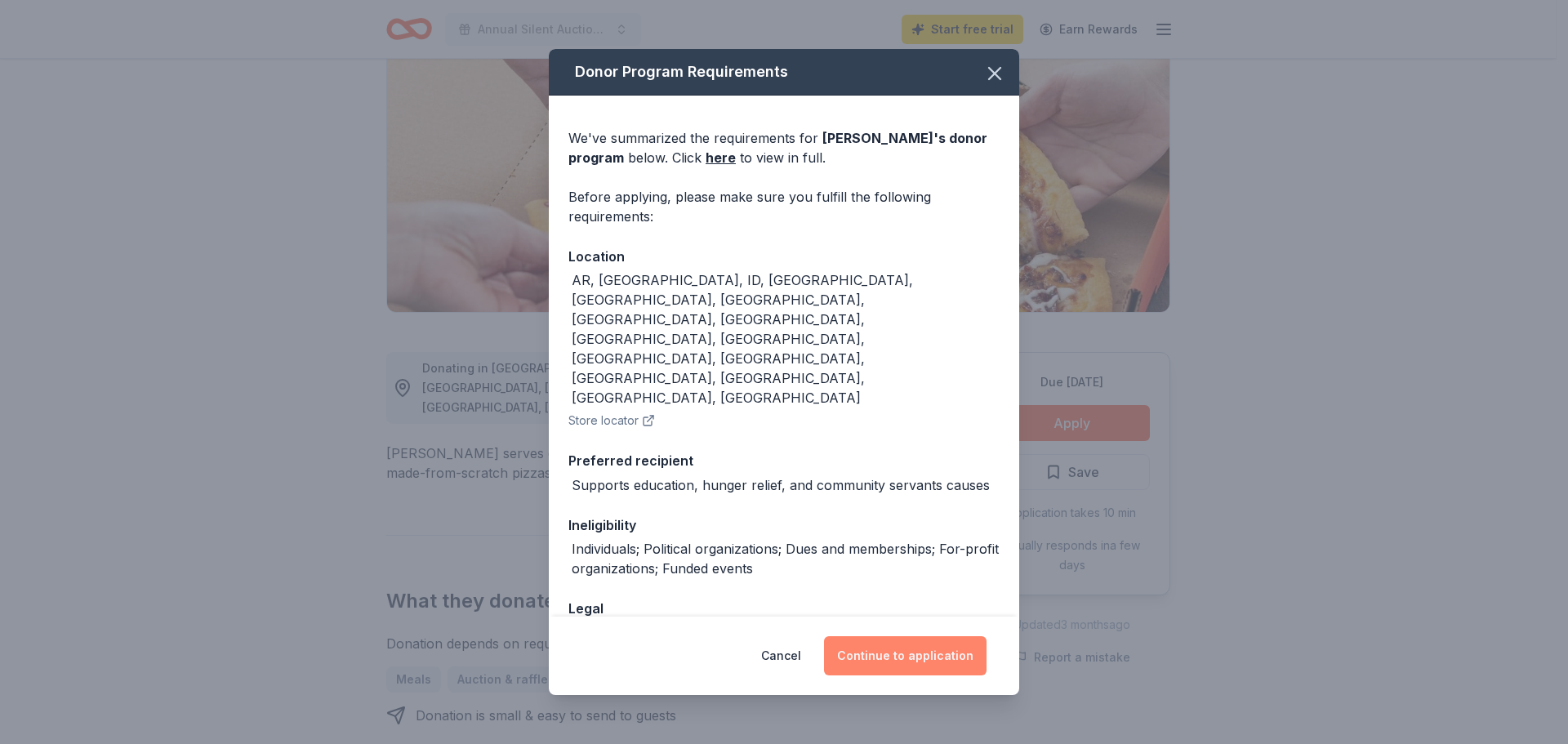
click at [903, 649] on button "Continue to application" at bounding box center [905, 655] width 163 height 39
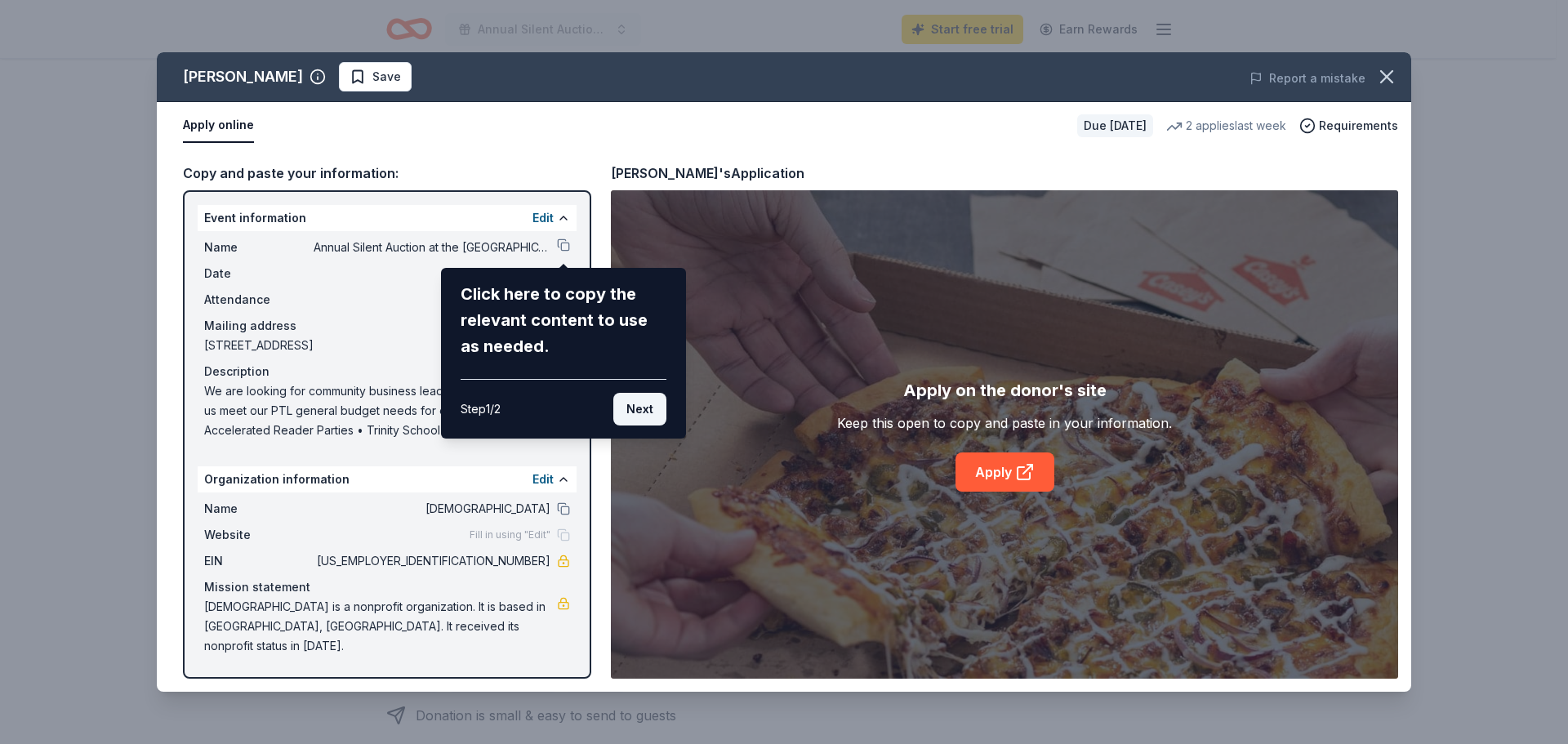
click at [642, 412] on button "Next" at bounding box center [640, 409] width 53 height 33
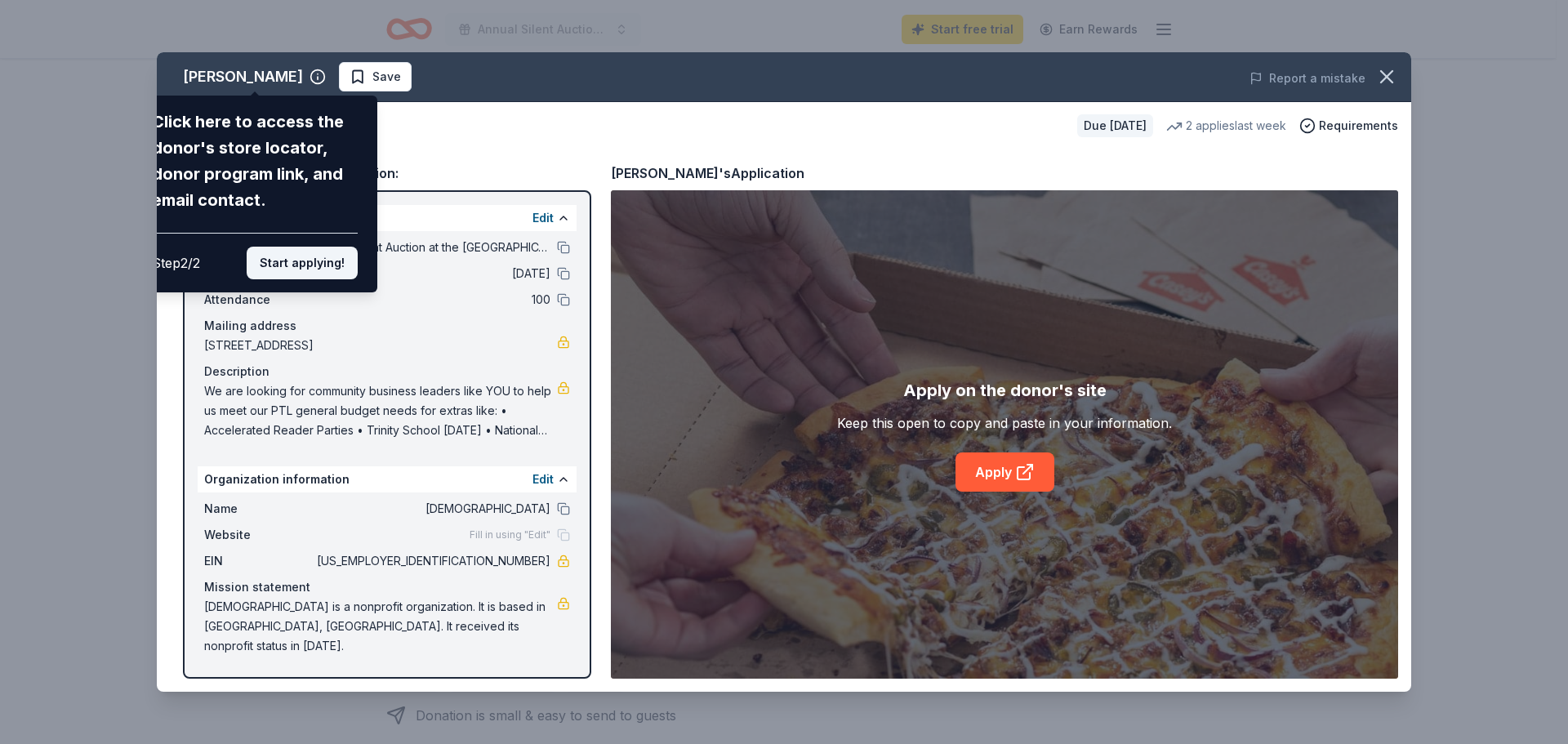
click at [319, 258] on button "Start applying!" at bounding box center [302, 263] width 111 height 33
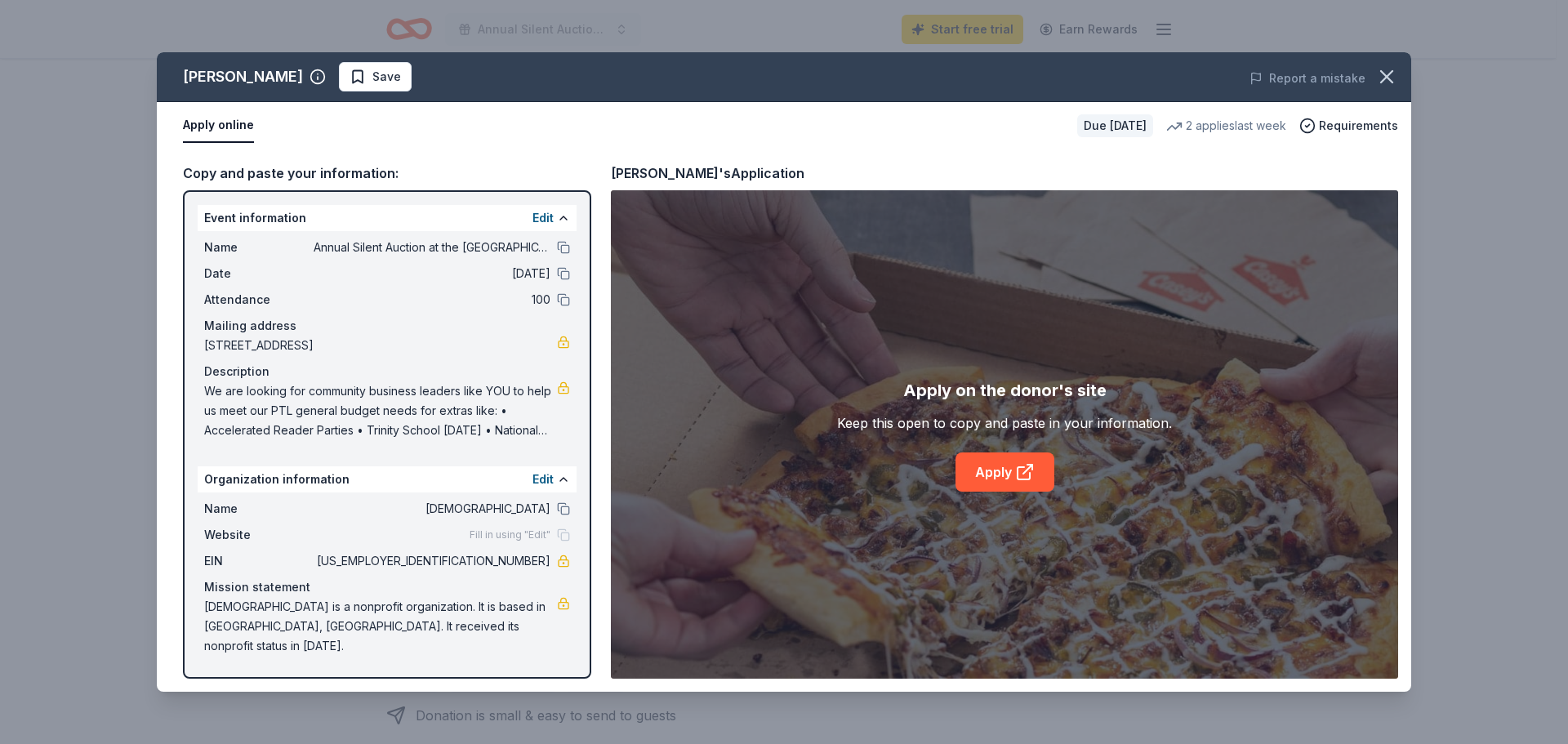
click at [991, 469] on div "Casey's Save Report a mistake Apply online Due in 38 days 2 applies last week R…" at bounding box center [784, 372] width 1255 height 640
click at [213, 122] on div "Casey's Save Report a mistake Apply online Due in 38 days 2 applies last week R…" at bounding box center [784, 372] width 1255 height 640
click at [1015, 471] on div "Casey's Save Report a mistake Apply online Due in 38 days 2 applies last week R…" at bounding box center [784, 372] width 1255 height 640
click at [990, 483] on div "Casey's Save Report a mistake Apply online Due in 38 days 2 applies last week R…" at bounding box center [784, 372] width 1255 height 640
click at [997, 481] on div "Casey's Save Report a mistake Apply online Due in 38 days 2 applies last week R…" at bounding box center [784, 372] width 1255 height 640
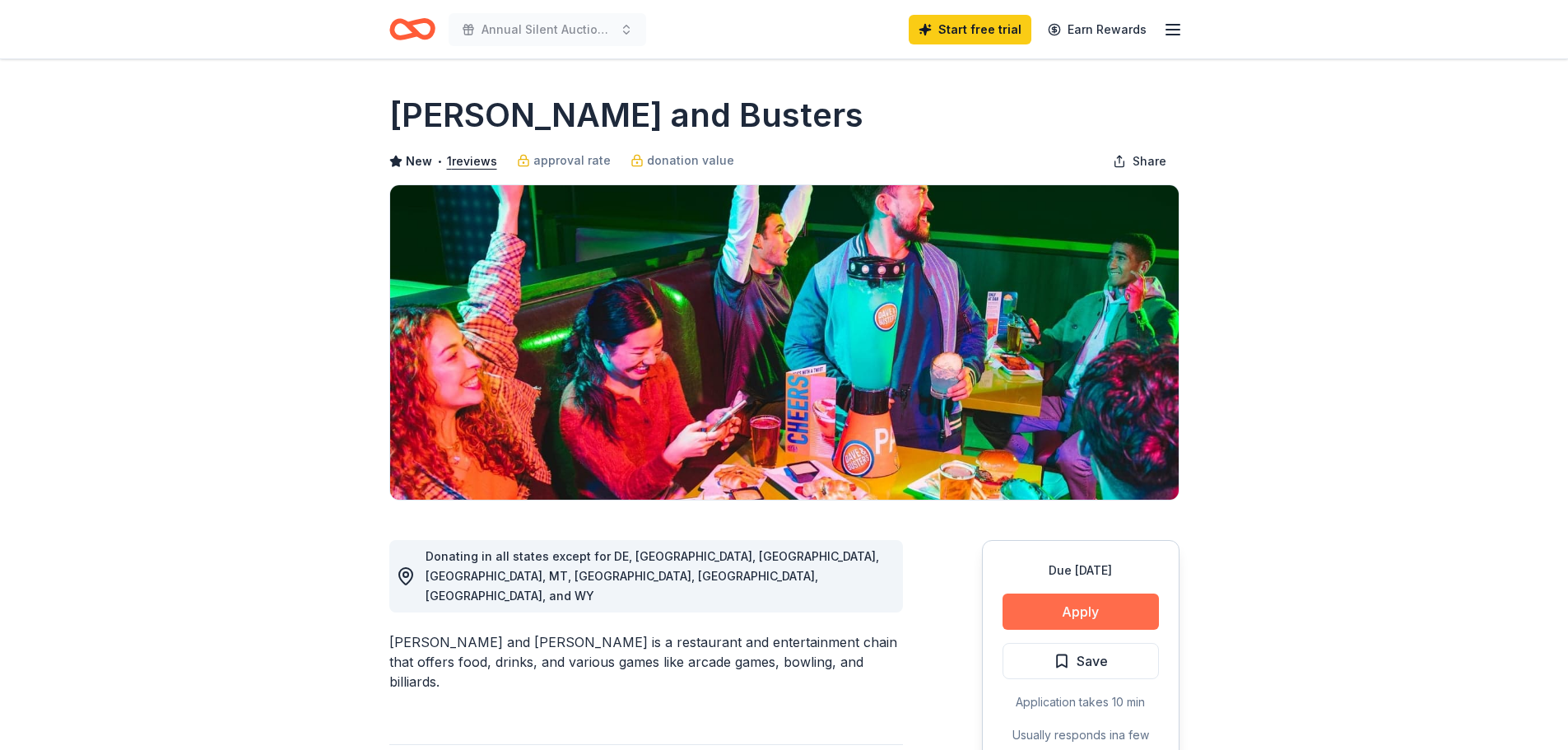
click at [1074, 610] on button "Apply" at bounding box center [1081, 612] width 157 height 37
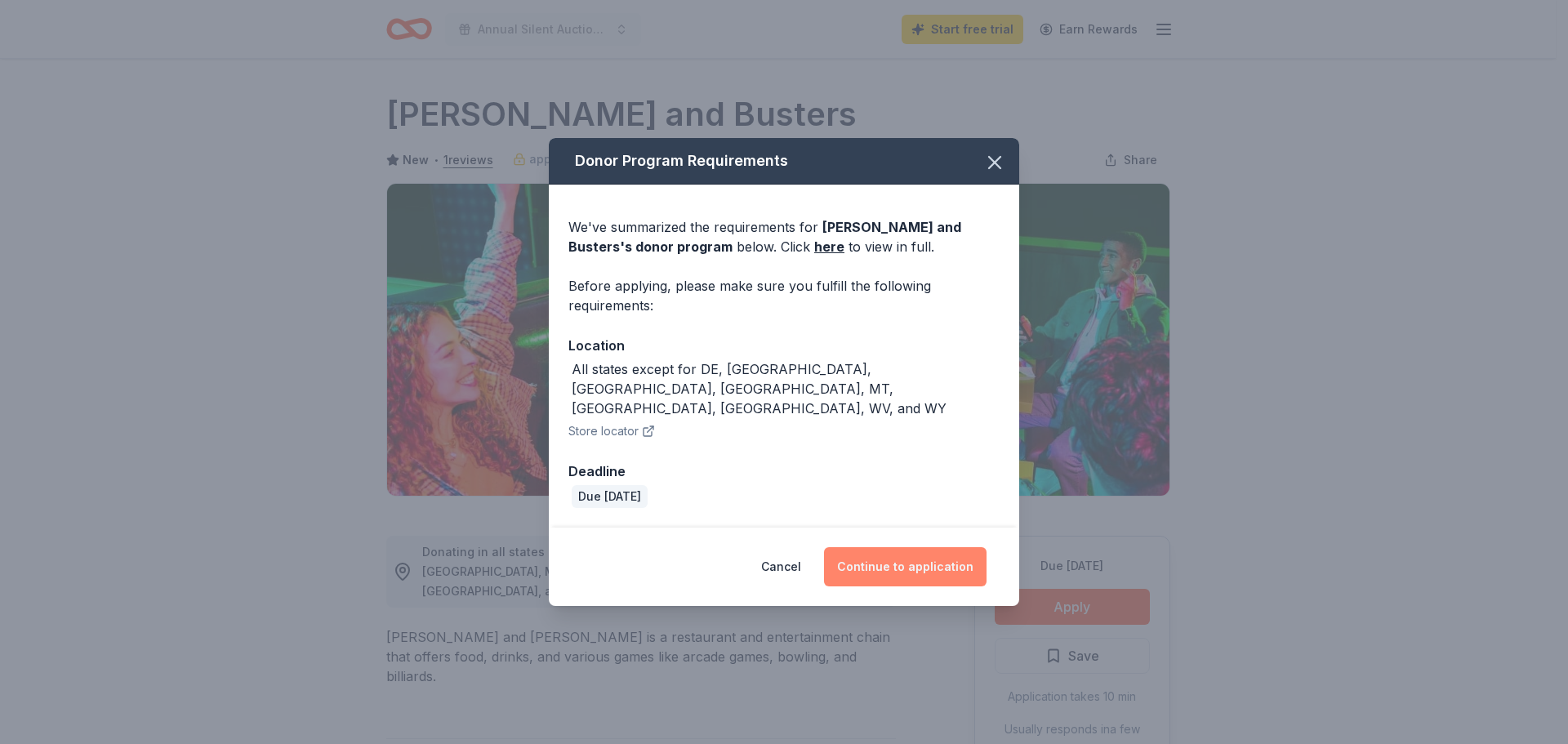
click at [917, 547] on button "Continue to application" at bounding box center [905, 566] width 163 height 39
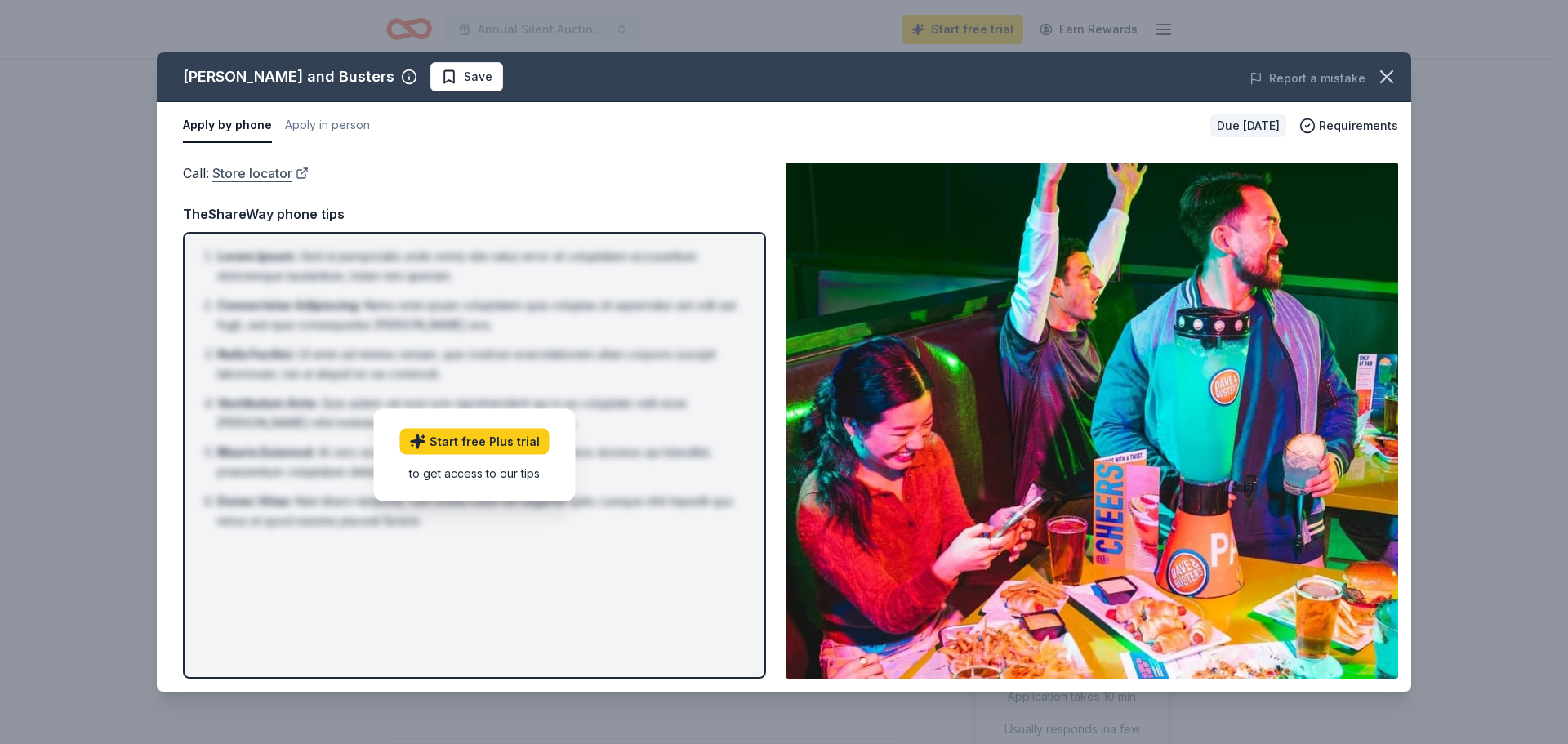
click at [272, 174] on link "Store locator" at bounding box center [261, 173] width 96 height 21
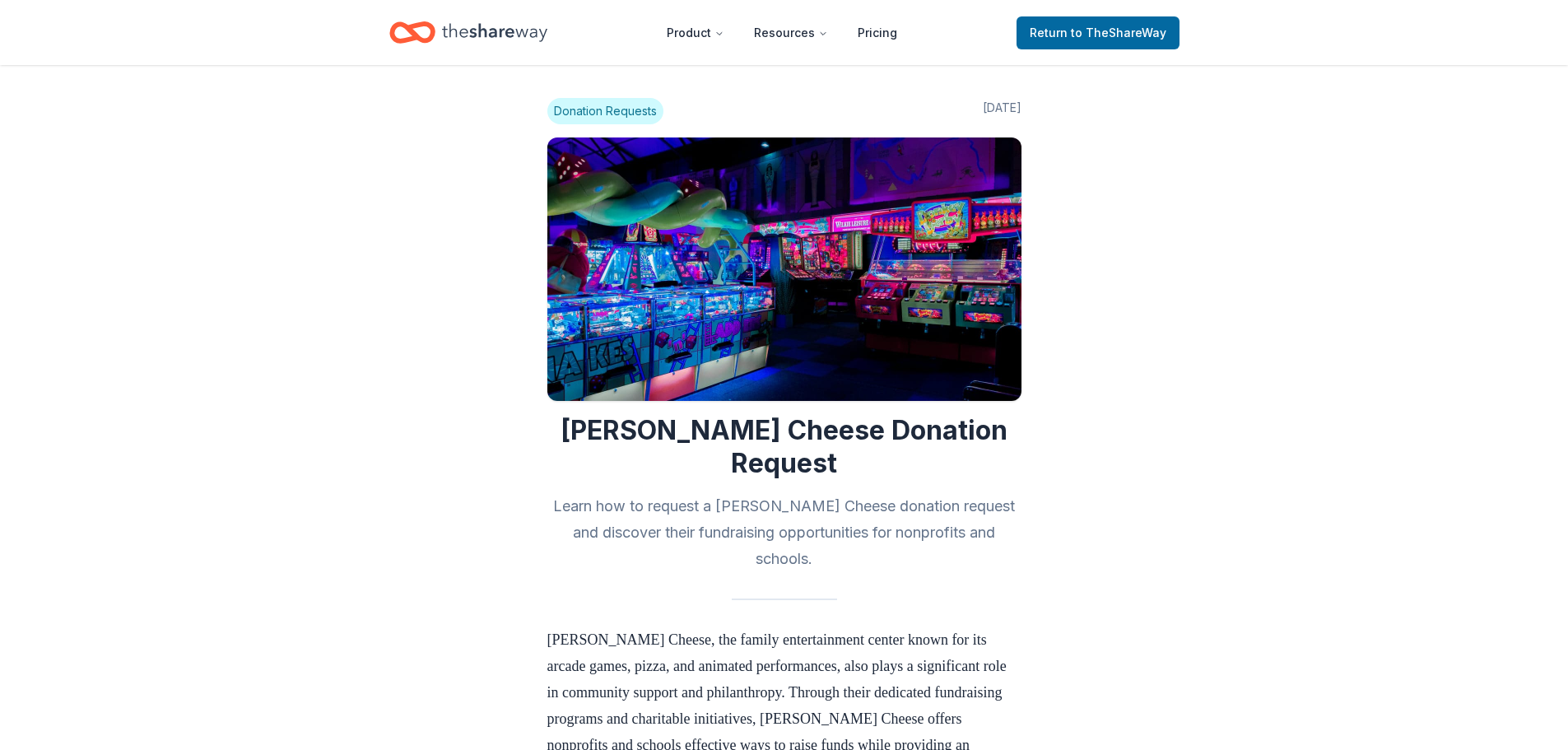
scroll to position [1482, 0]
